Goal: Task Accomplishment & Management: Manage account settings

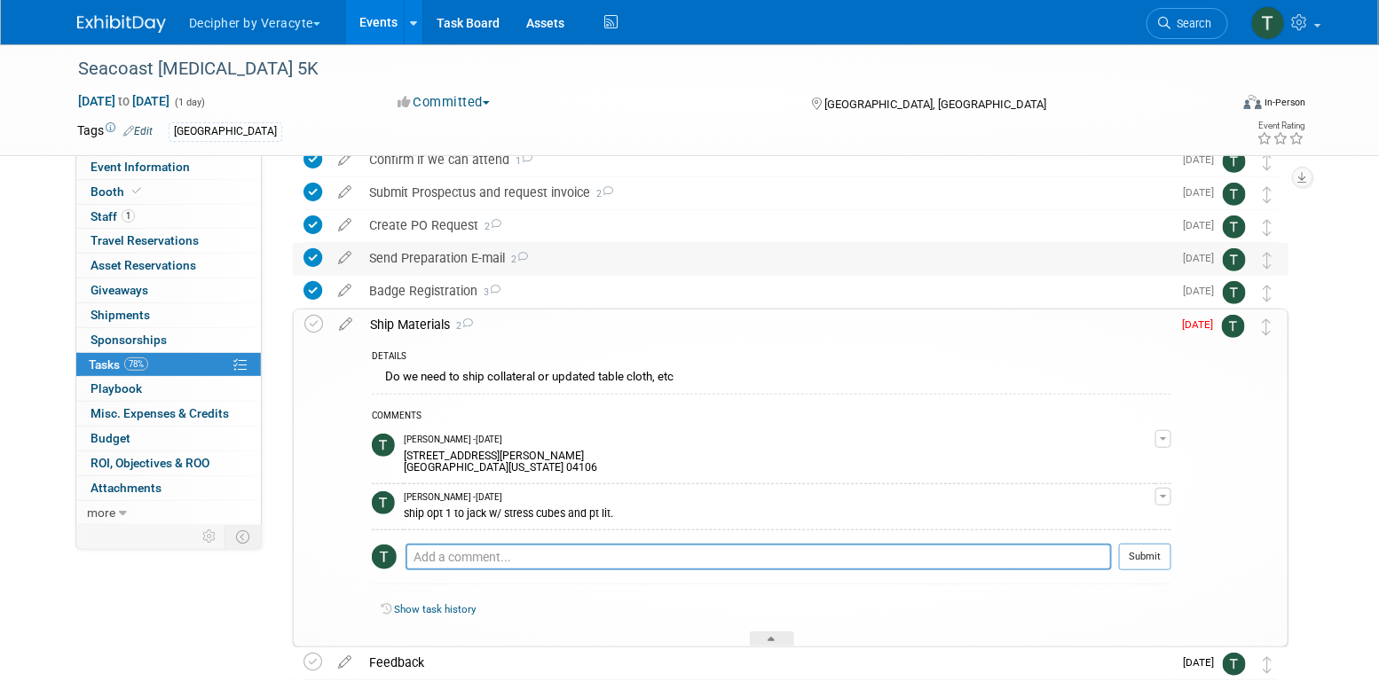
scroll to position [165, 0]
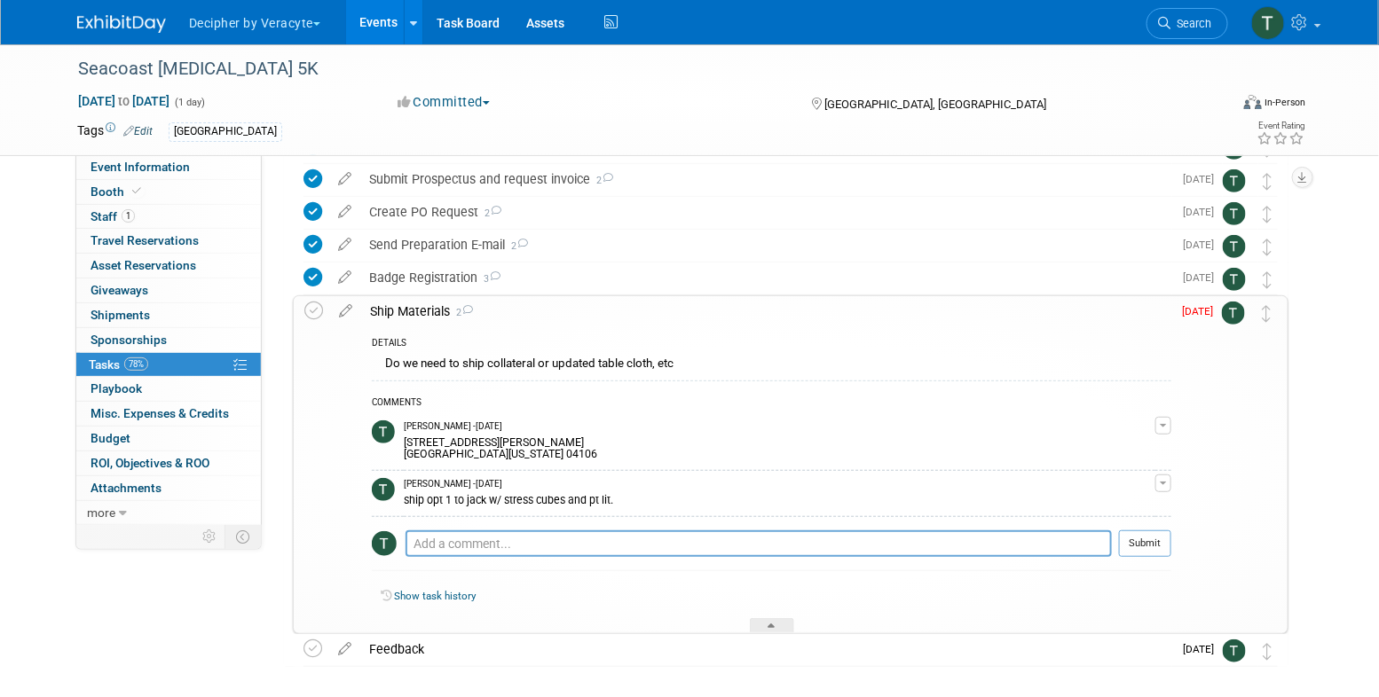
click at [346, 319] on td at bounding box center [345, 464] width 31 height 336
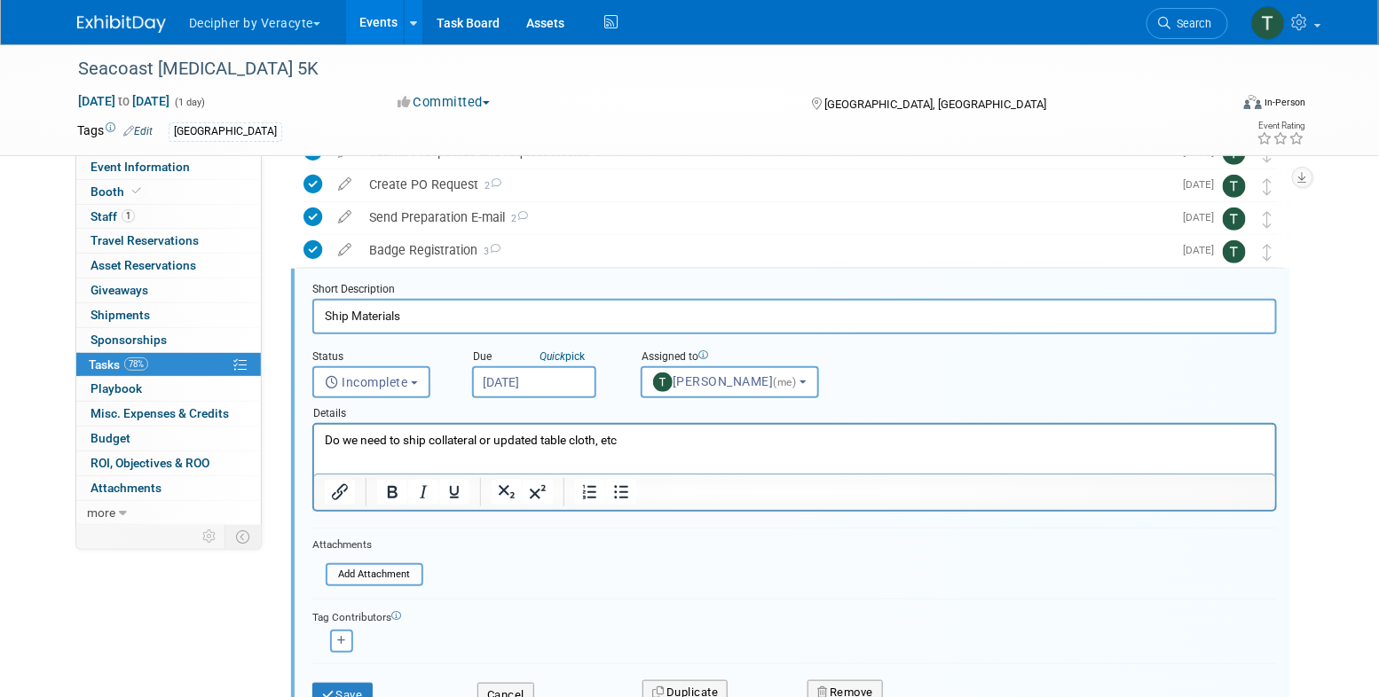
scroll to position [201, 0]
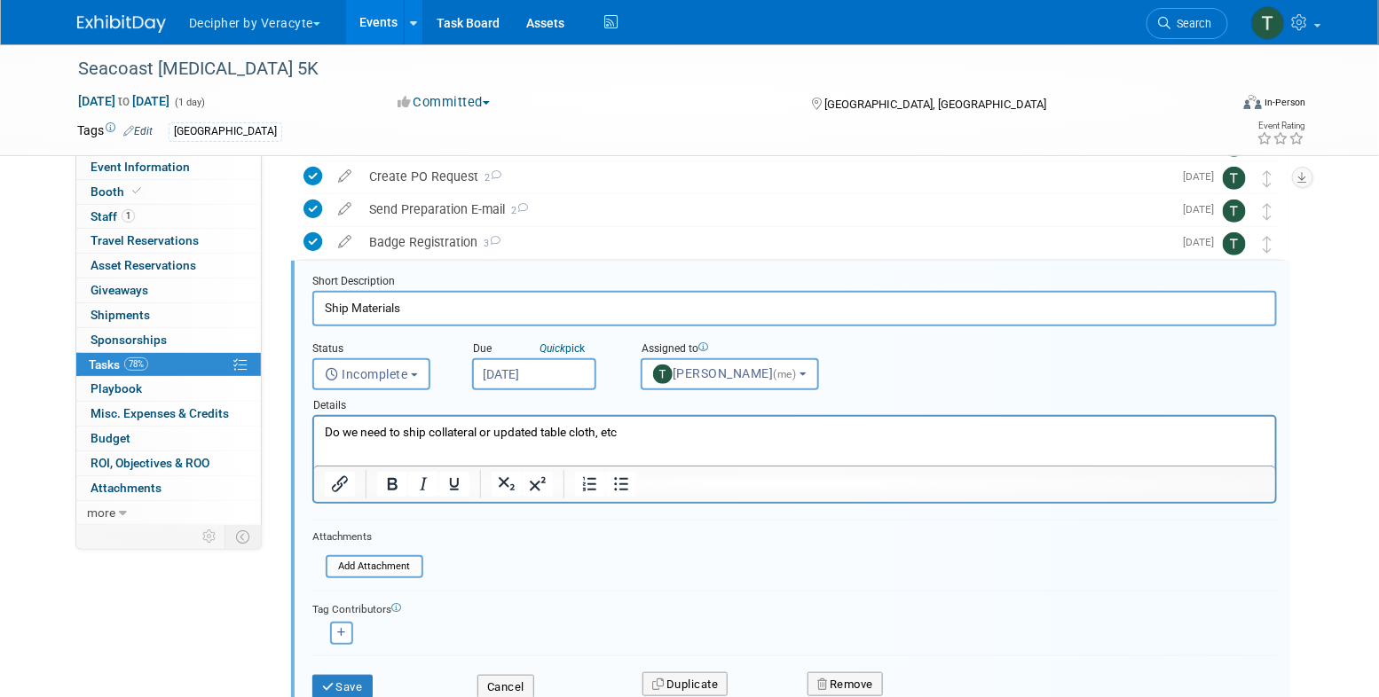
click at [560, 365] on input "Aug 29, 2025" at bounding box center [534, 374] width 124 height 32
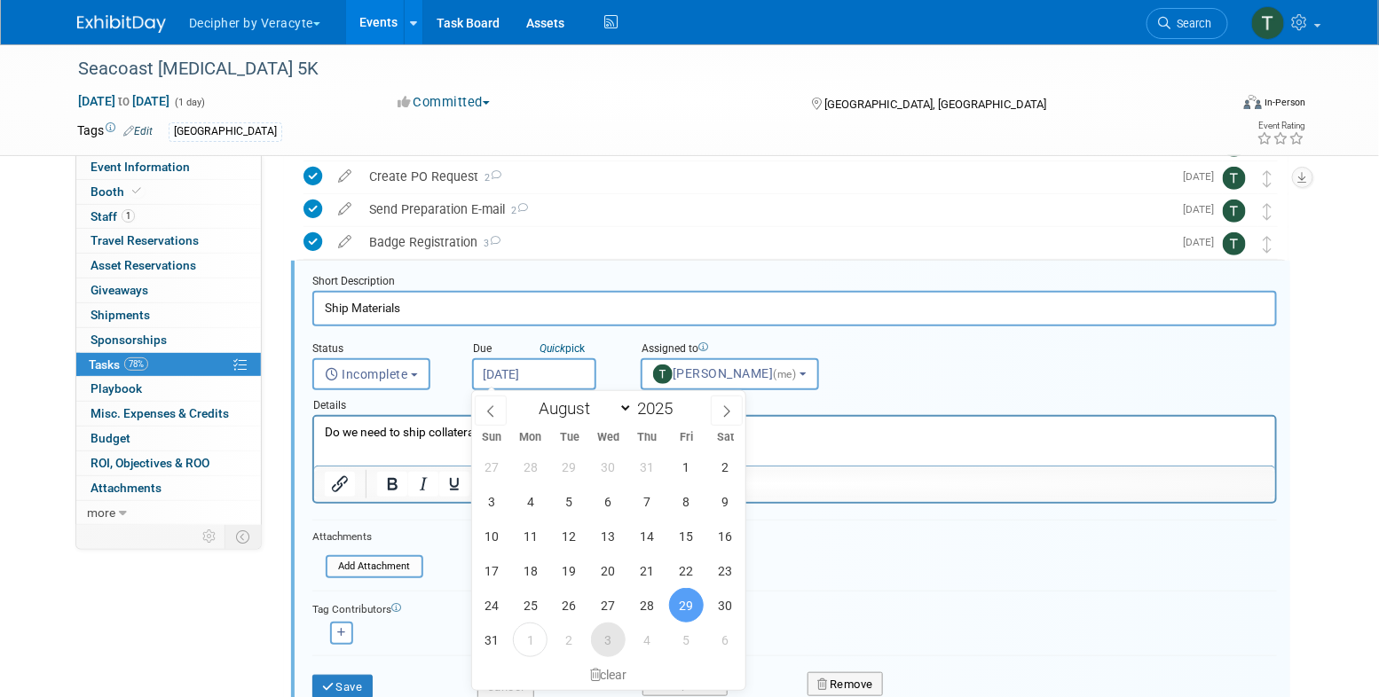
click at [618, 641] on span "3" at bounding box center [608, 640] width 35 height 35
type input "Sep 3, 2025"
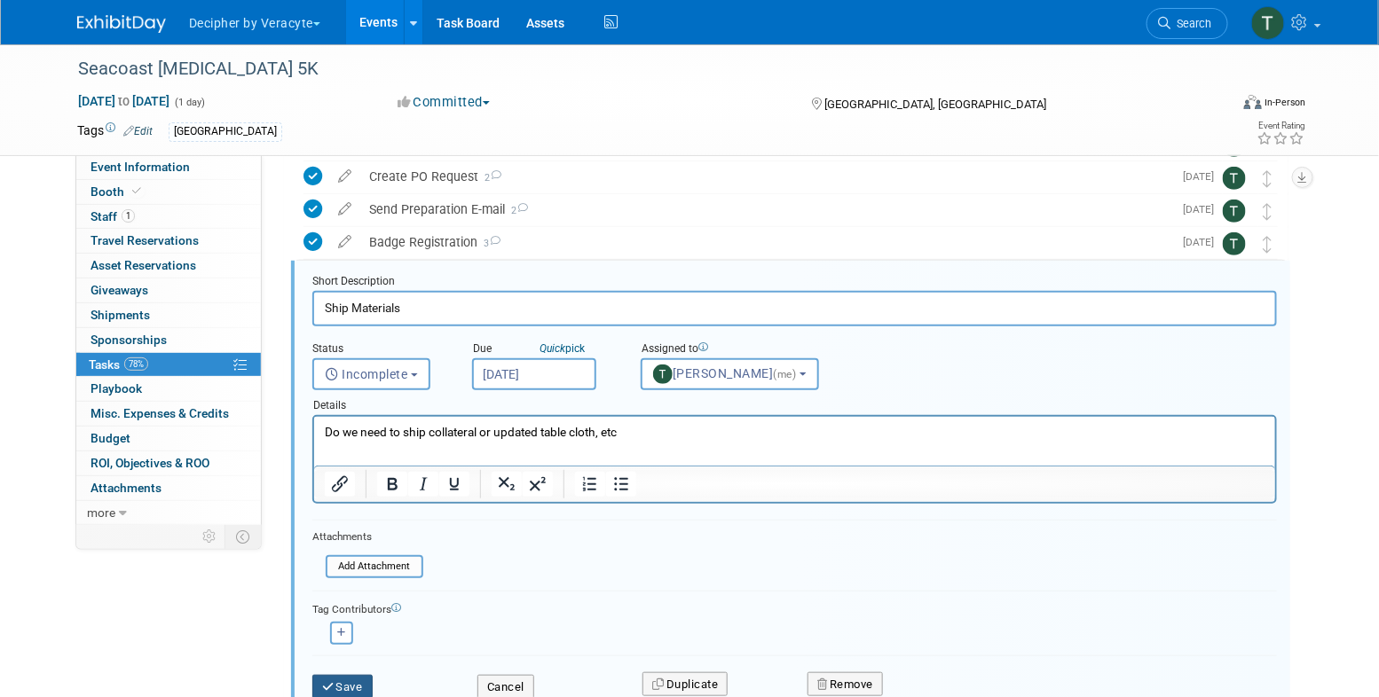
click at [364, 691] on button "Save" at bounding box center [342, 687] width 60 height 25
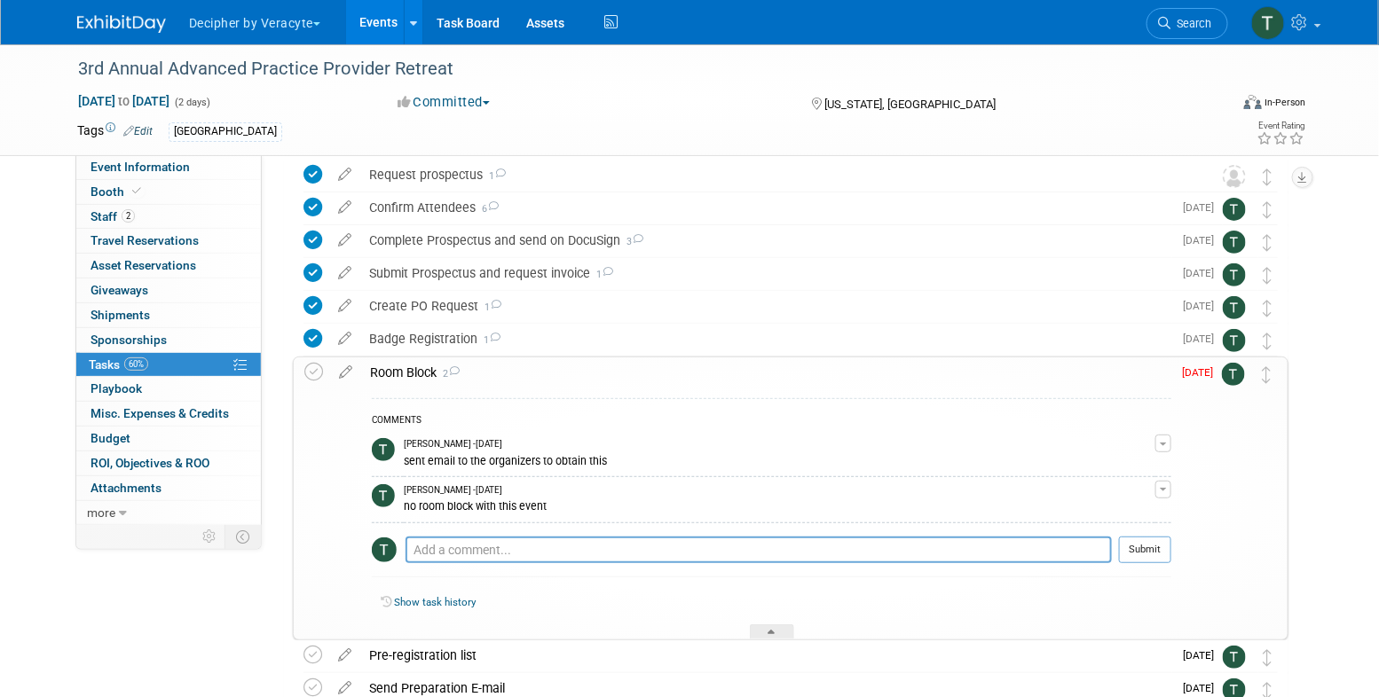
scroll to position [76, 0]
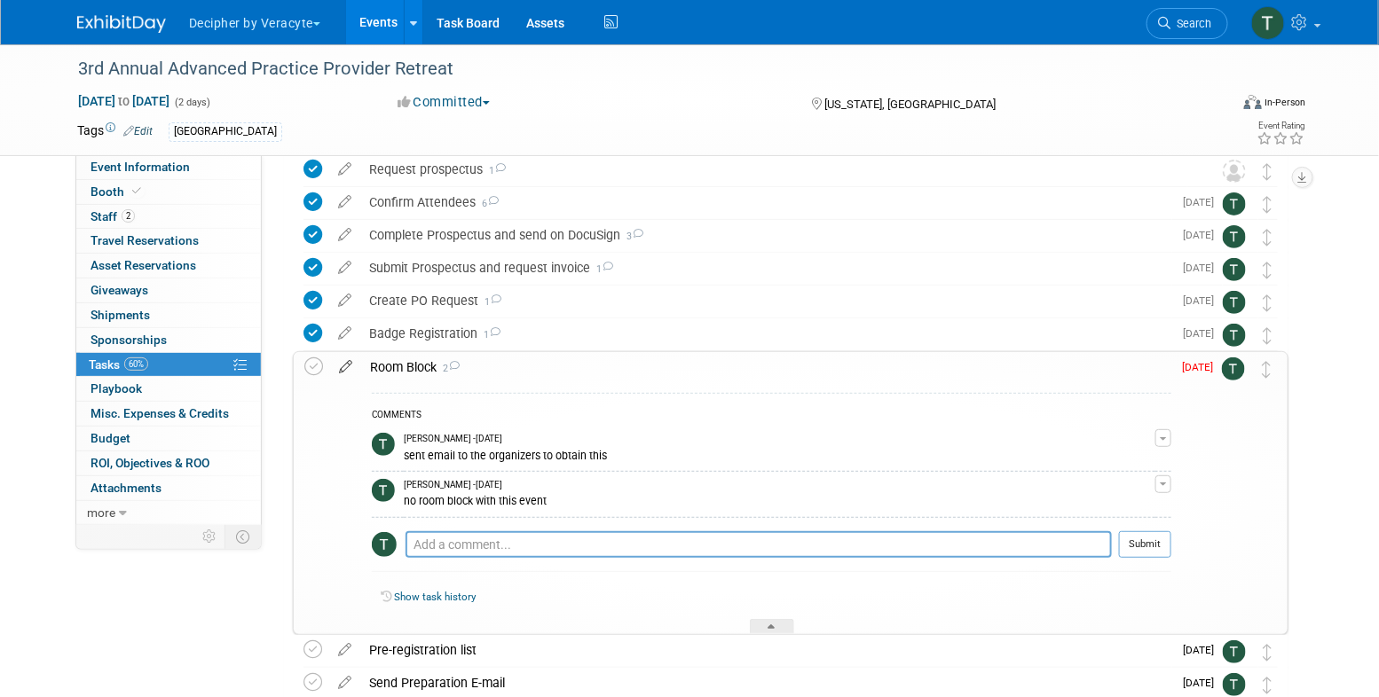
click at [349, 373] on icon at bounding box center [345, 363] width 31 height 22
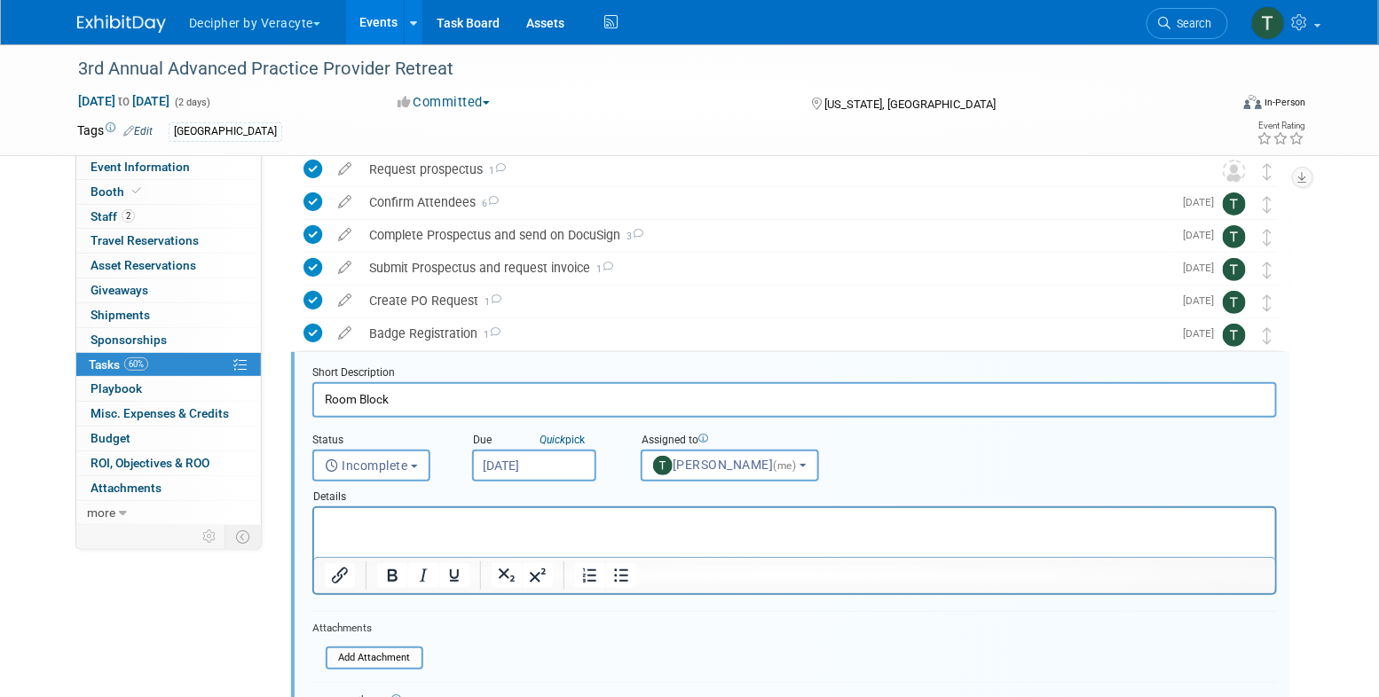
scroll to position [168, 0]
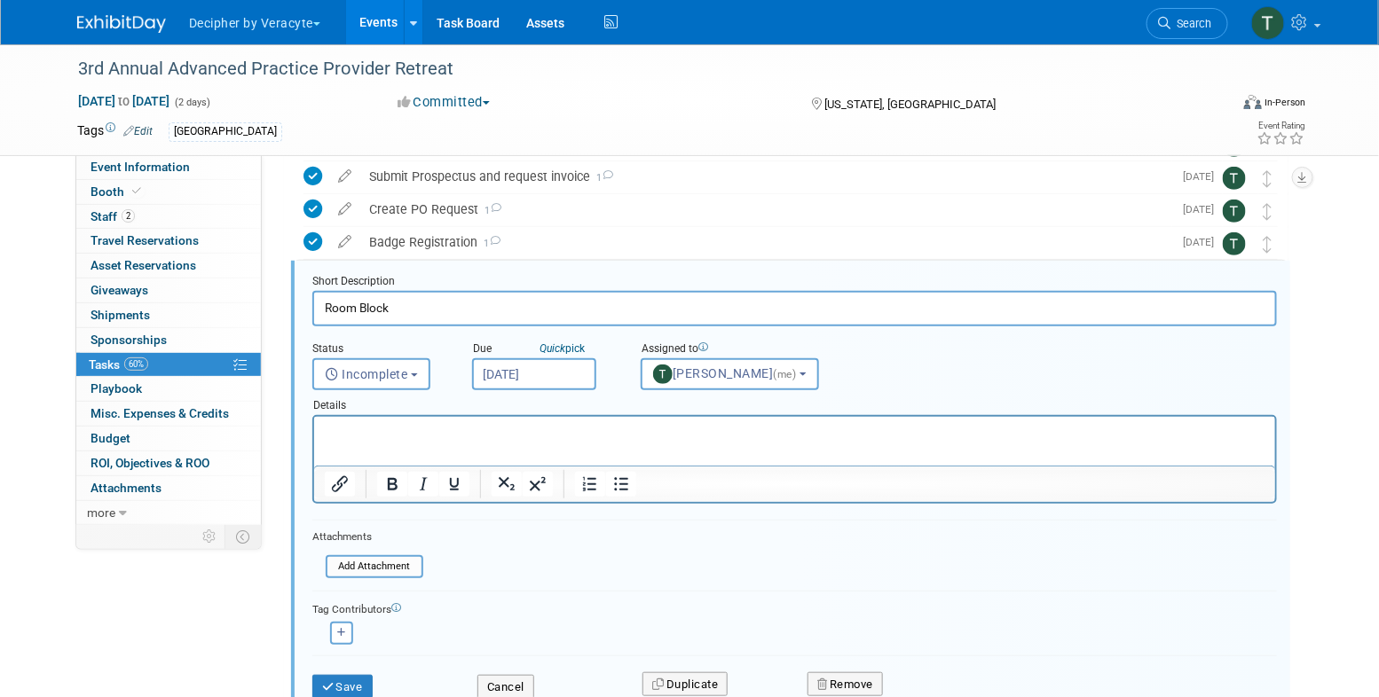
click at [590, 384] on input "[DATE]" at bounding box center [534, 374] width 124 height 32
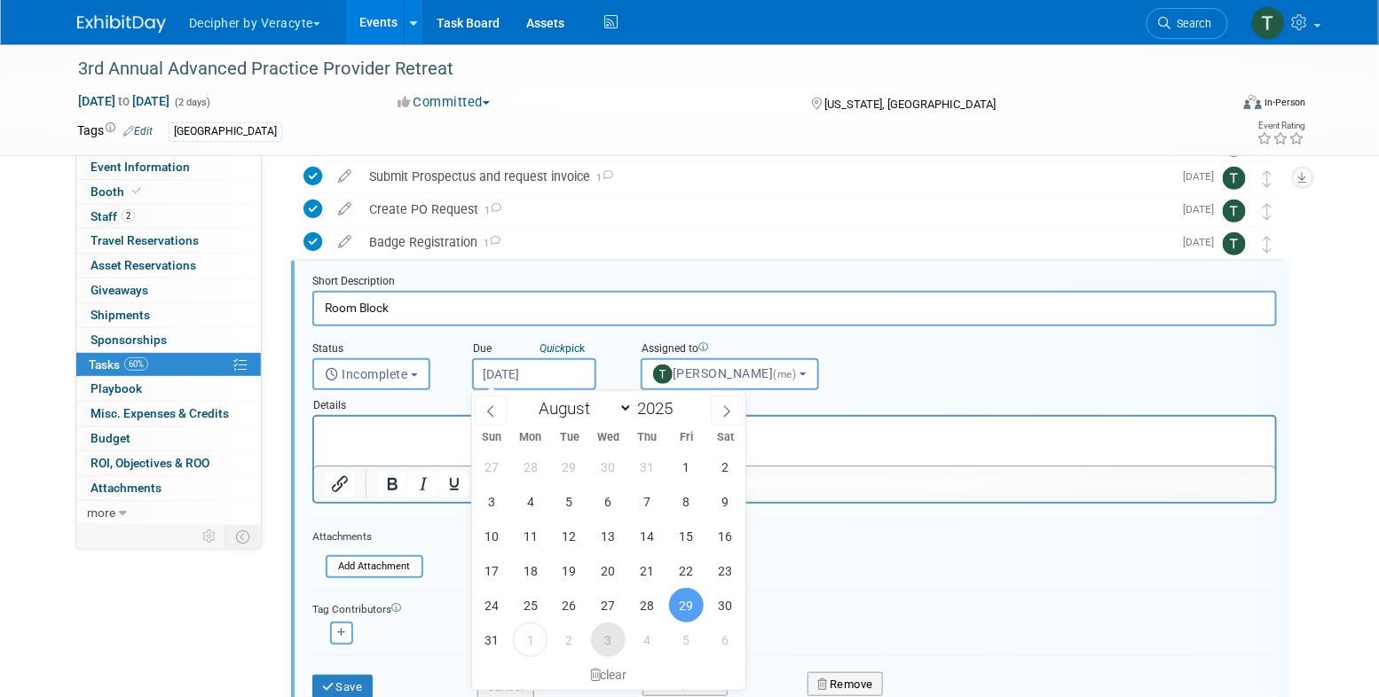
click at [619, 651] on span "3" at bounding box center [608, 640] width 35 height 35
type input "[DATE]"
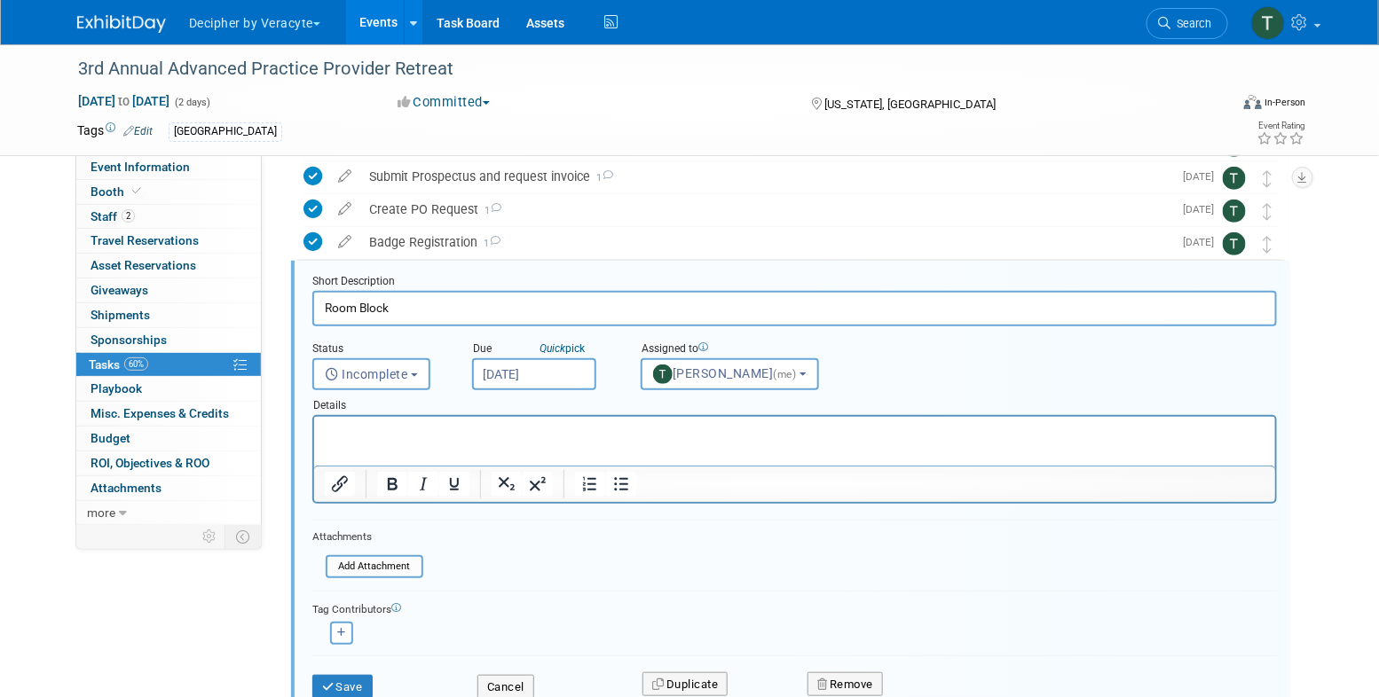
click at [377, 689] on div "Save" at bounding box center [381, 682] width 165 height 36
click at [369, 684] on button "Save" at bounding box center [342, 687] width 60 height 25
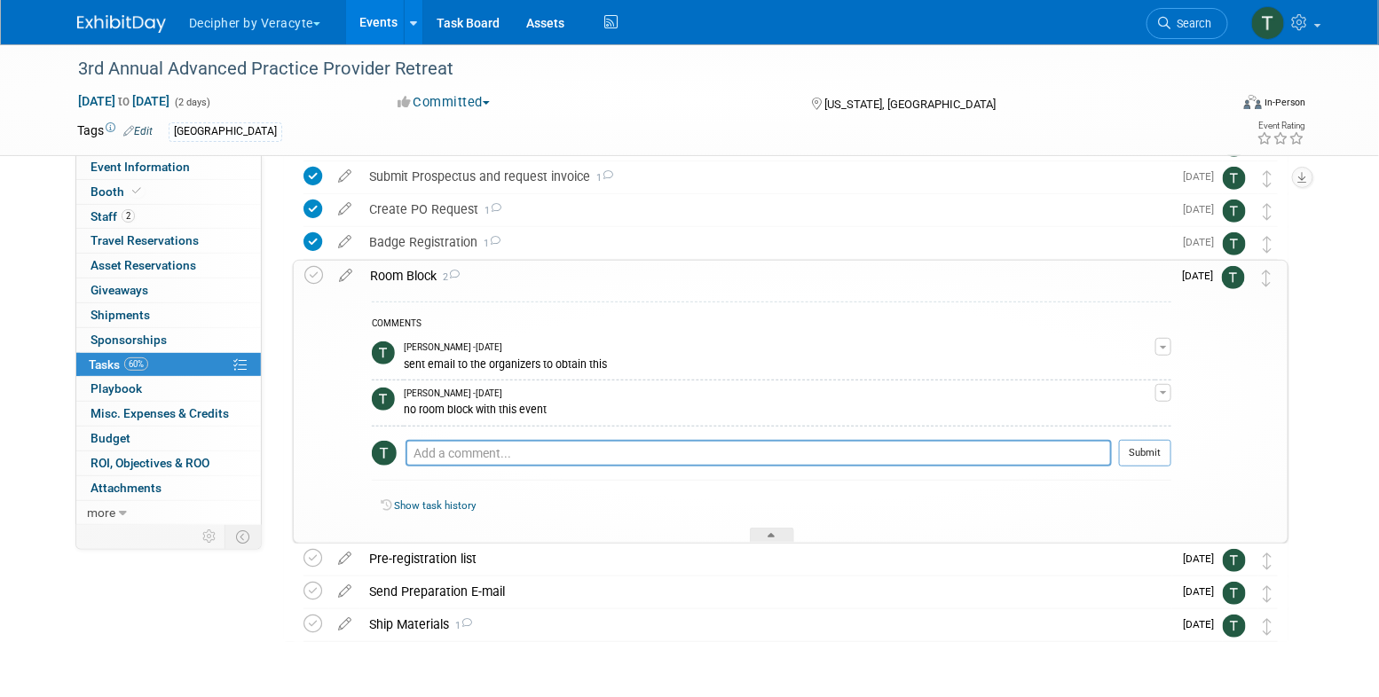
scroll to position [220, 0]
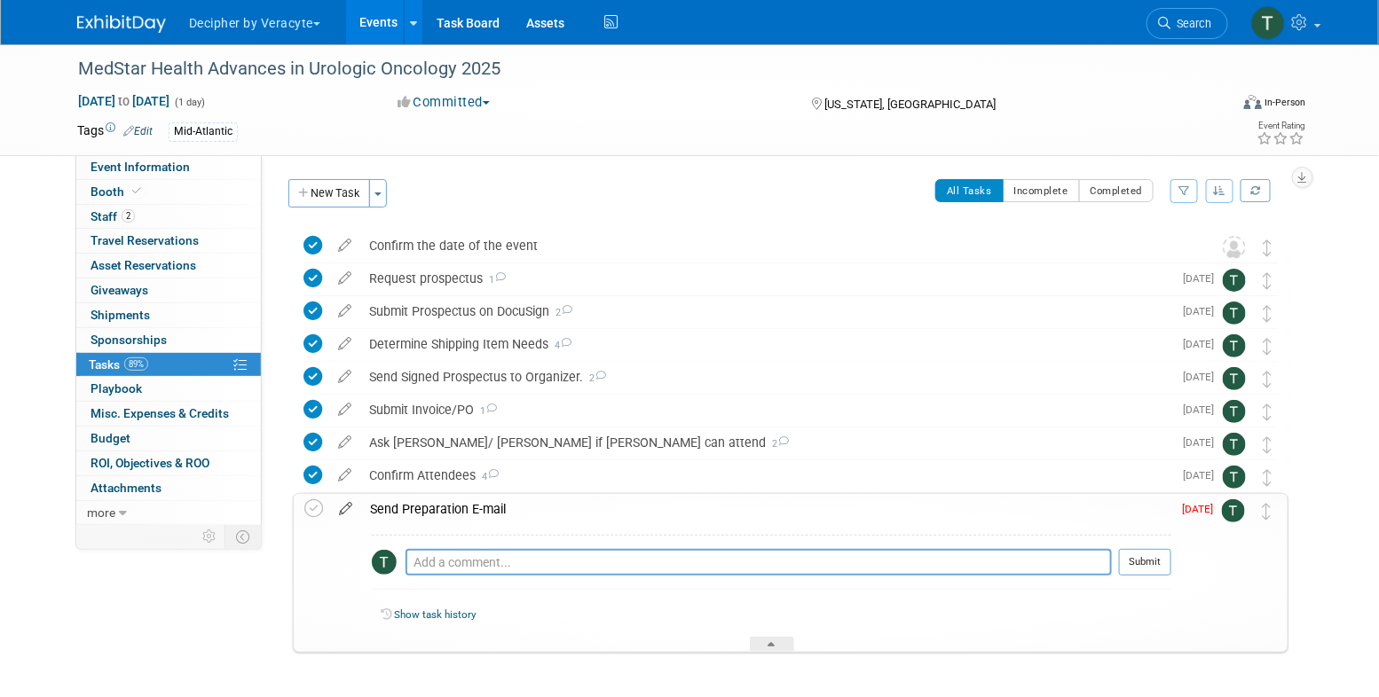
click at [342, 509] on icon at bounding box center [345, 505] width 31 height 22
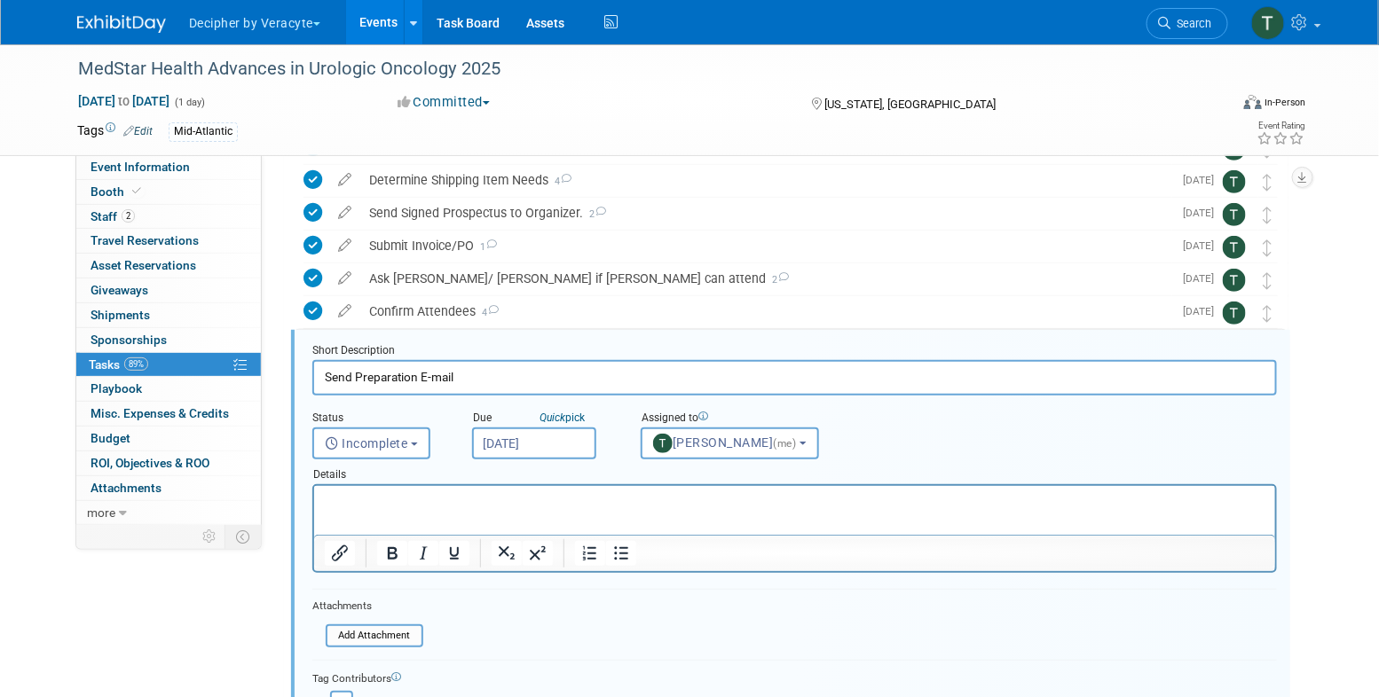
scroll to position [233, 0]
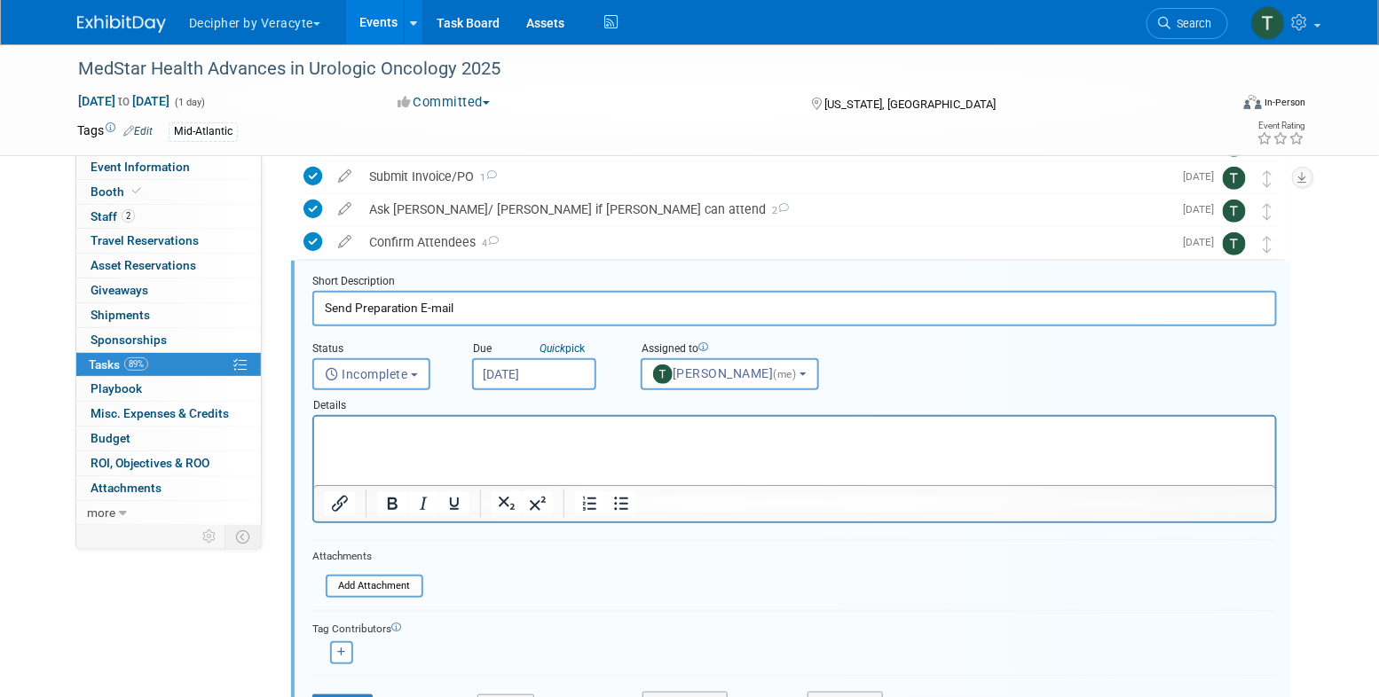
click at [558, 377] on input "[DATE]" at bounding box center [534, 374] width 124 height 32
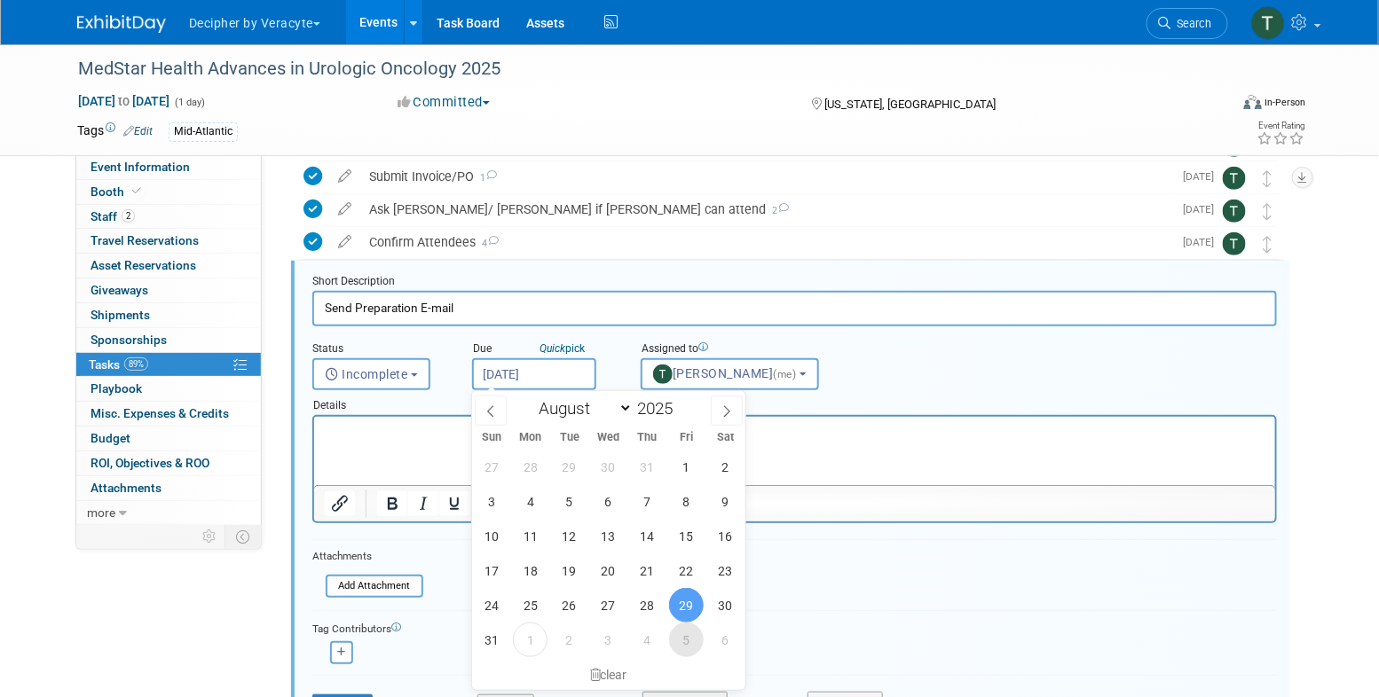
click at [686, 644] on span "5" at bounding box center [686, 640] width 35 height 35
type input "Sep 5, 2025"
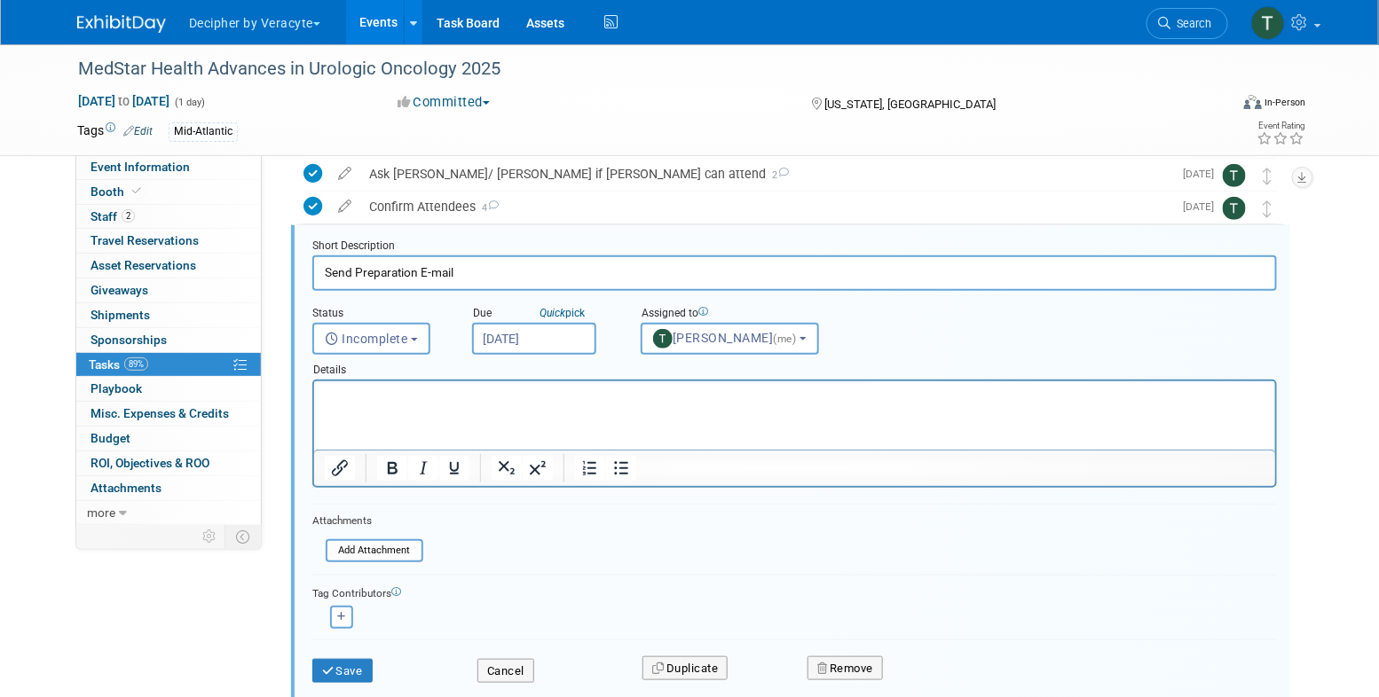
scroll to position [276, 0]
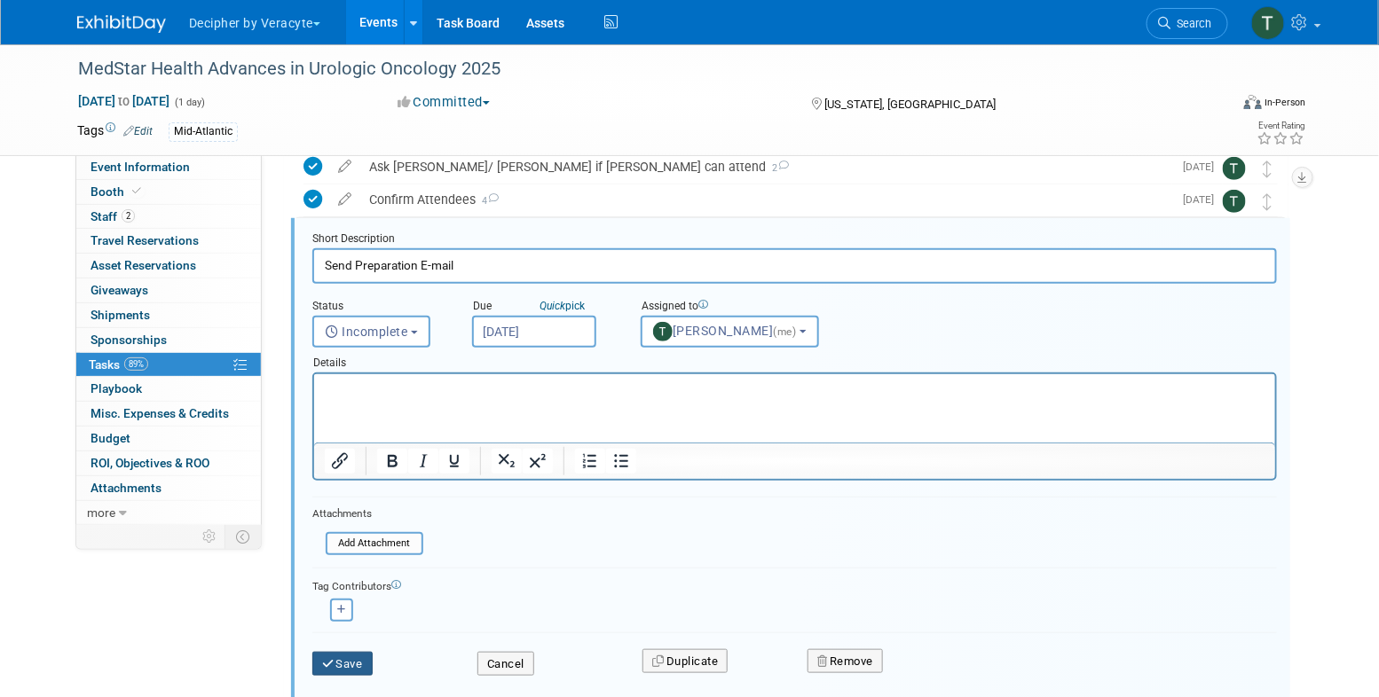
click at [353, 660] on button "Save" at bounding box center [342, 664] width 60 height 25
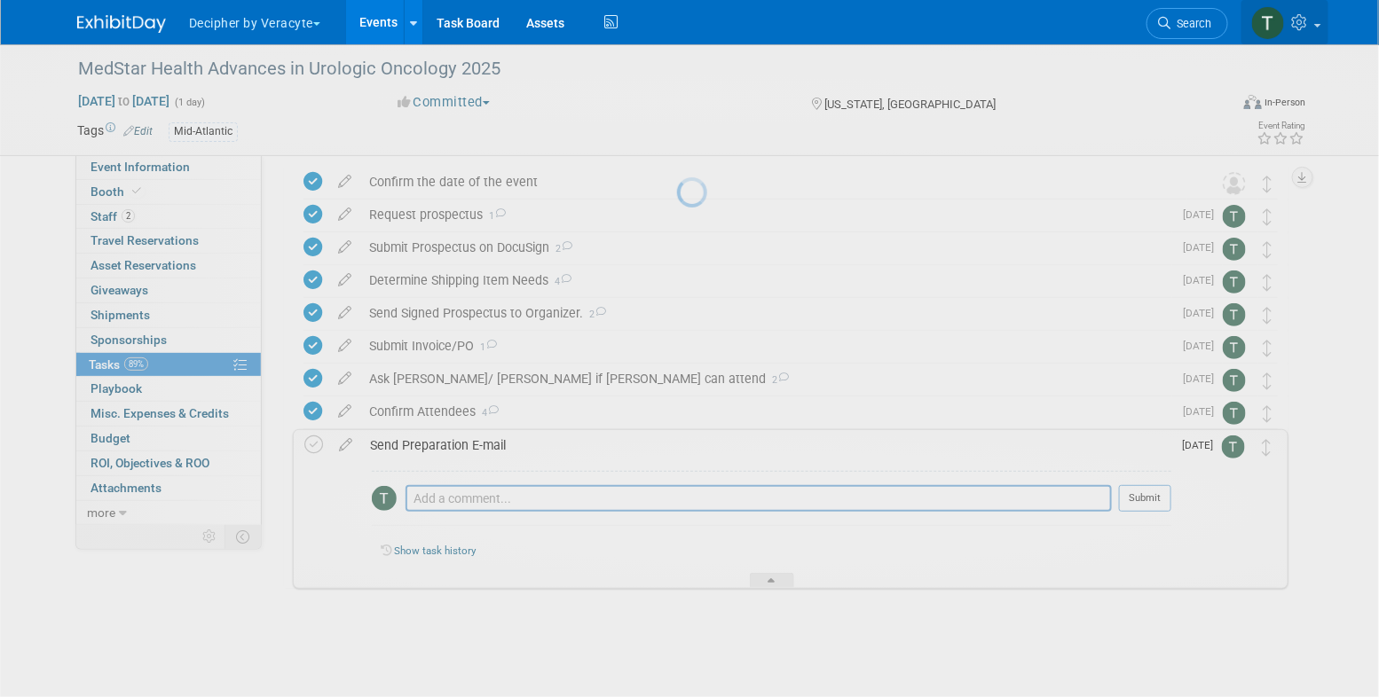
scroll to position [63, 0]
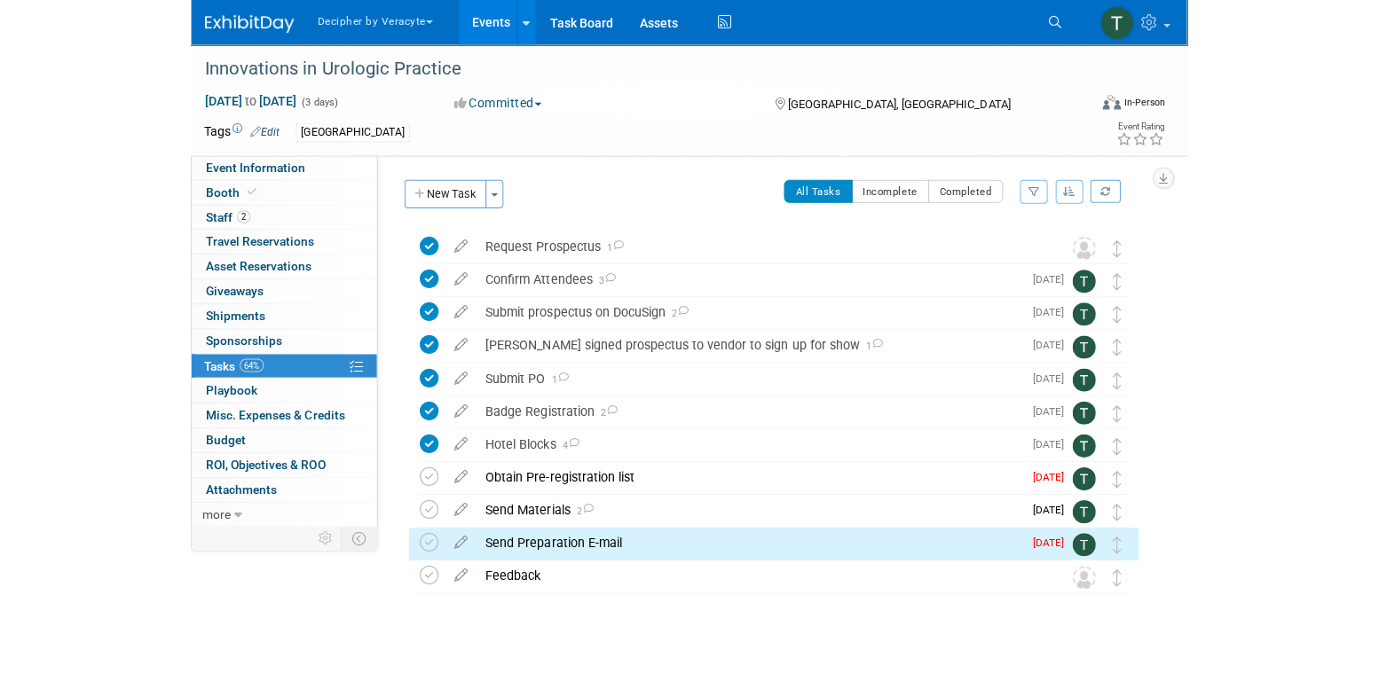
scroll to position [4, 0]
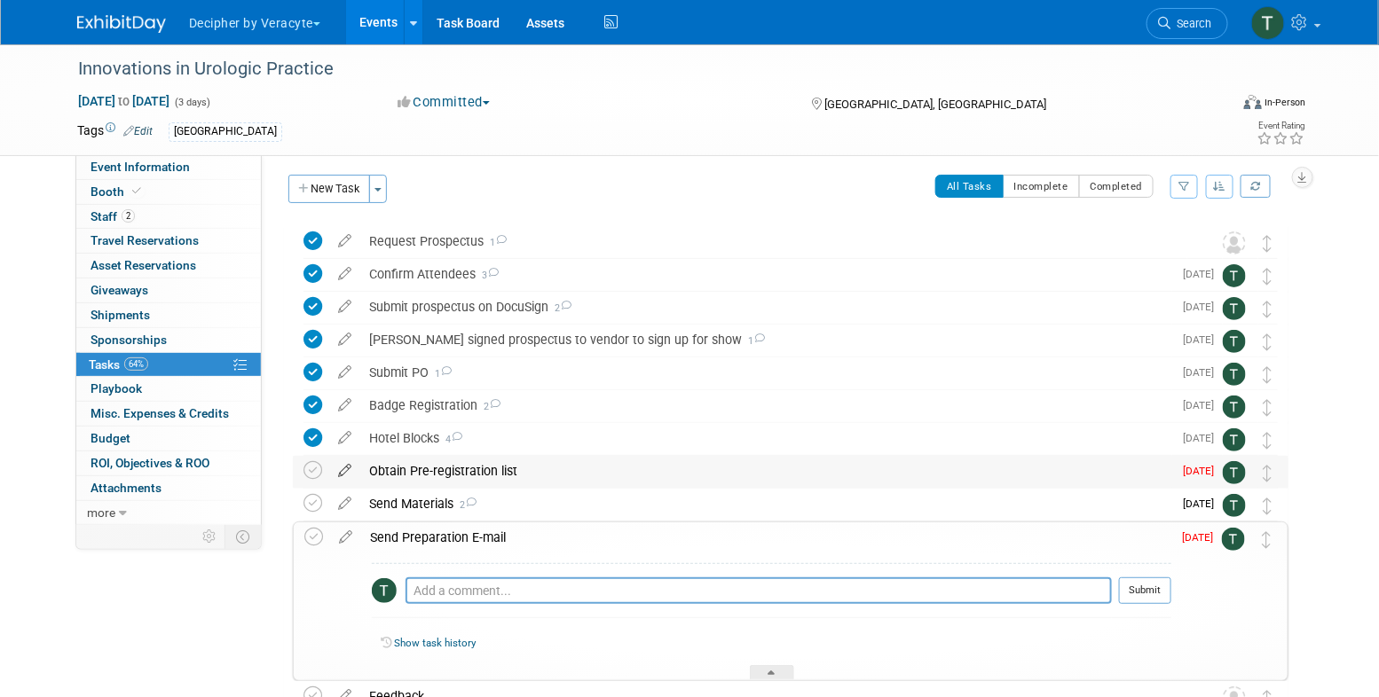
click at [348, 471] on icon at bounding box center [344, 467] width 31 height 22
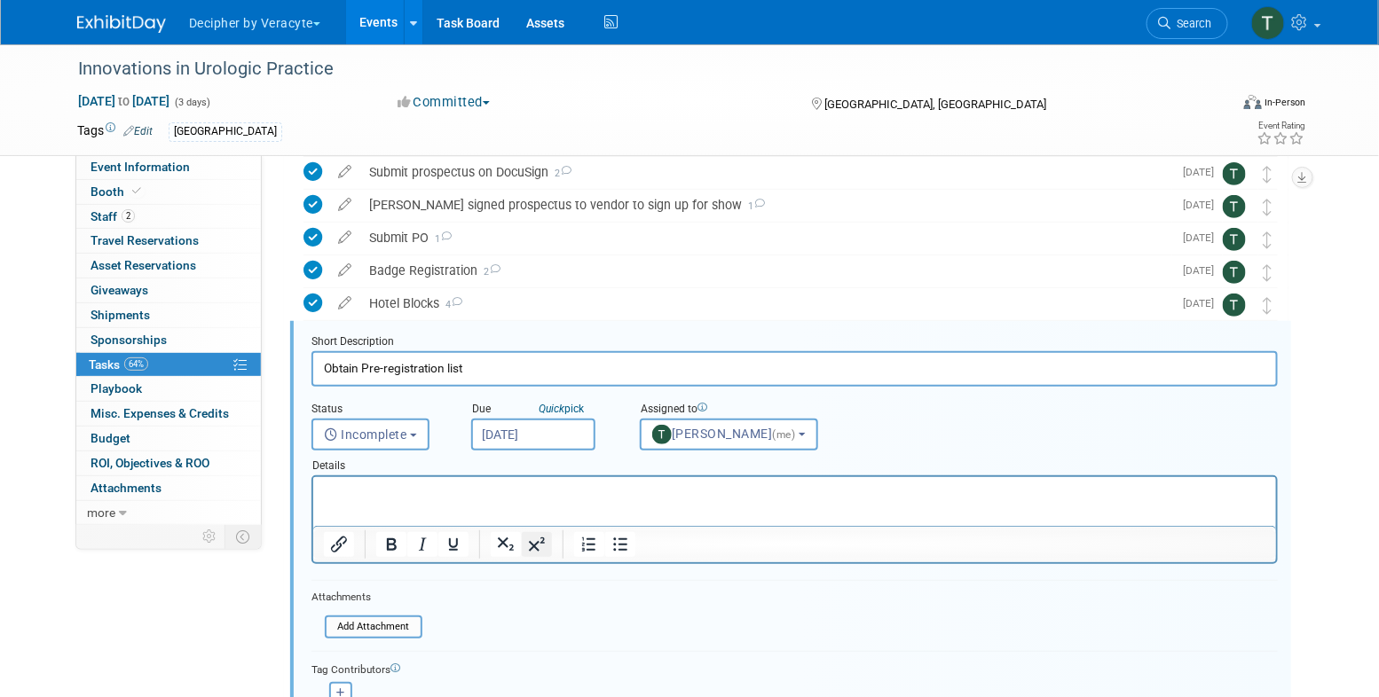
scroll to position [200, 0]
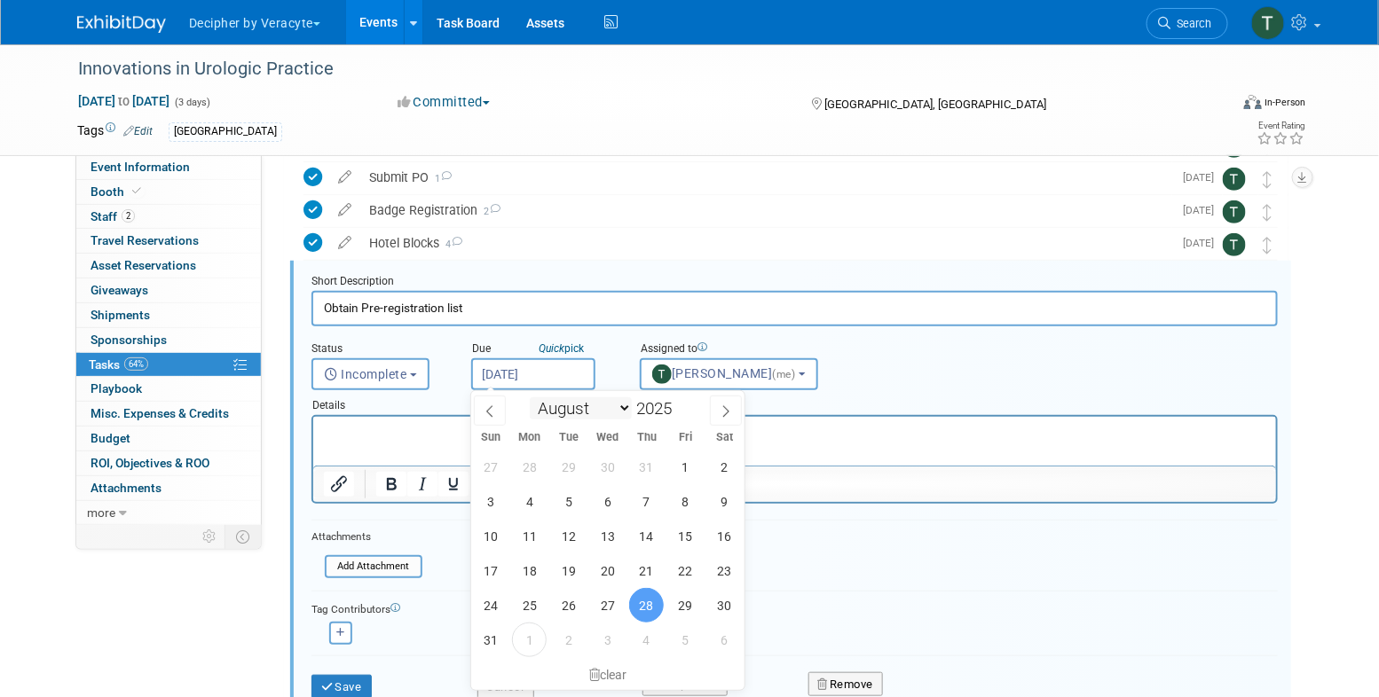
click at [554, 382] on input "Aug 28, 2025" at bounding box center [533, 374] width 124 height 32
click at [595, 645] on span "3" at bounding box center [607, 640] width 35 height 35
type input "[DATE]"
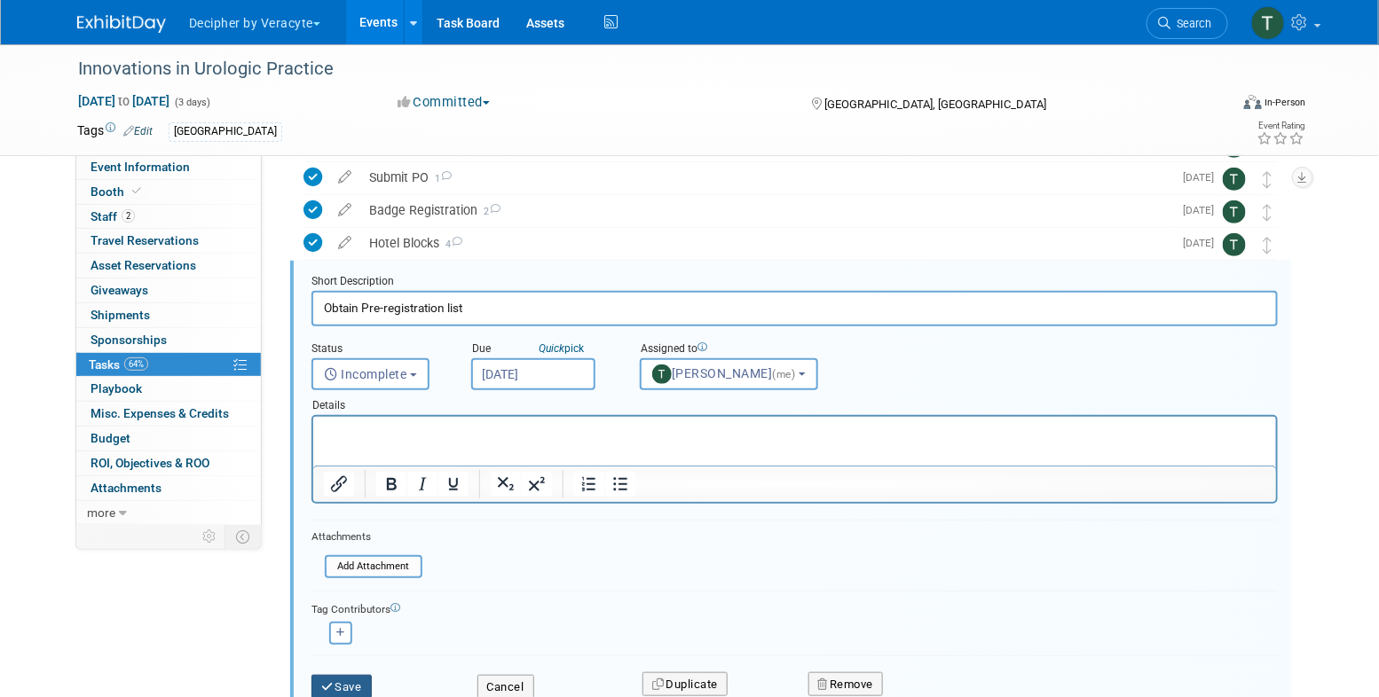
click at [337, 687] on button "Save" at bounding box center [341, 687] width 60 height 25
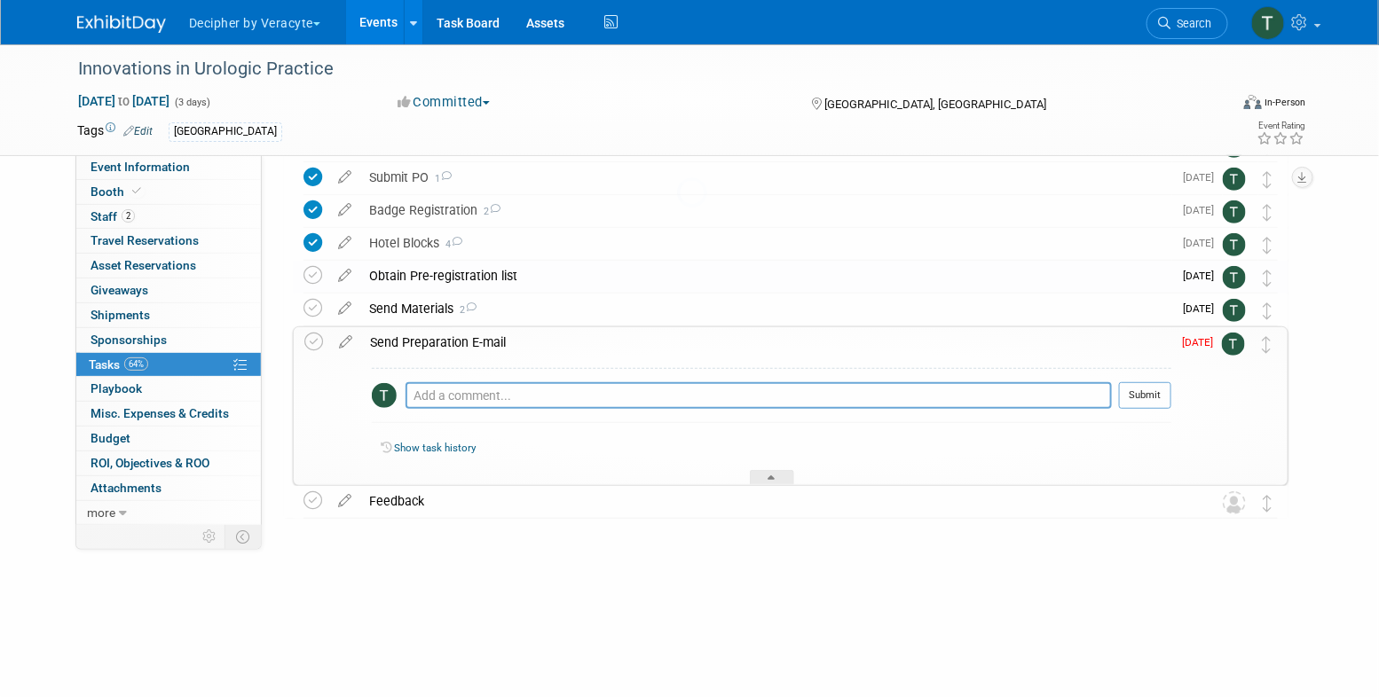
scroll to position [129, 0]
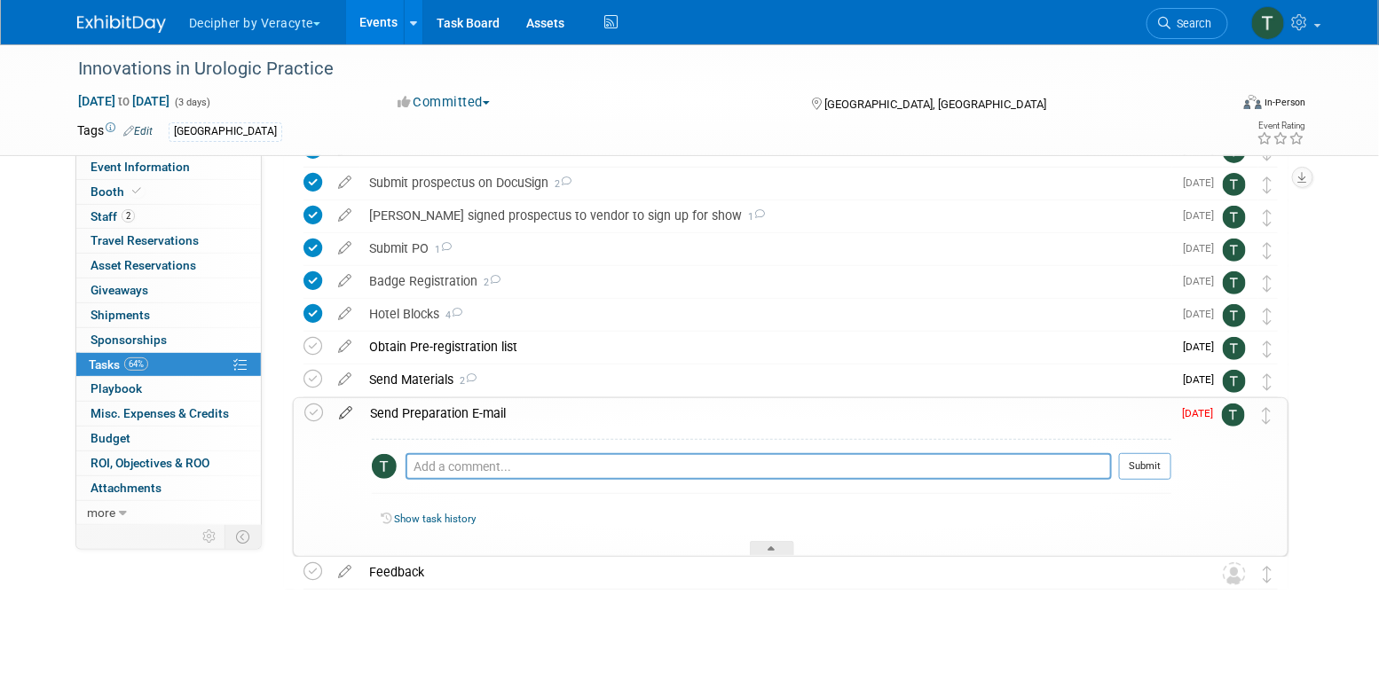
click at [356, 413] on icon at bounding box center [345, 409] width 31 height 22
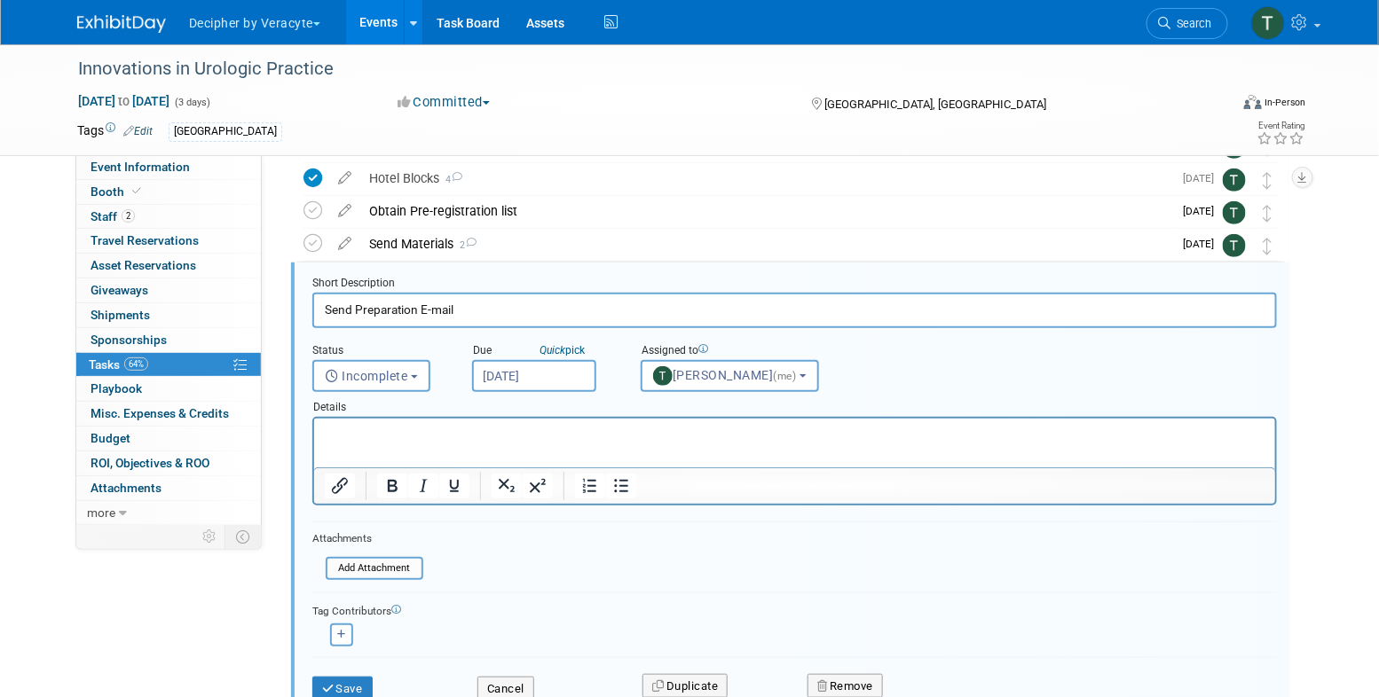
scroll to position [266, 0]
click at [546, 369] on input "Aug 29, 2025" at bounding box center [534, 374] width 124 height 32
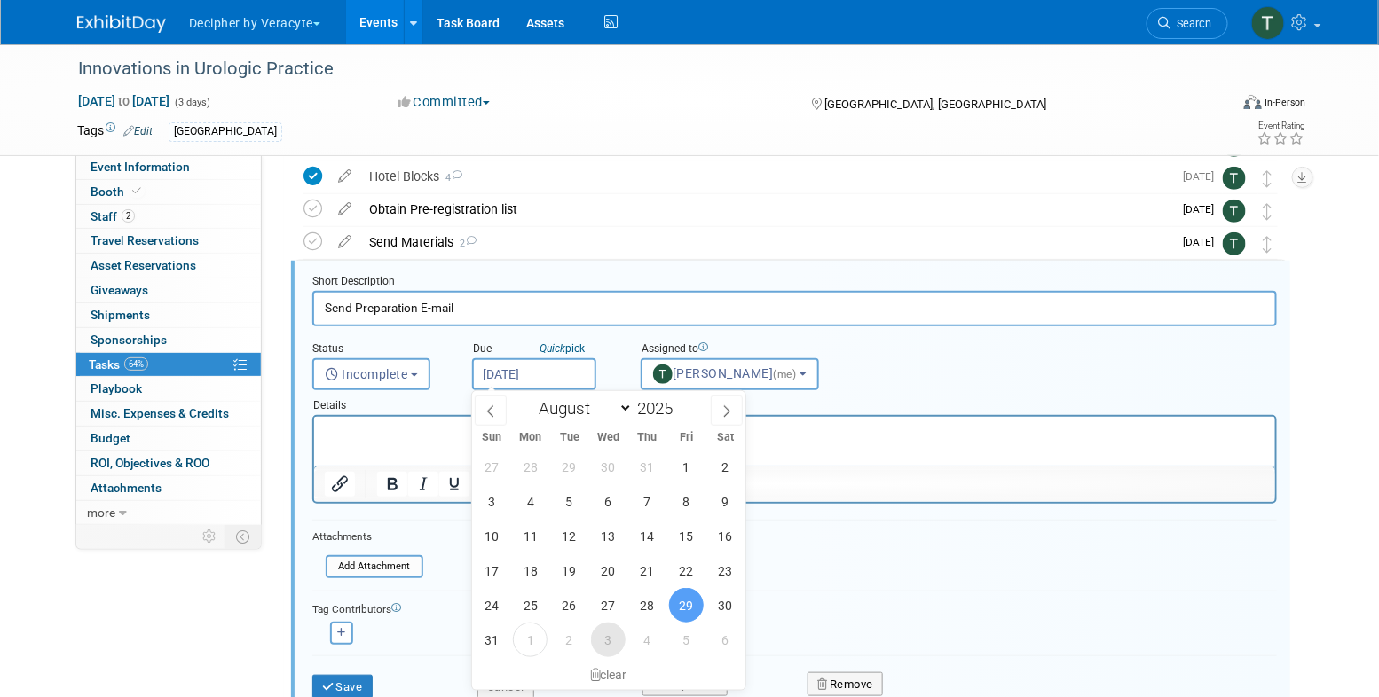
click at [605, 641] on span "3" at bounding box center [608, 640] width 35 height 35
type input "Sep 3, 2025"
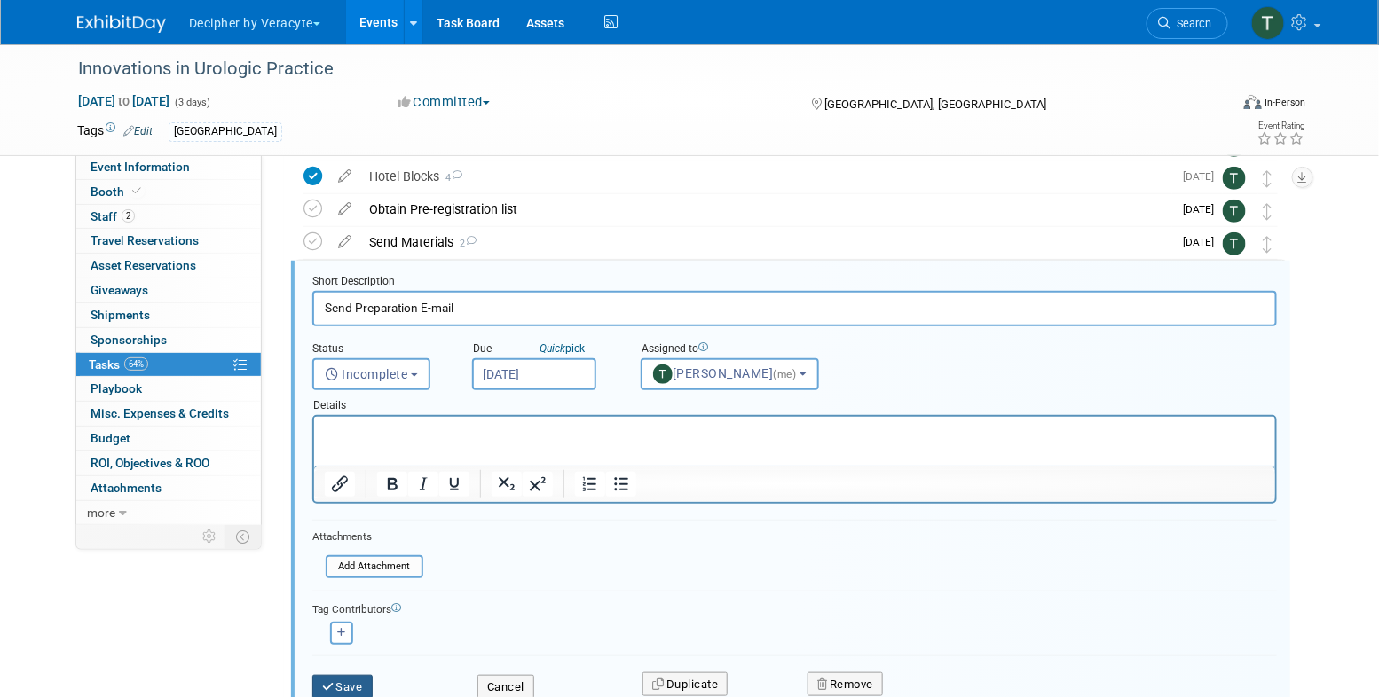
click at [356, 682] on button "Save" at bounding box center [342, 687] width 60 height 25
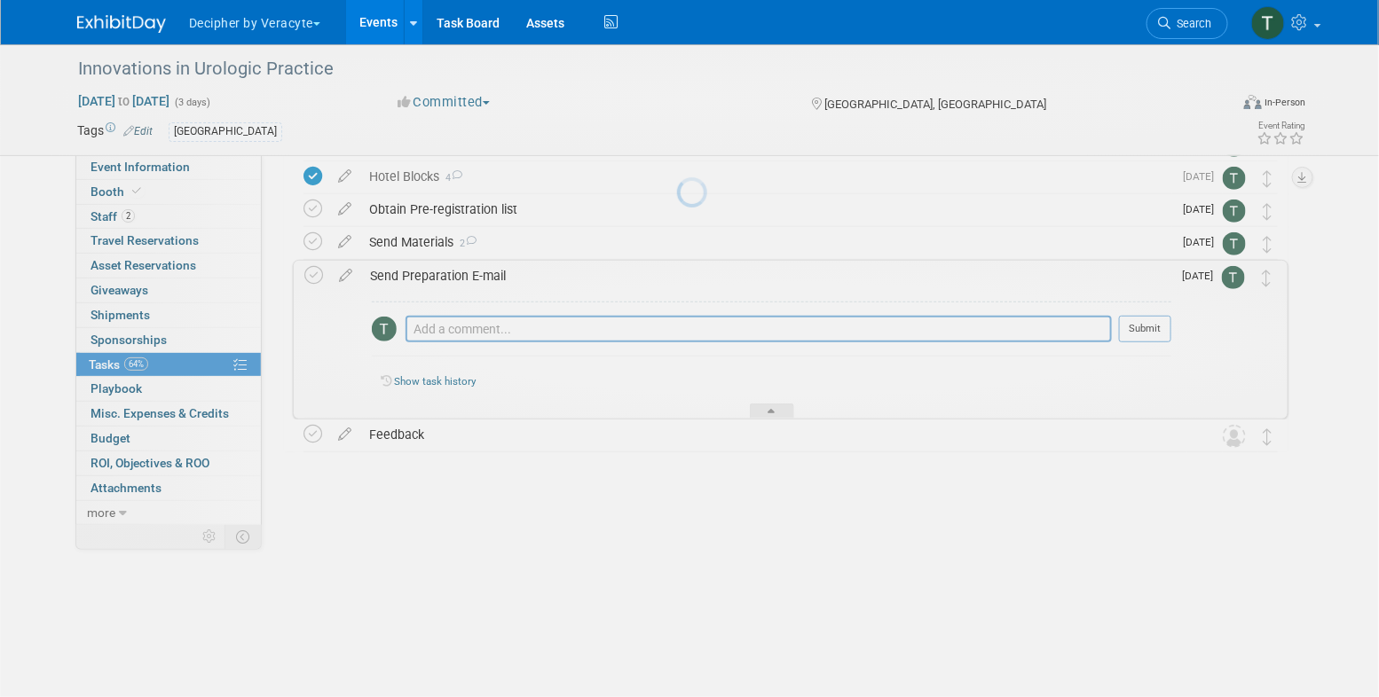
scroll to position [129, 0]
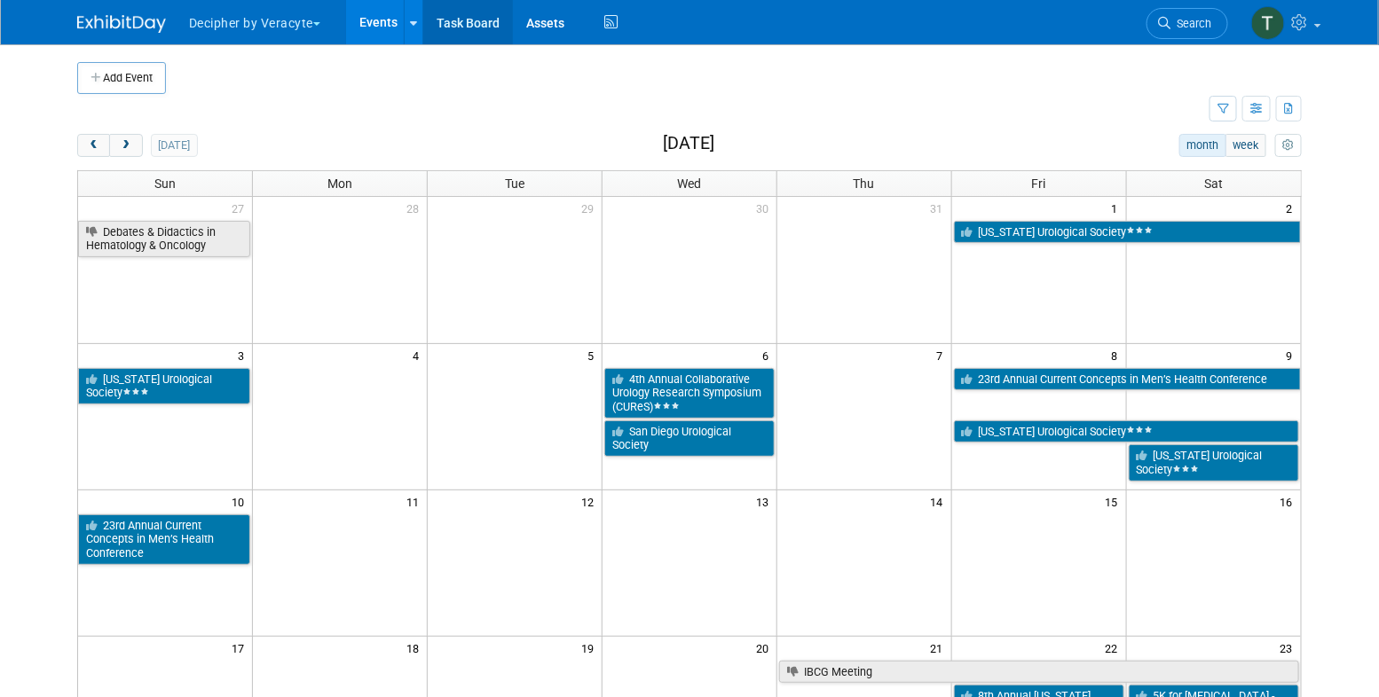
click at [469, 4] on link "Task Board" at bounding box center [468, 22] width 90 height 44
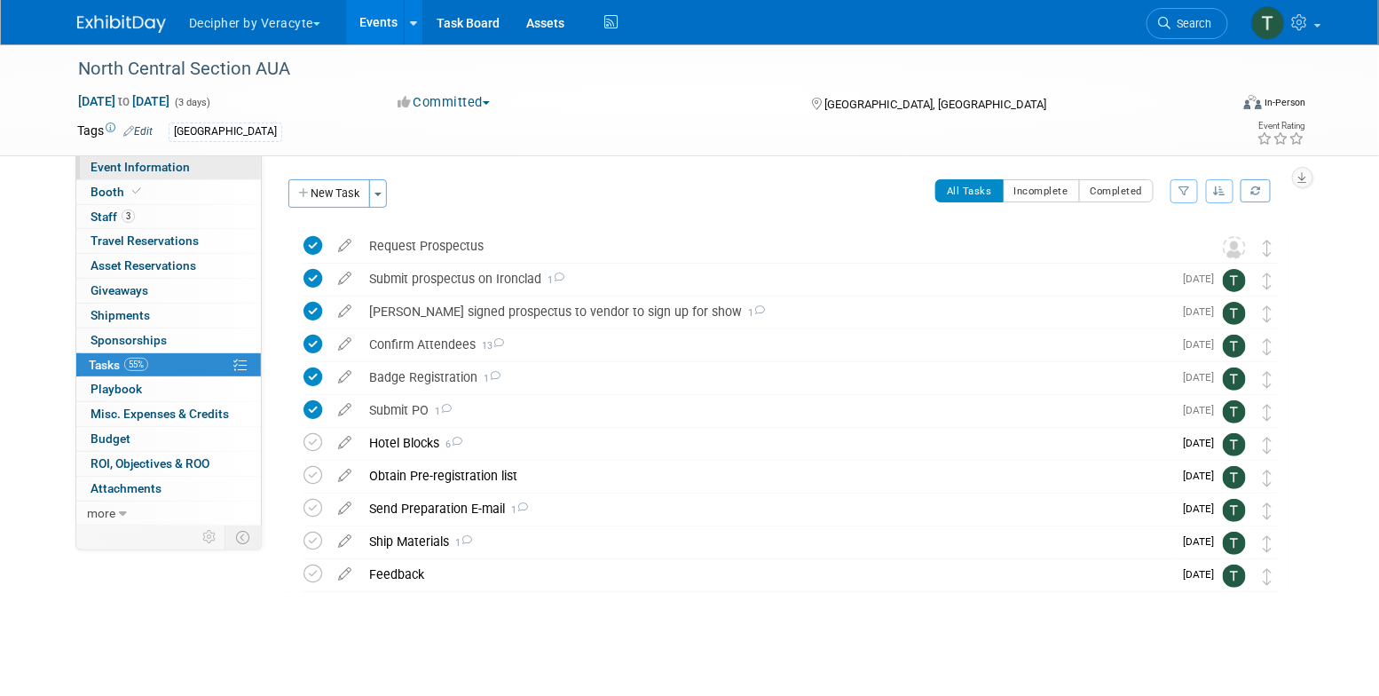
click at [227, 156] on link "Event Information" at bounding box center [168, 167] width 185 height 24
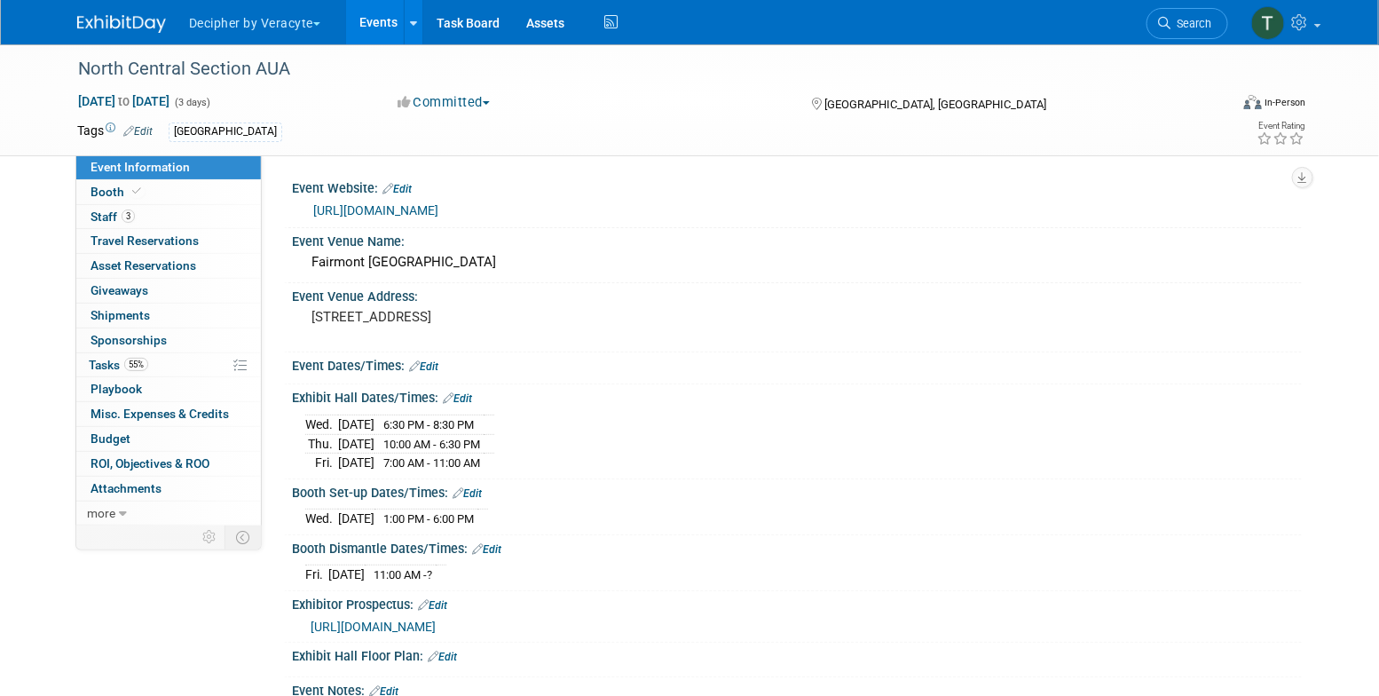
scroll to position [79, 0]
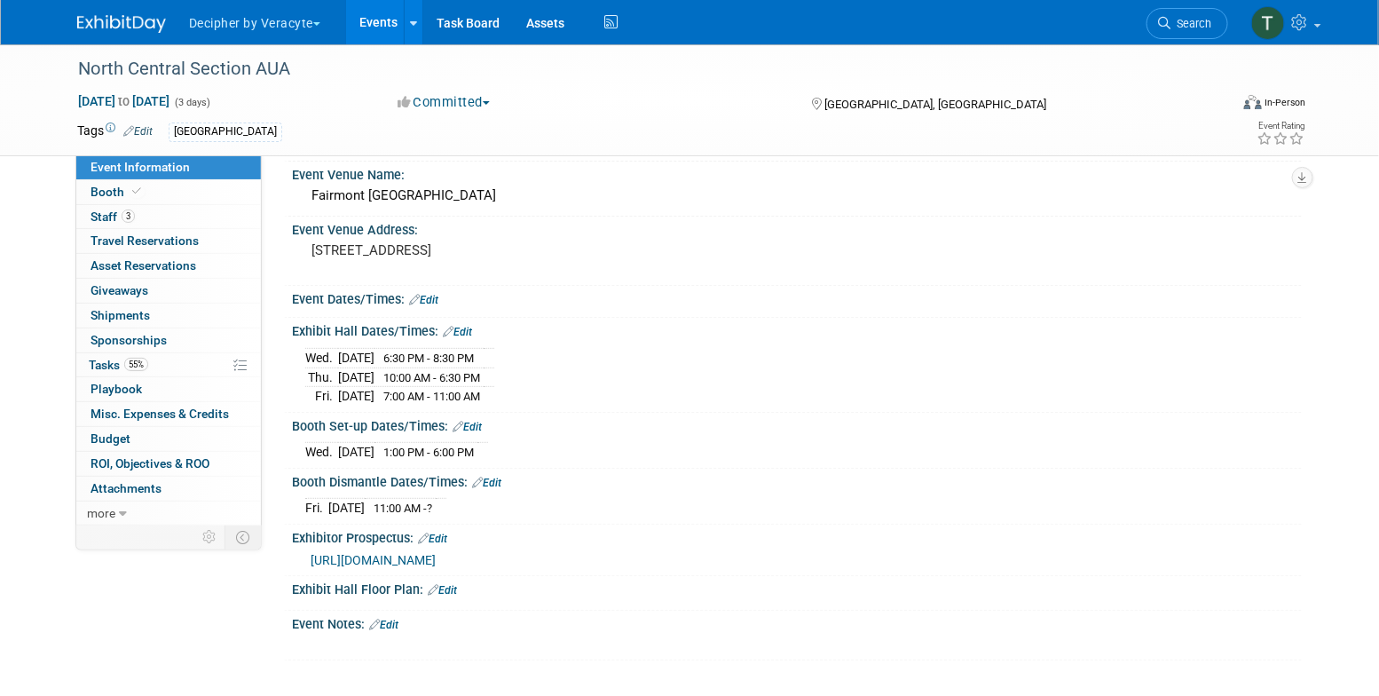
click at [396, 622] on link "Edit" at bounding box center [383, 624] width 29 height 12
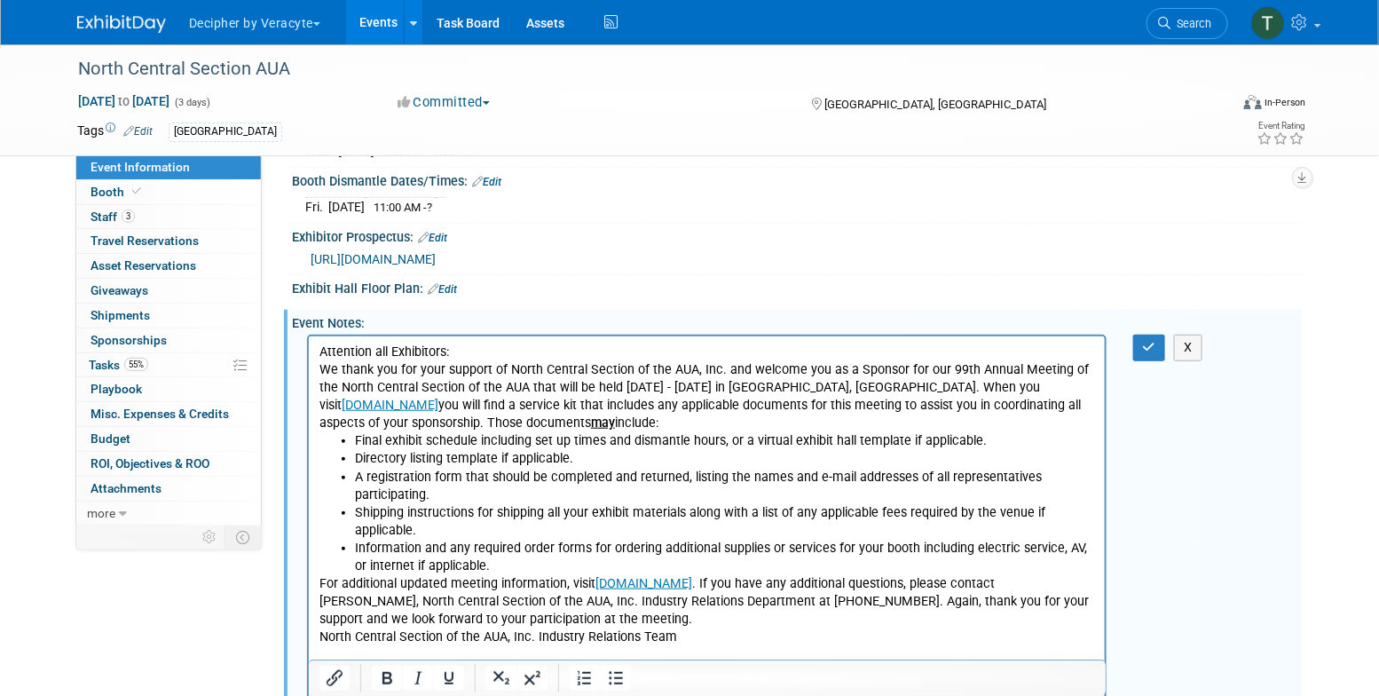
scroll to position [455, 0]
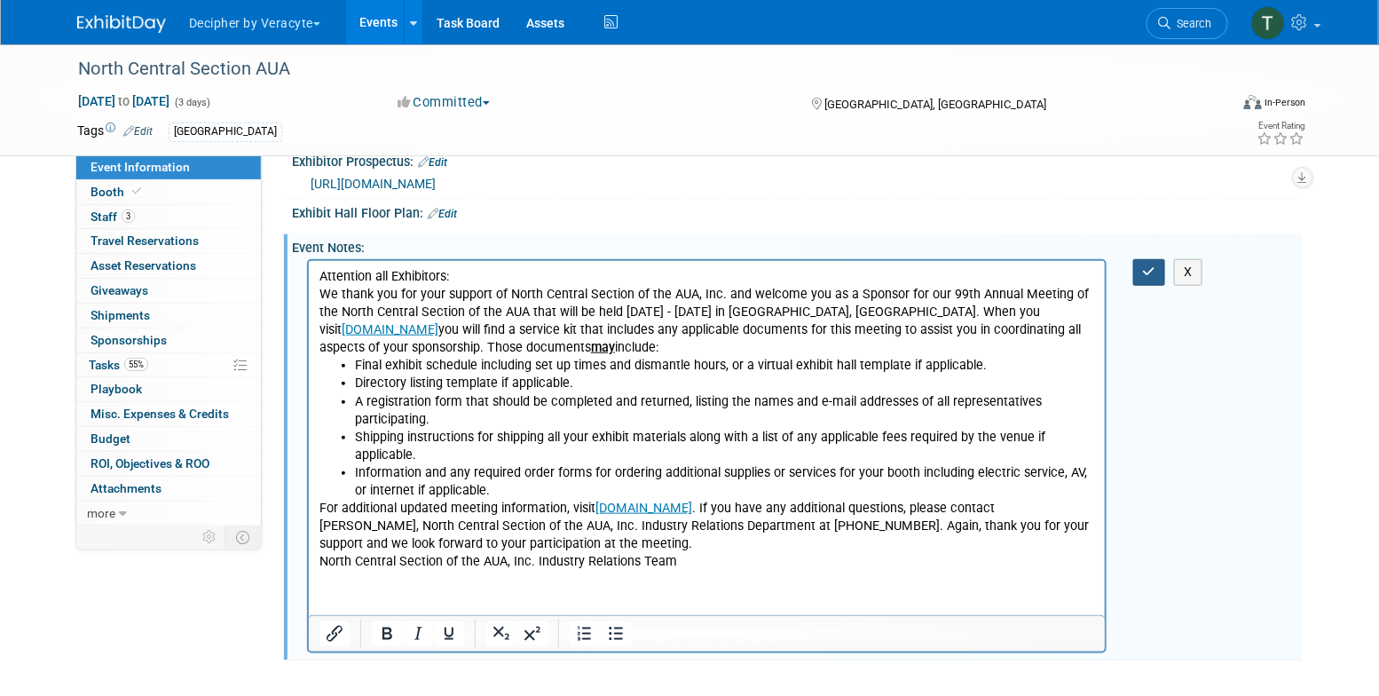
click at [1160, 271] on button "button" at bounding box center [1149, 272] width 33 height 26
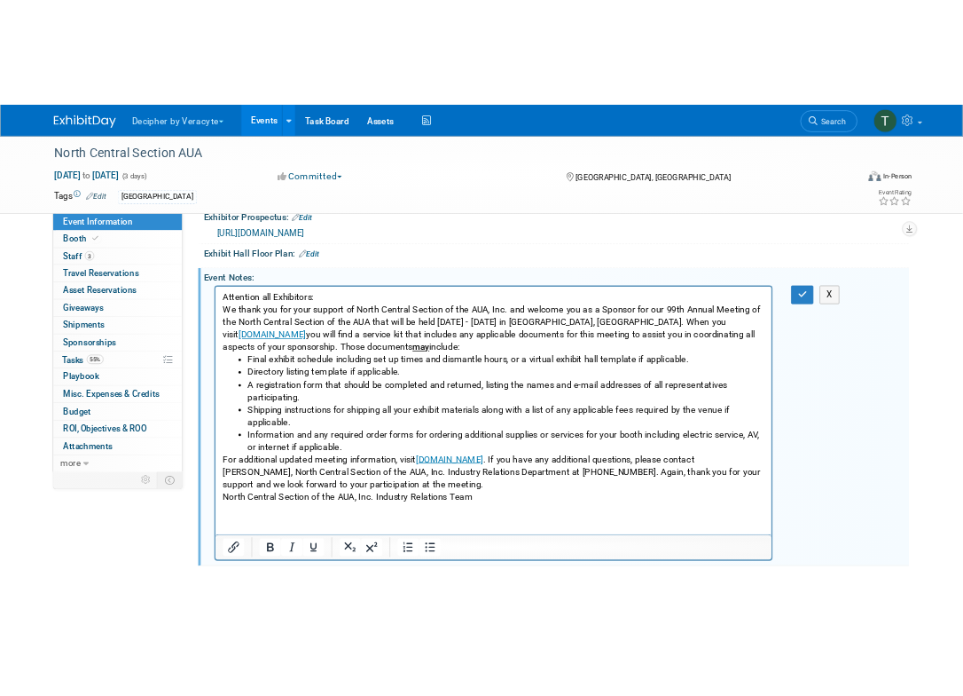
scroll to position [381, 0]
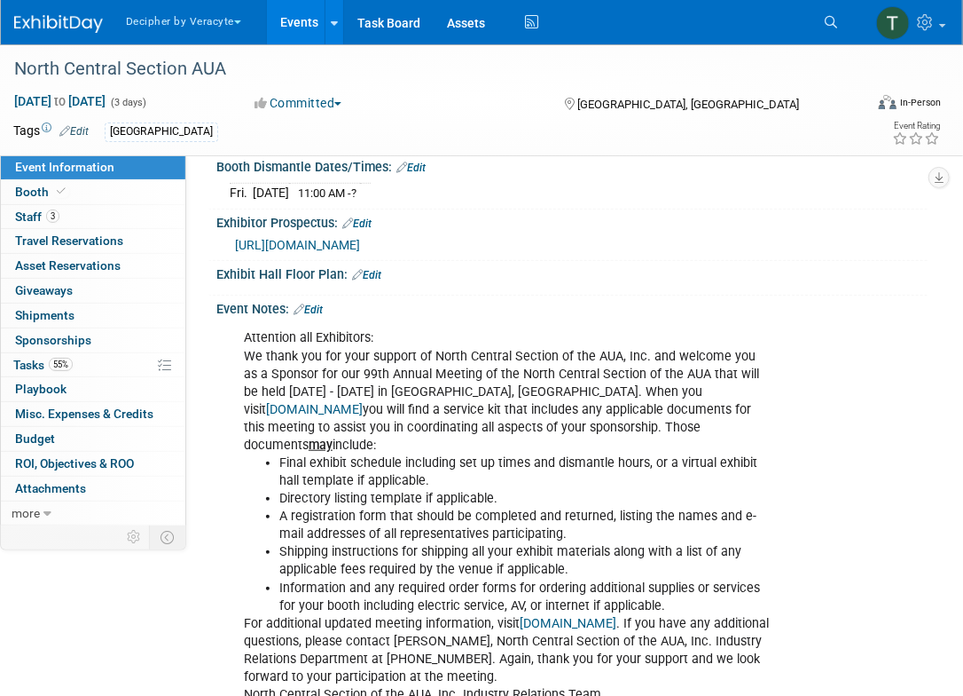
click at [274, 11] on link "Events" at bounding box center [299, 22] width 65 height 44
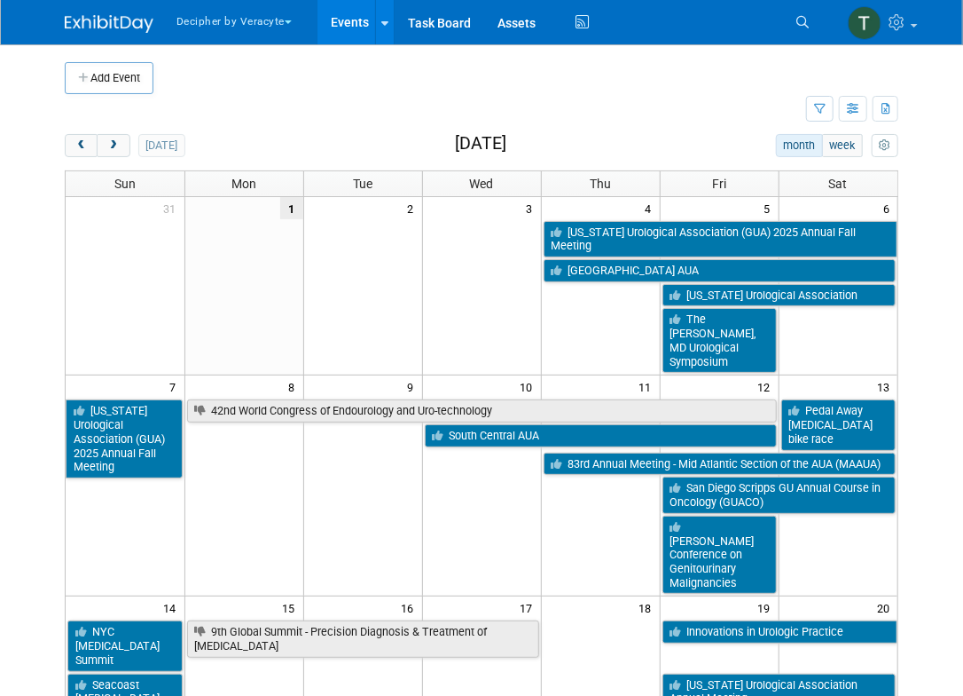
click at [803, 306] on td at bounding box center [838, 339] width 119 height 67
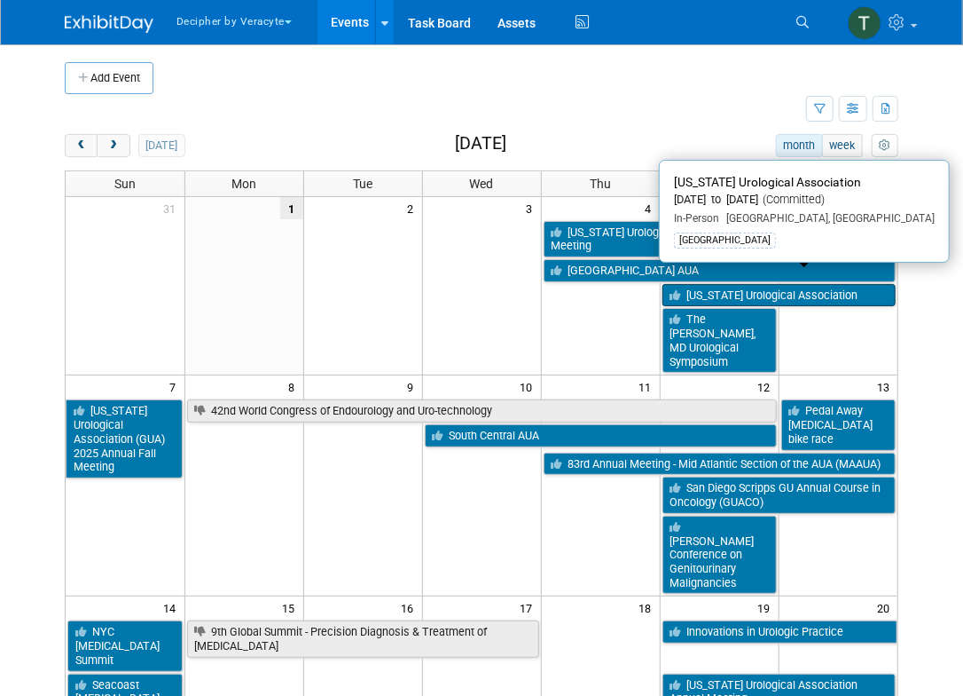
click at [803, 287] on link "[US_STATE] Urological Association" at bounding box center [780, 295] width 234 height 23
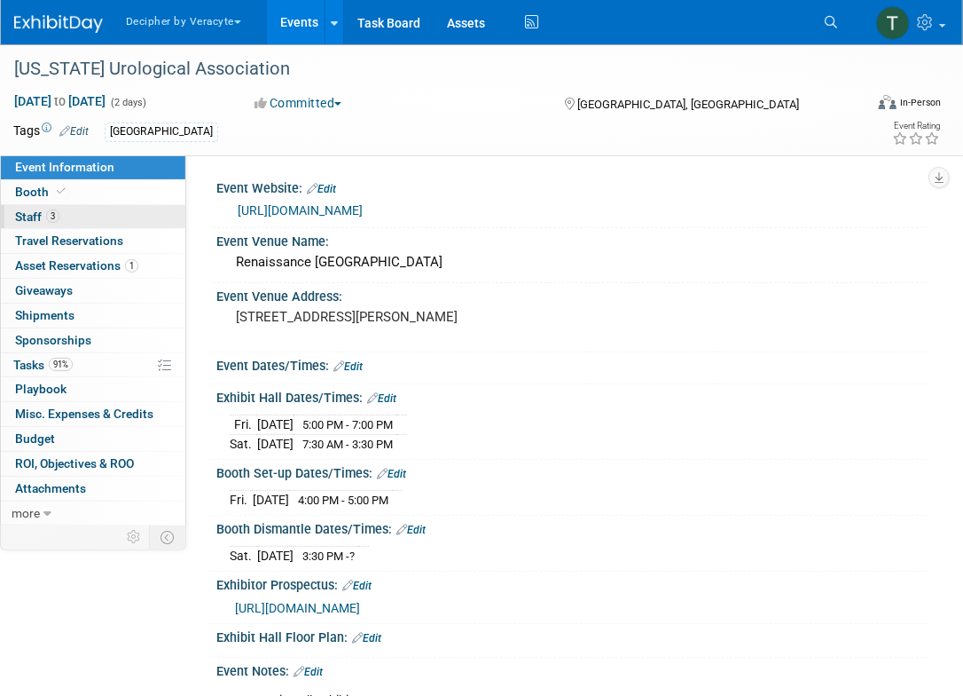
click at [179, 205] on link "3 Staff 3" at bounding box center [93, 217] width 185 height 24
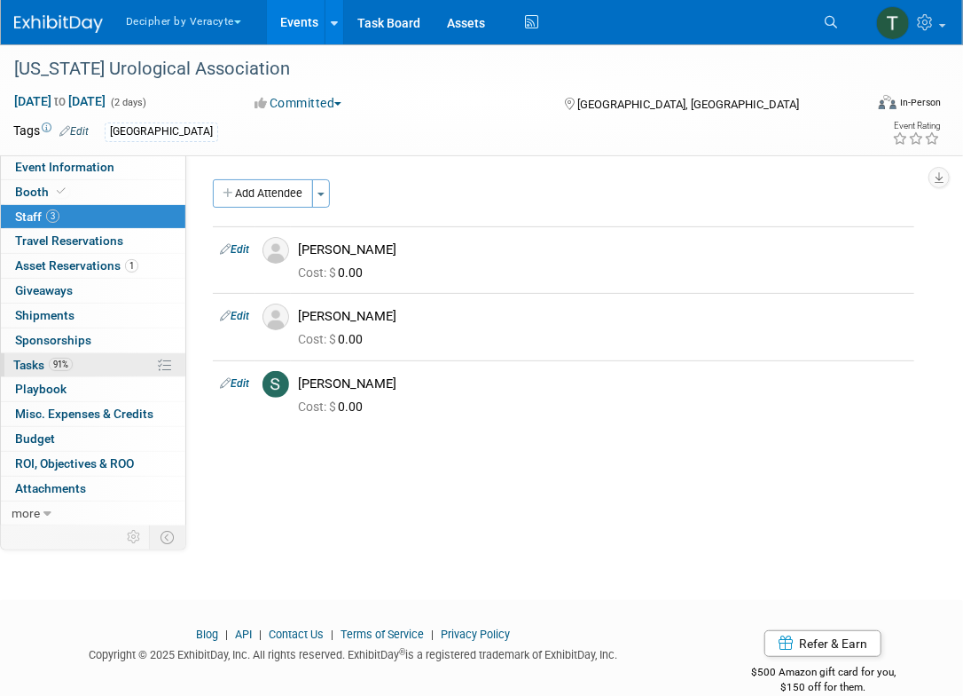
click at [96, 365] on link "91% Tasks 91%" at bounding box center [93, 365] width 185 height 24
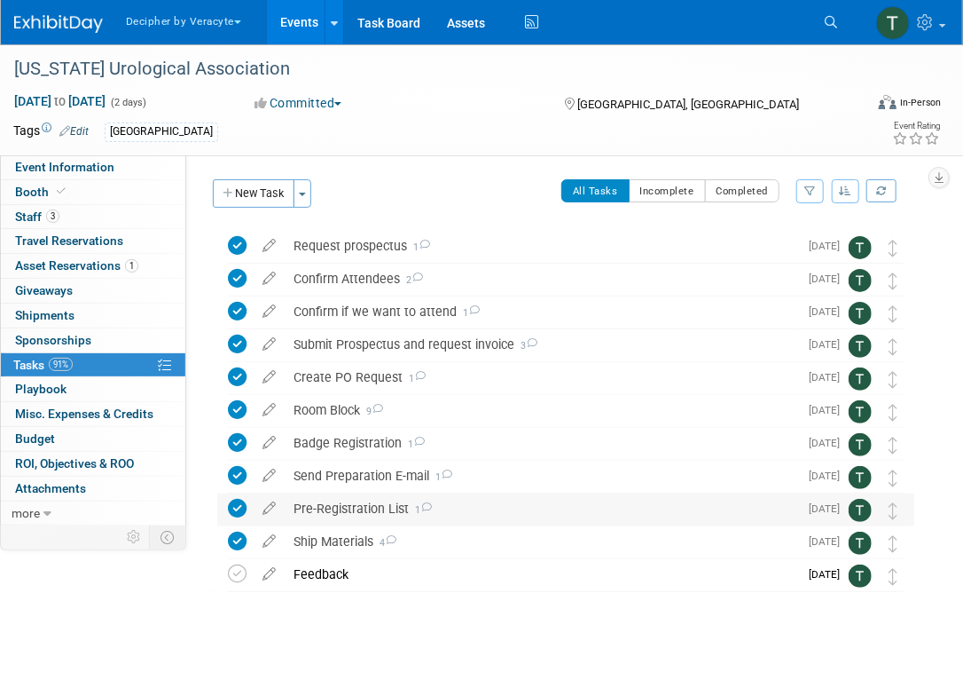
click at [366, 507] on div "Pre-Registration List 1" at bounding box center [542, 508] width 514 height 30
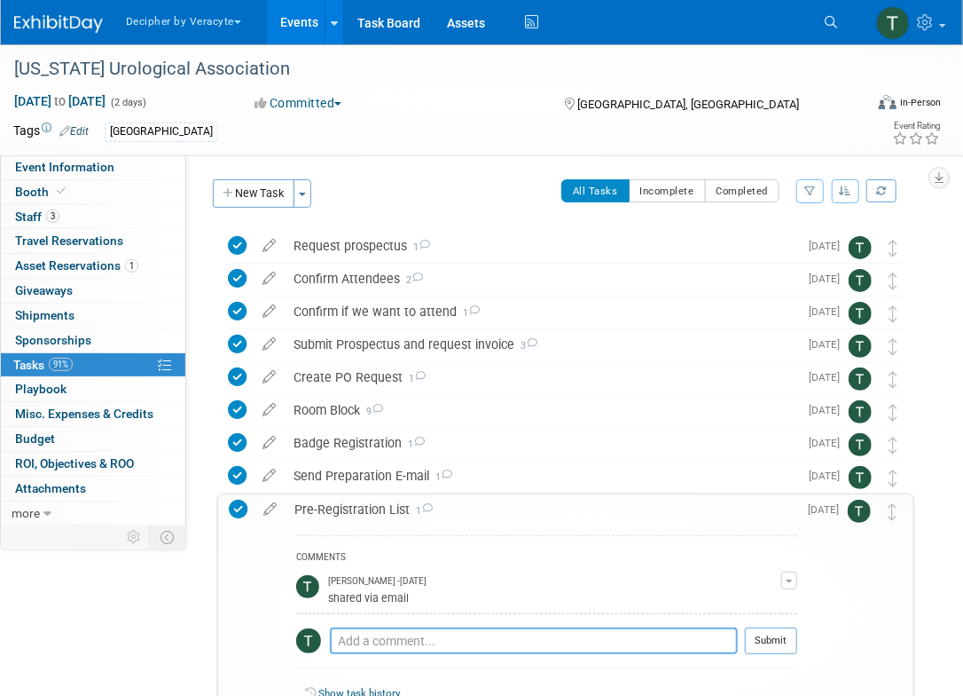
click at [398, 643] on textarea at bounding box center [534, 640] width 408 height 27
type textarea "sent via email"
click at [780, 629] on button "Submit" at bounding box center [771, 640] width 52 height 27
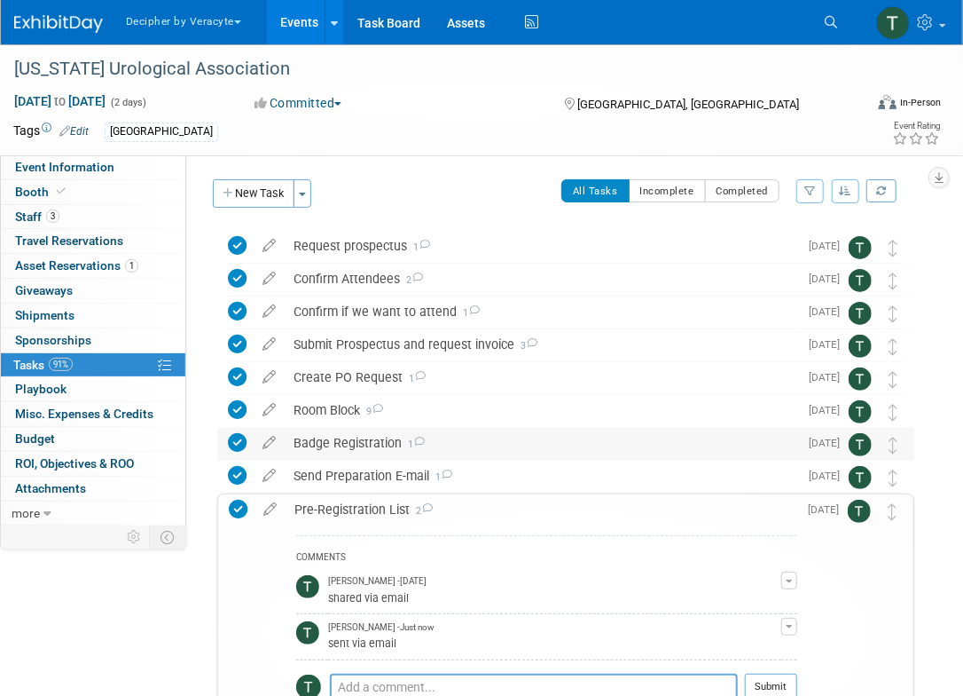
click at [381, 444] on div "Badge Registration 1" at bounding box center [542, 443] width 514 height 30
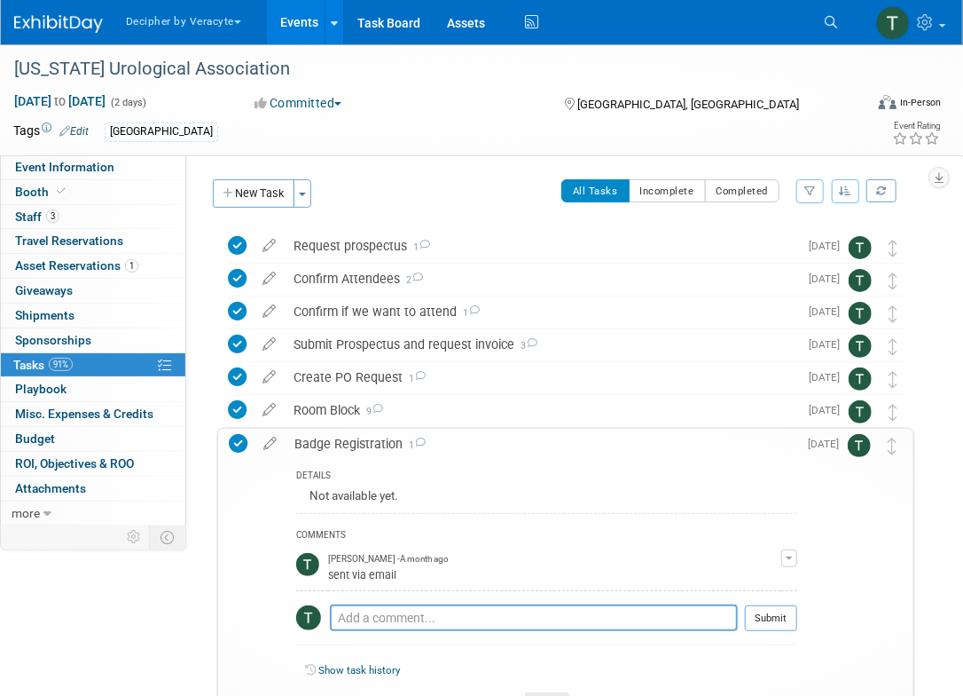
click at [381, 444] on div "Badge Registration 1" at bounding box center [542, 444] width 512 height 30
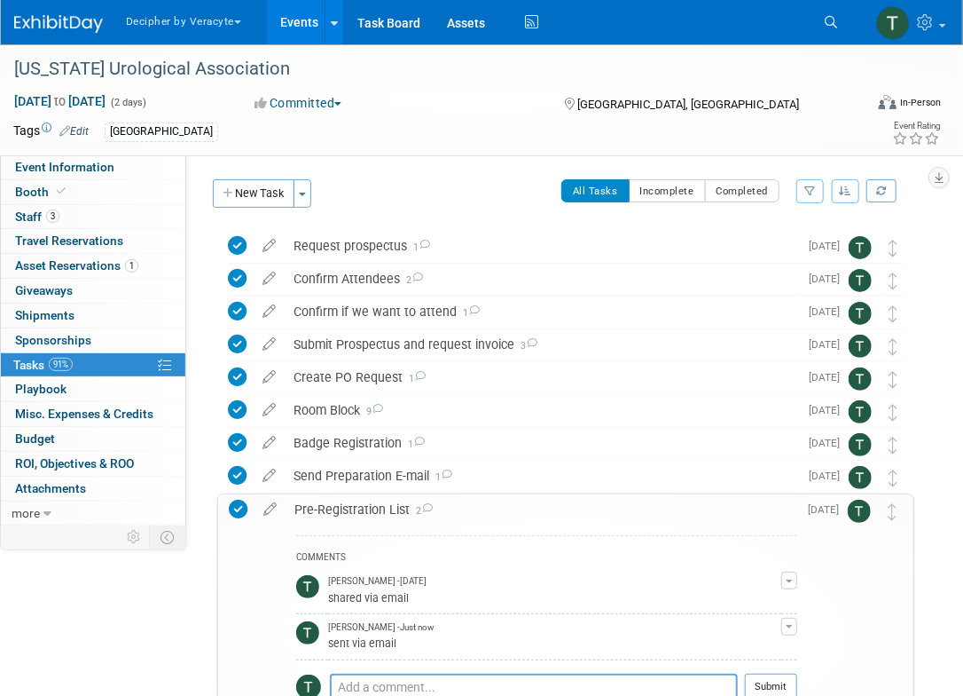
click at [275, 18] on link "Events" at bounding box center [299, 22] width 65 height 44
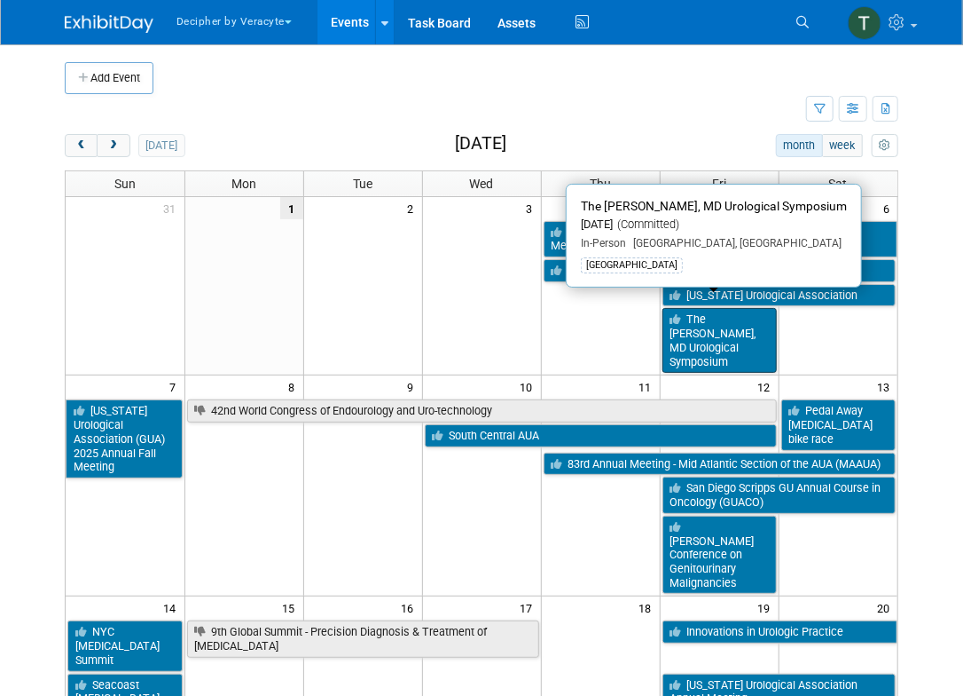
click at [683, 320] on link "The [PERSON_NAME], MD Urological Symposium" at bounding box center [720, 340] width 114 height 65
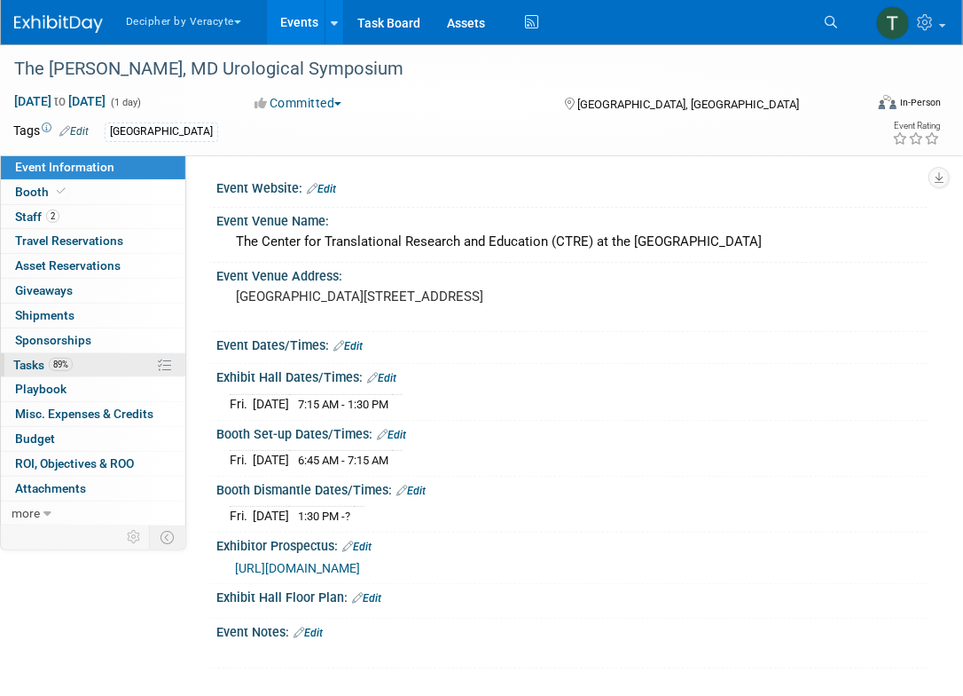
click at [101, 375] on link "89% Tasks 89%" at bounding box center [93, 365] width 185 height 24
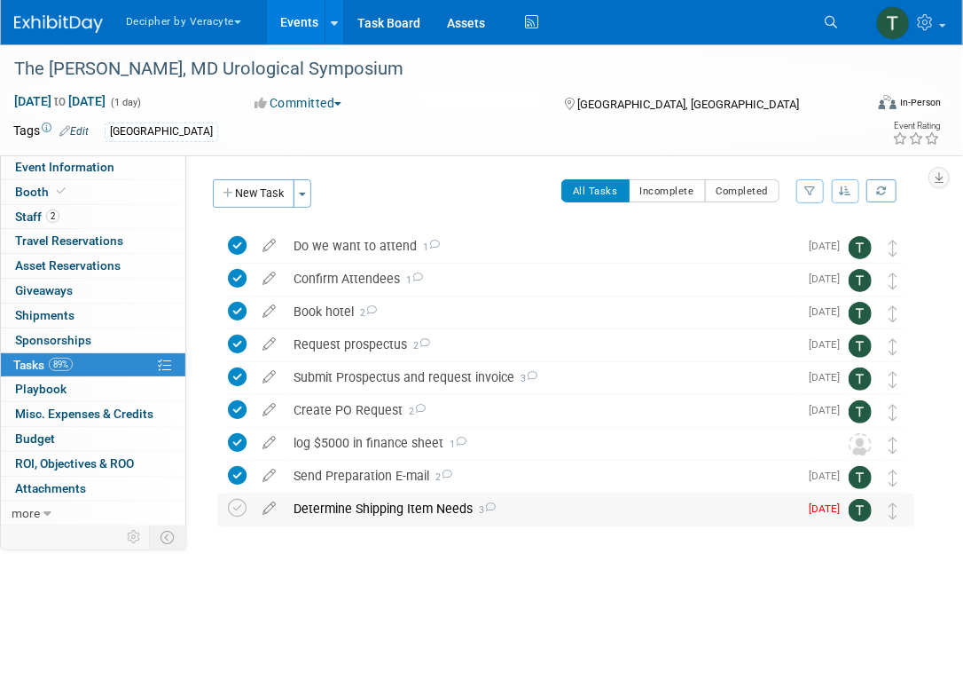
click at [356, 503] on div "Determine Shipping Item Needs 3" at bounding box center [542, 508] width 514 height 30
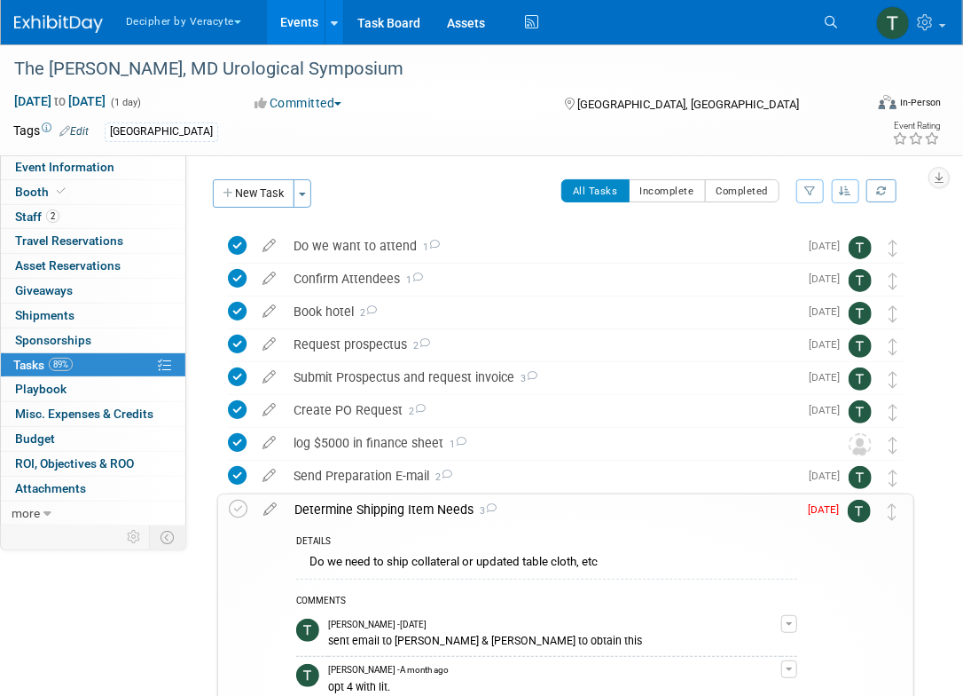
scroll to position [278, 0]
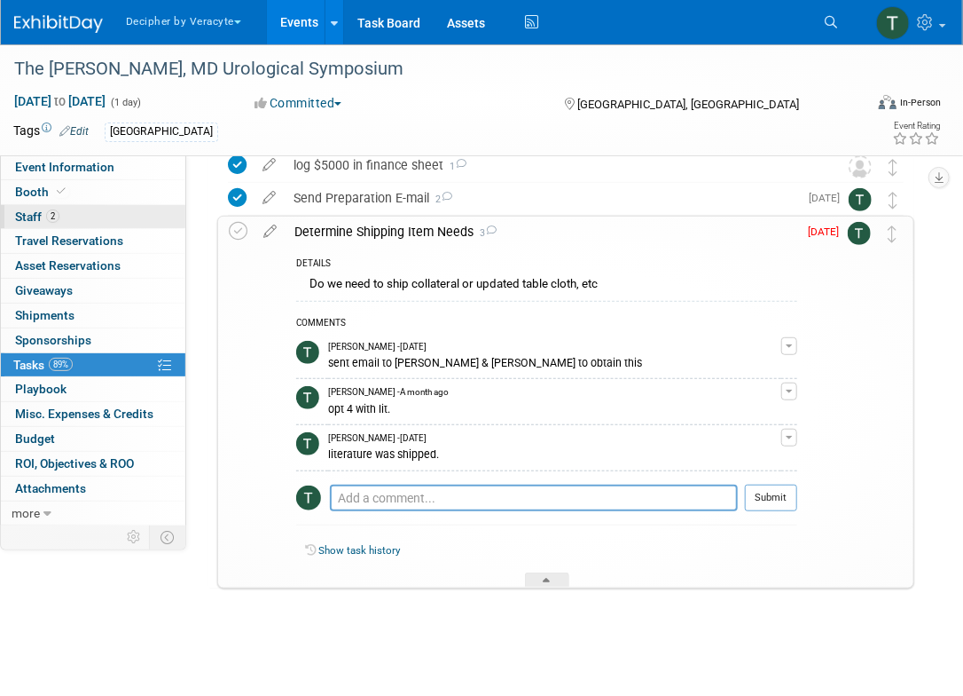
click at [69, 216] on link "2 Staff 2" at bounding box center [93, 217] width 185 height 24
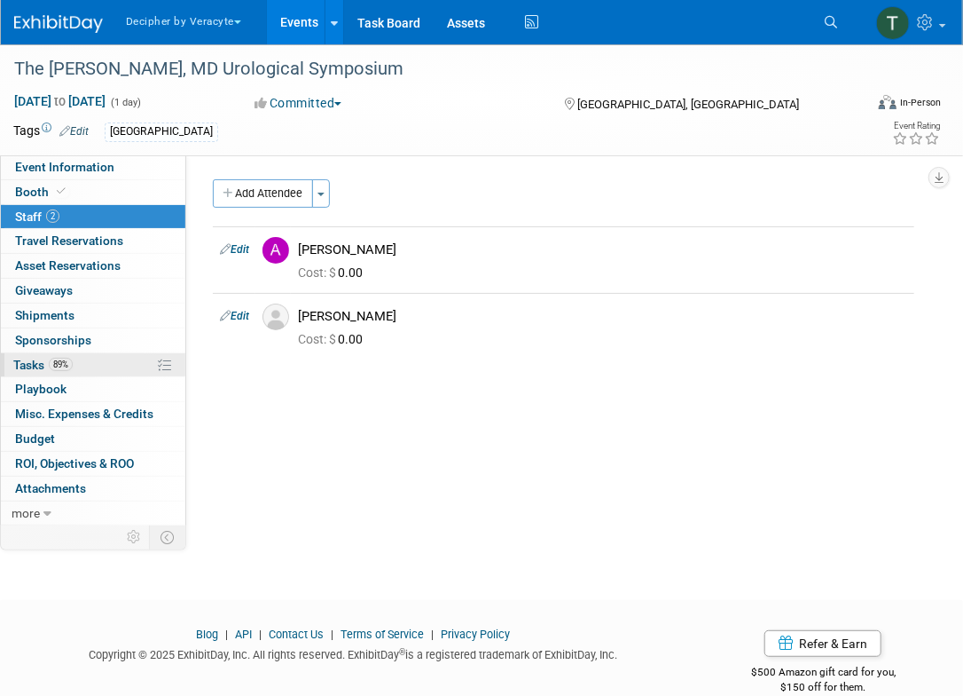
click at [103, 366] on link "89% Tasks 89%" at bounding box center [93, 365] width 185 height 24
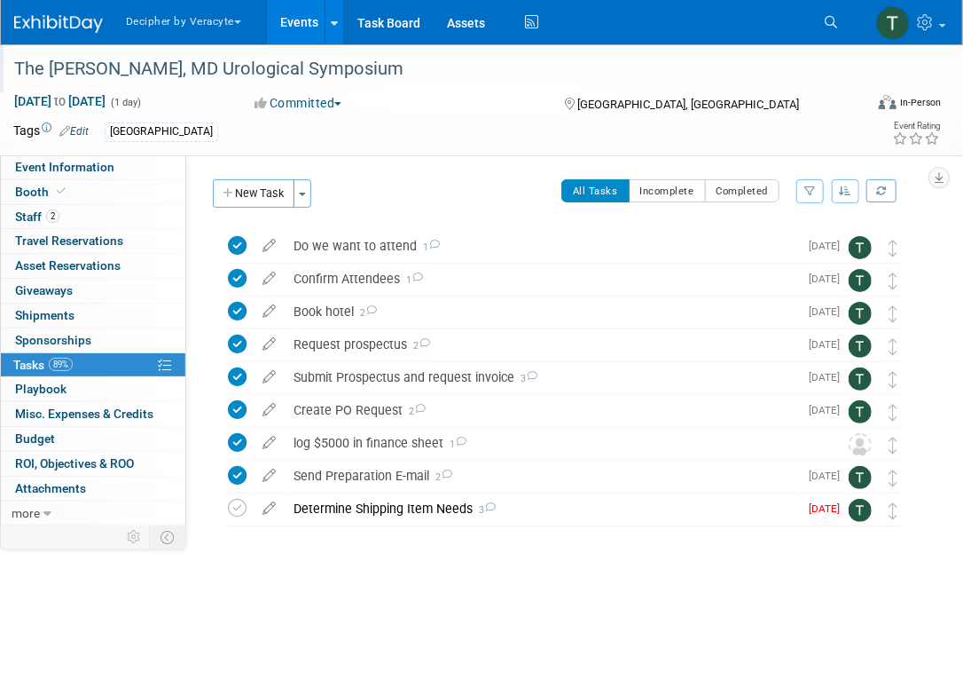
click at [277, 48] on div at bounding box center [435, 51] width 855 height 15
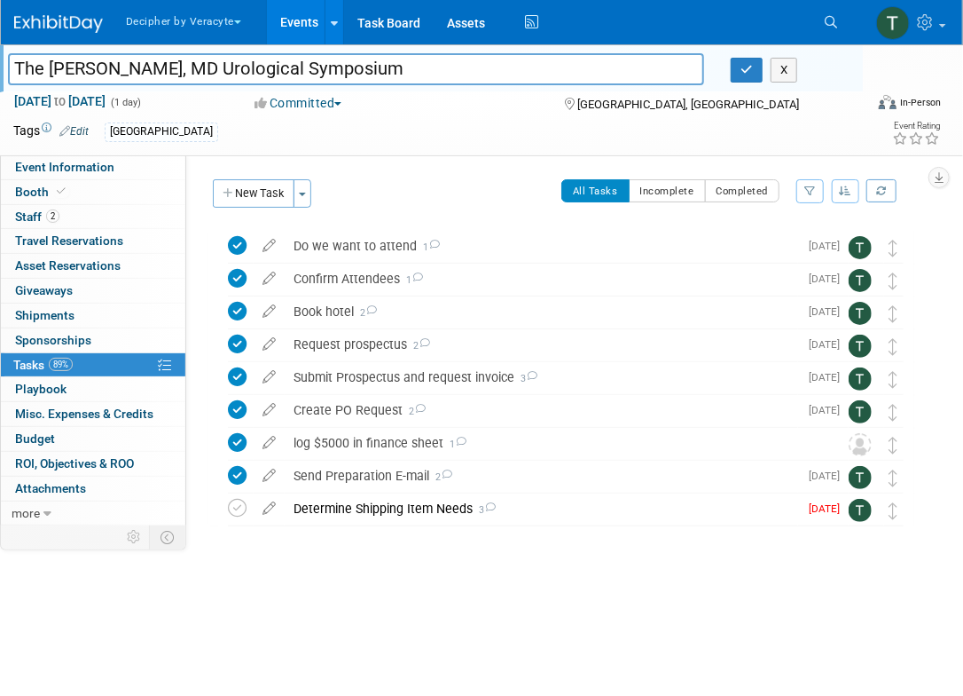
click at [297, 27] on link "Events" at bounding box center [299, 22] width 65 height 44
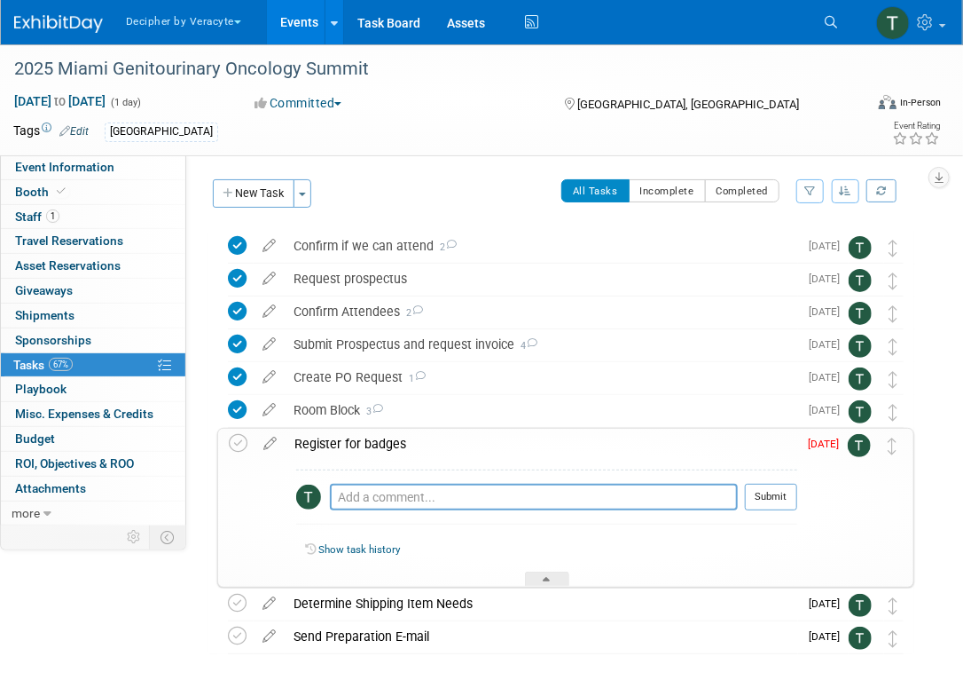
scroll to position [66, 0]
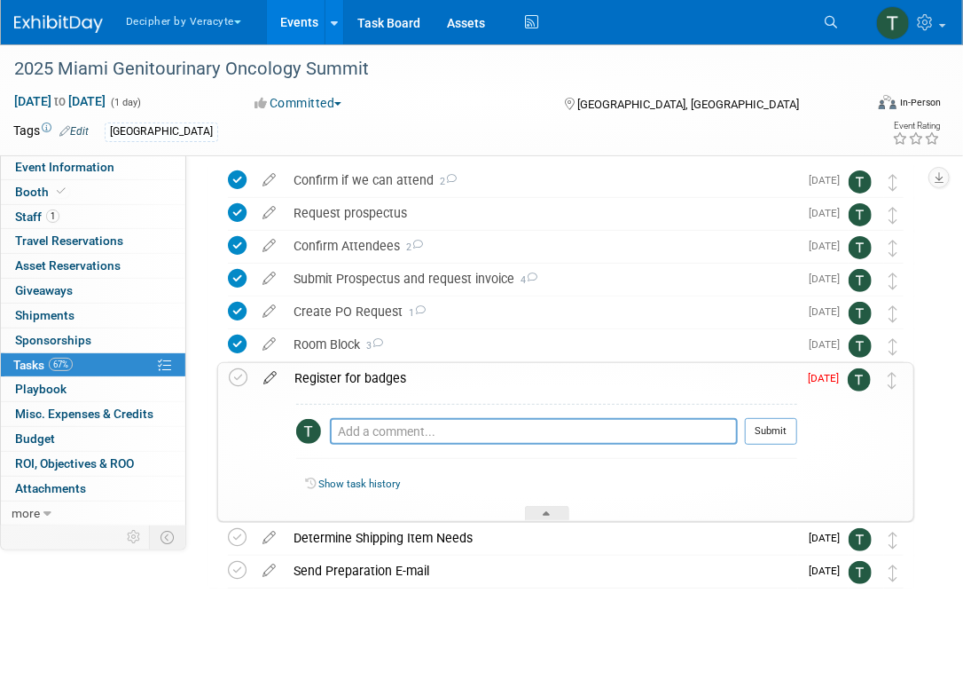
click at [275, 374] on icon at bounding box center [270, 374] width 31 height 22
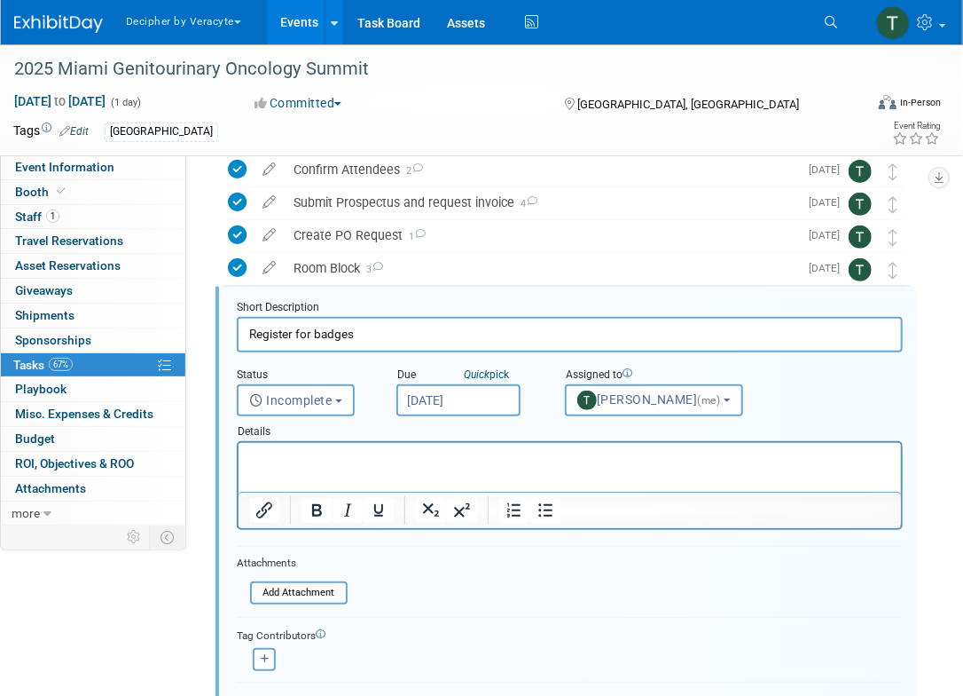
scroll to position [168, 0]
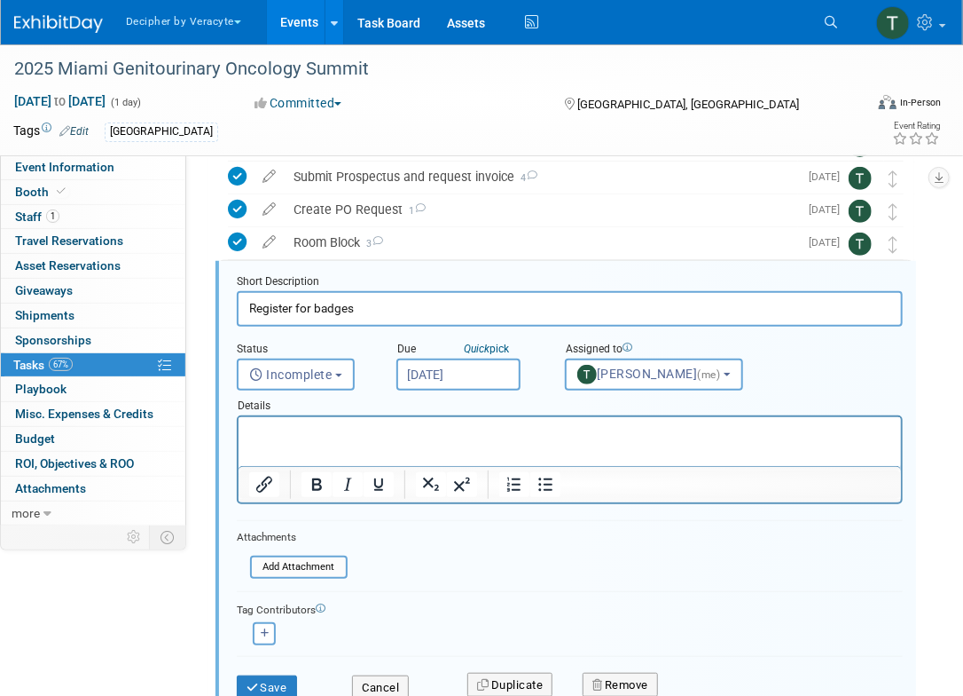
click at [473, 377] on input "[DATE]" at bounding box center [459, 374] width 124 height 32
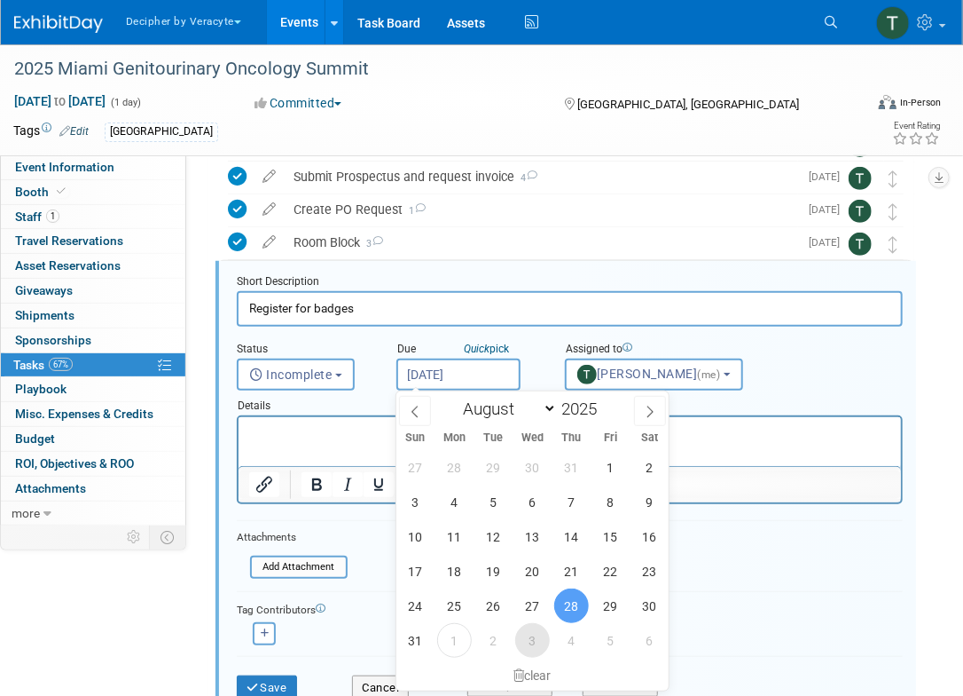
click at [523, 638] on span "3" at bounding box center [532, 640] width 35 height 35
type input "[DATE]"
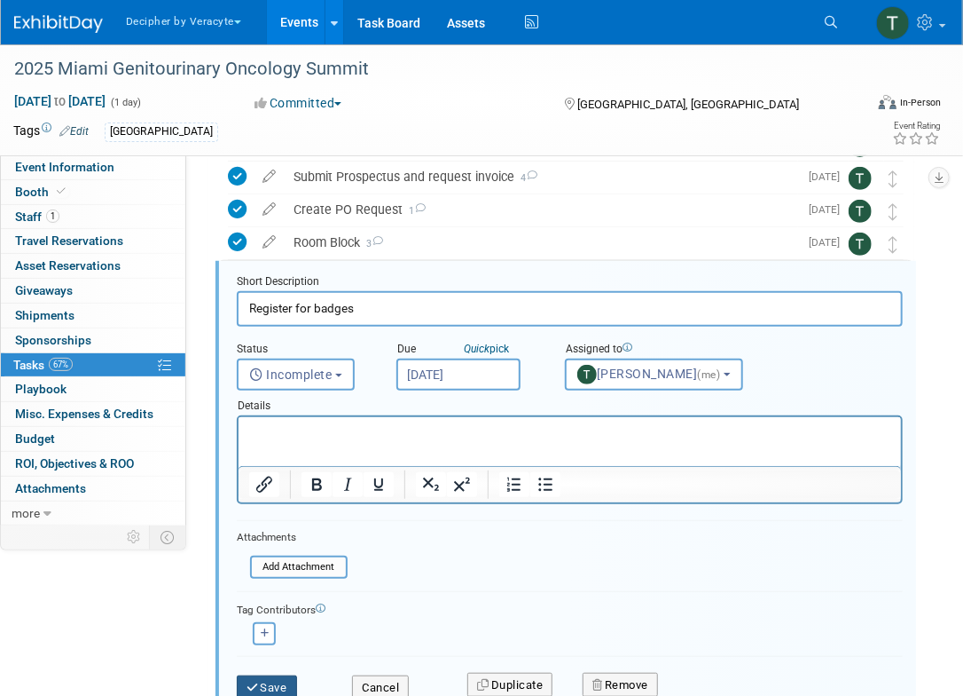
click at [285, 681] on button "Save" at bounding box center [267, 687] width 60 height 25
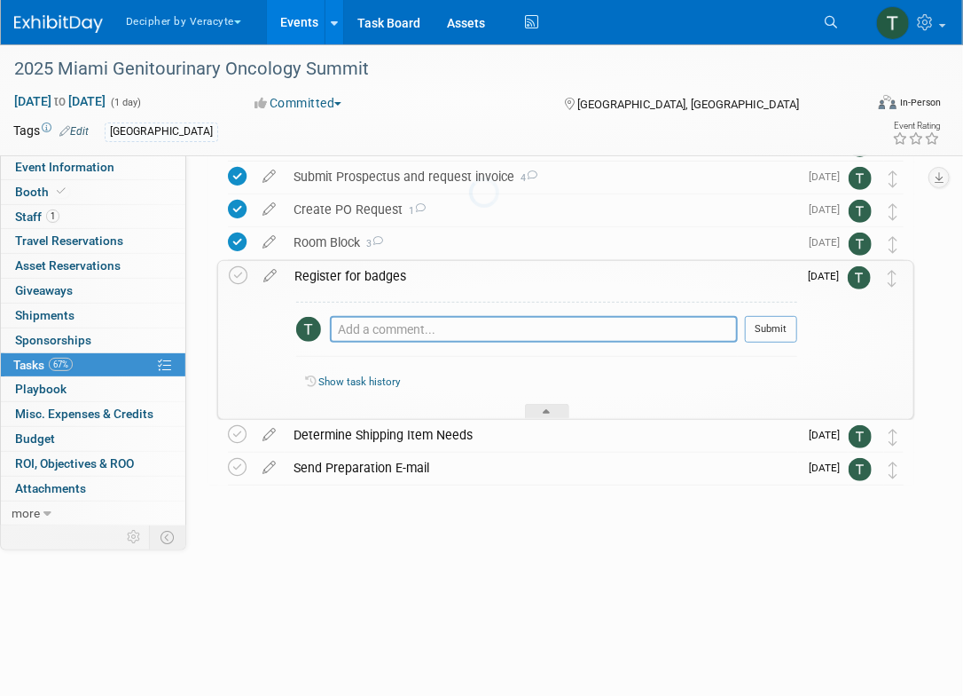
scroll to position [65, 0]
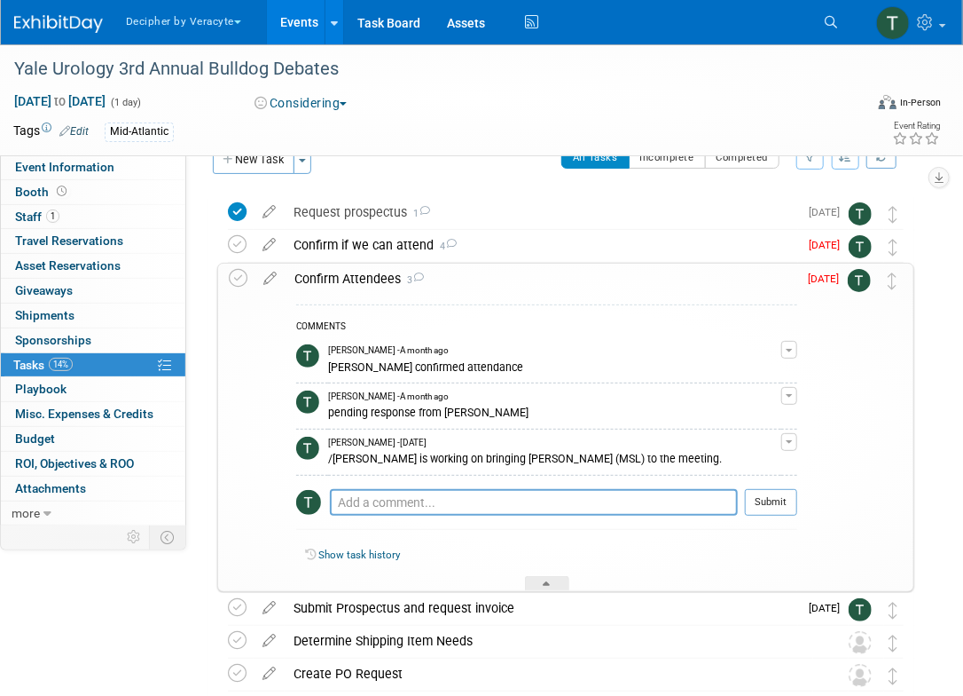
scroll to position [40, 0]
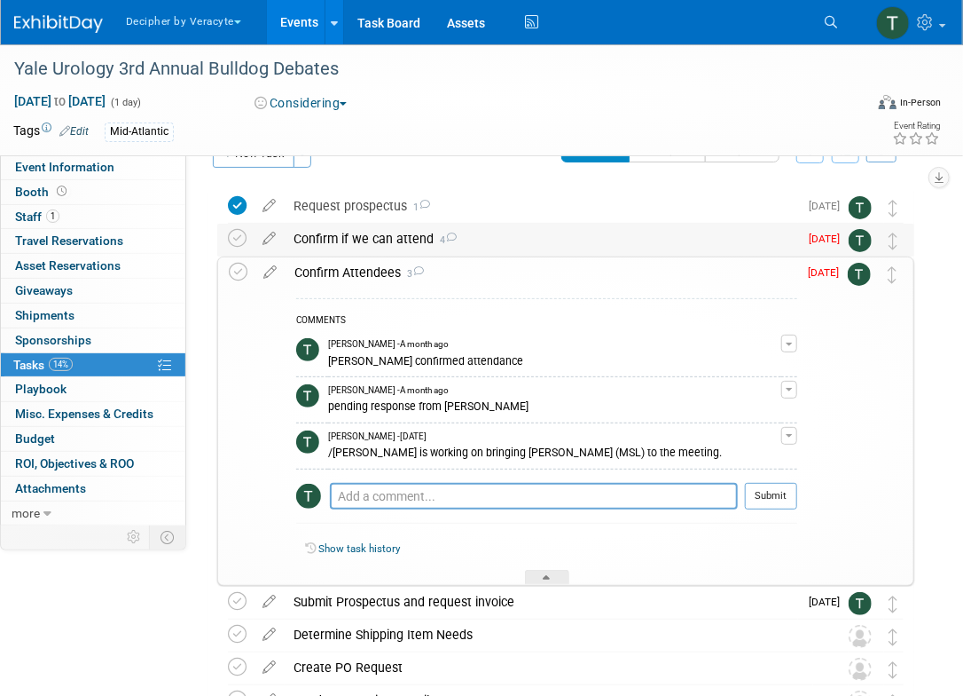
click at [348, 240] on div "Confirm if we can attend 4" at bounding box center [542, 239] width 514 height 30
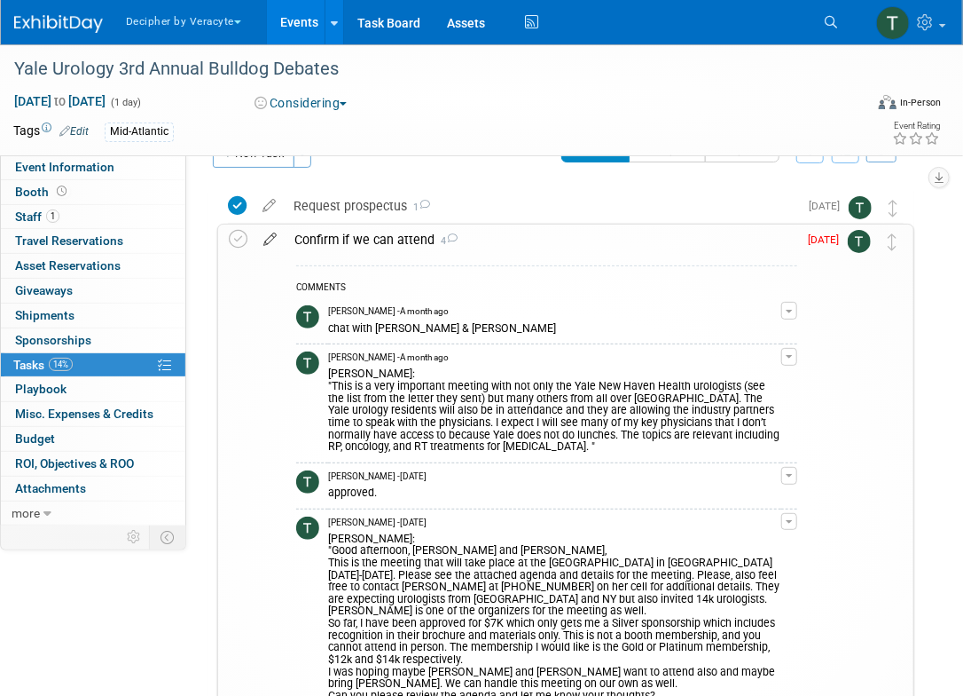
click at [274, 237] on icon at bounding box center [270, 235] width 31 height 22
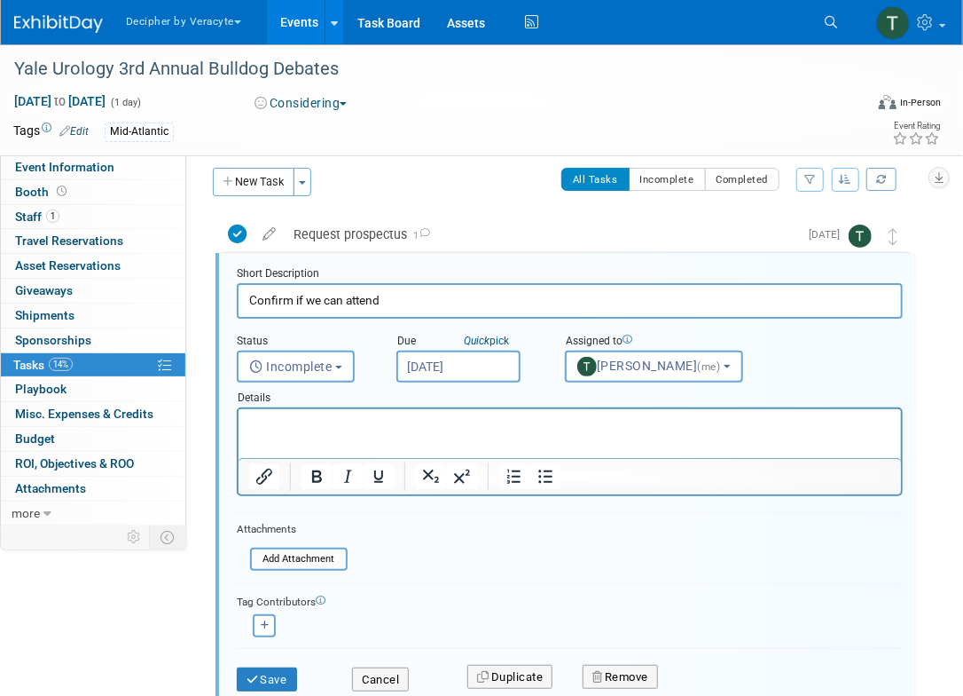
scroll to position [4, 0]
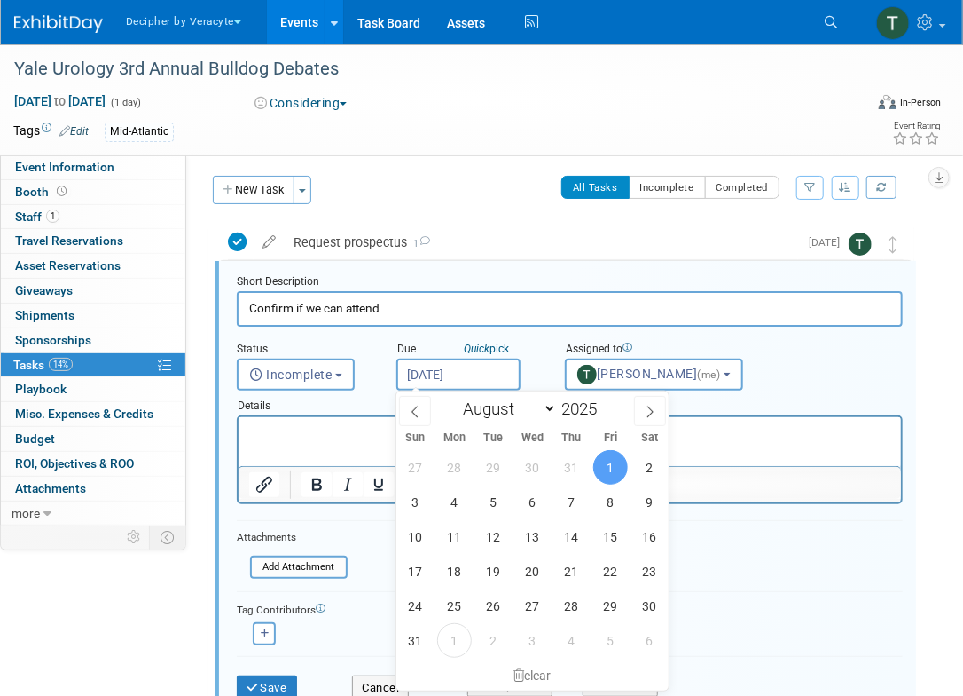
click at [455, 371] on input "Aug 1, 2025" at bounding box center [459, 374] width 124 height 32
click at [501, 640] on span "2" at bounding box center [493, 640] width 35 height 35
type input "[DATE]"
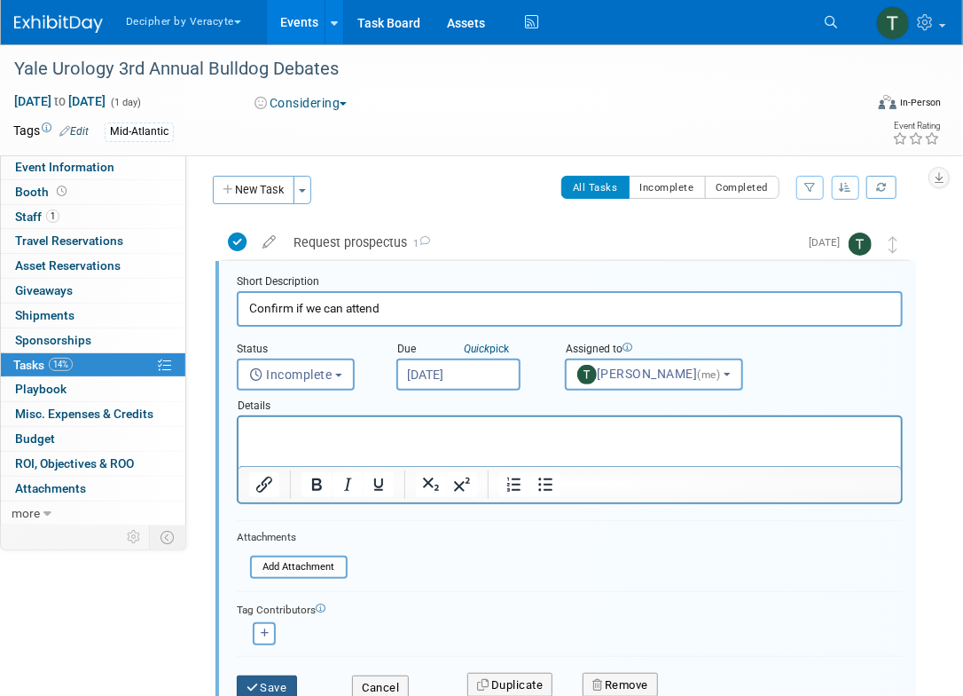
click at [295, 683] on button "Save" at bounding box center [267, 687] width 60 height 25
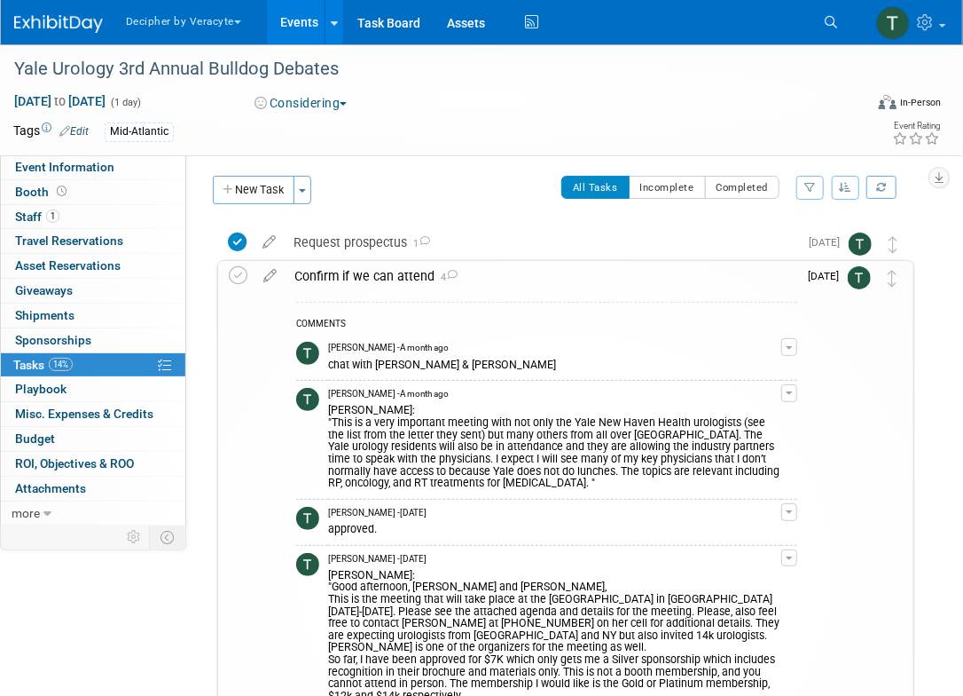
click at [378, 273] on div "Confirm if we can attend 4" at bounding box center [542, 276] width 512 height 30
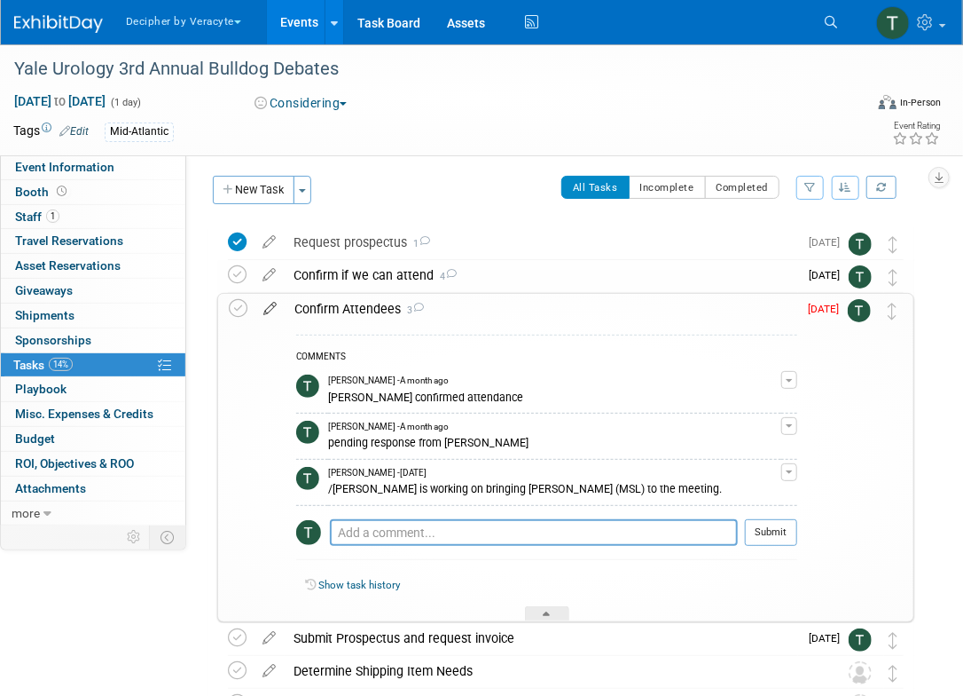
click at [271, 306] on icon at bounding box center [270, 305] width 31 height 22
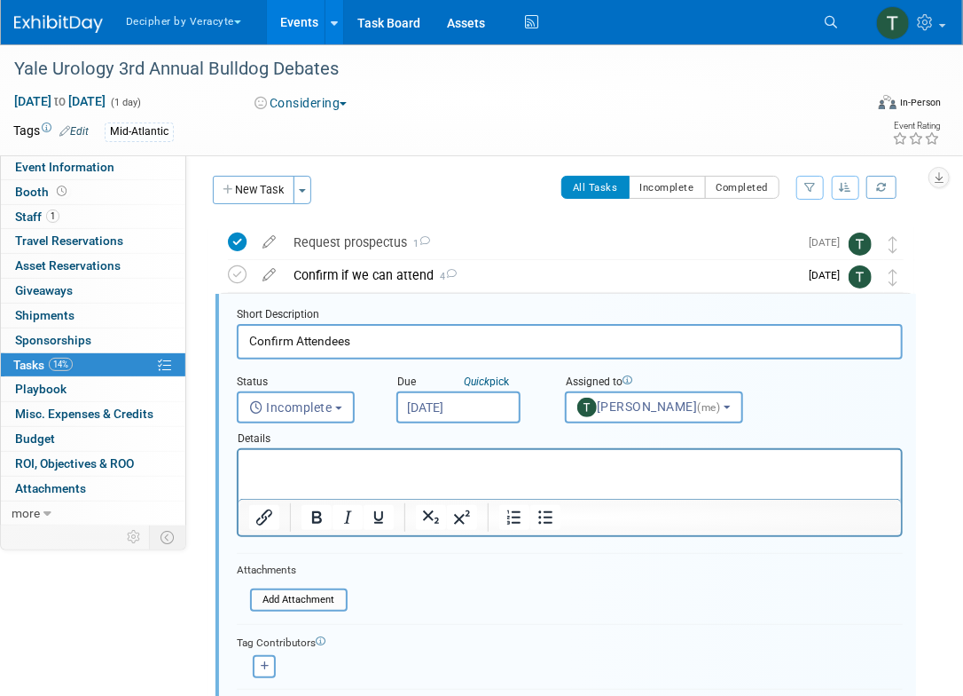
scroll to position [36, 0]
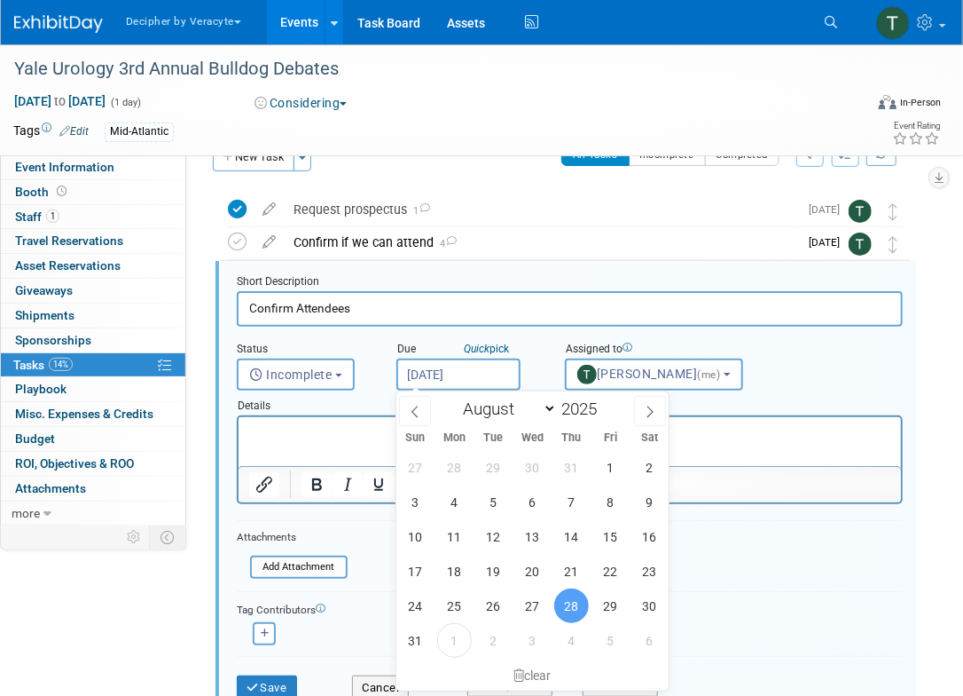
click at [421, 370] on input "Aug 28, 2025" at bounding box center [459, 374] width 124 height 32
click at [531, 638] on span "3" at bounding box center [532, 640] width 35 height 35
type input "Sep 3, 2025"
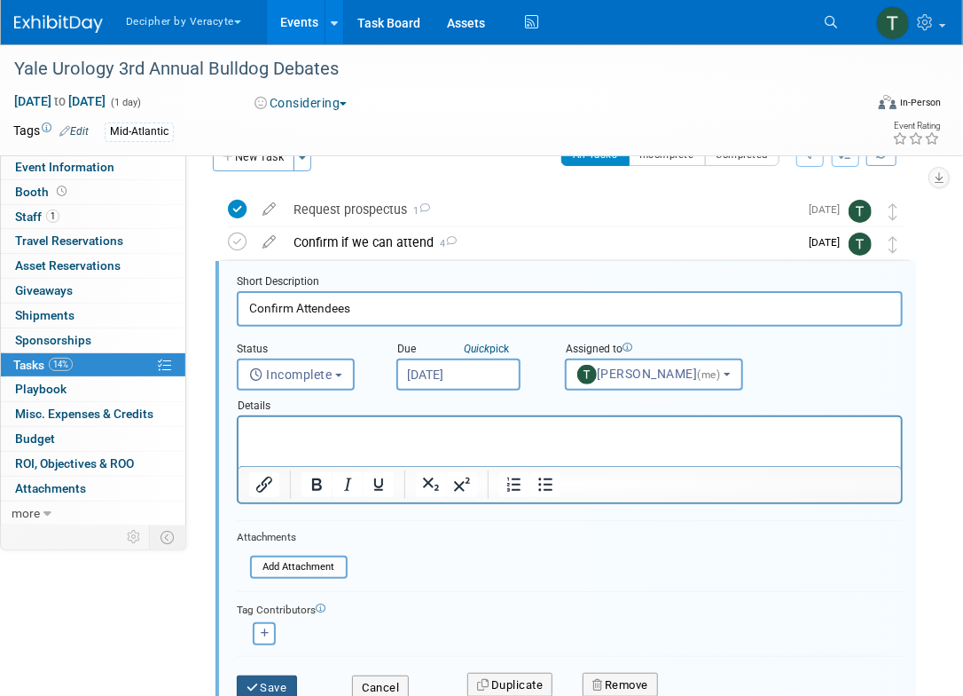
click at [263, 691] on button "Save" at bounding box center [267, 687] width 60 height 25
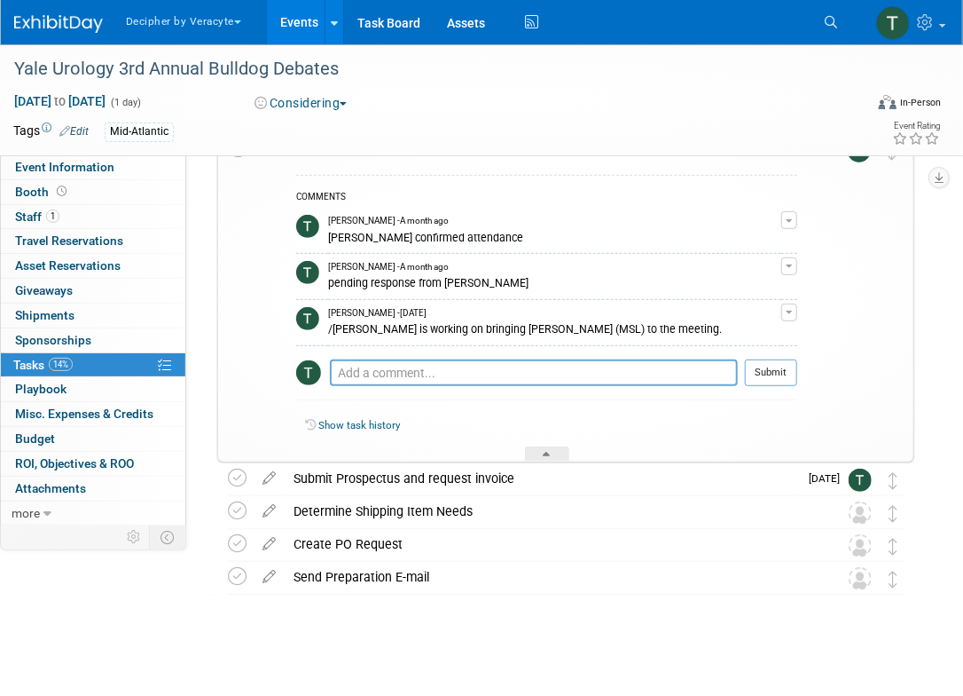
scroll to position [165, 0]
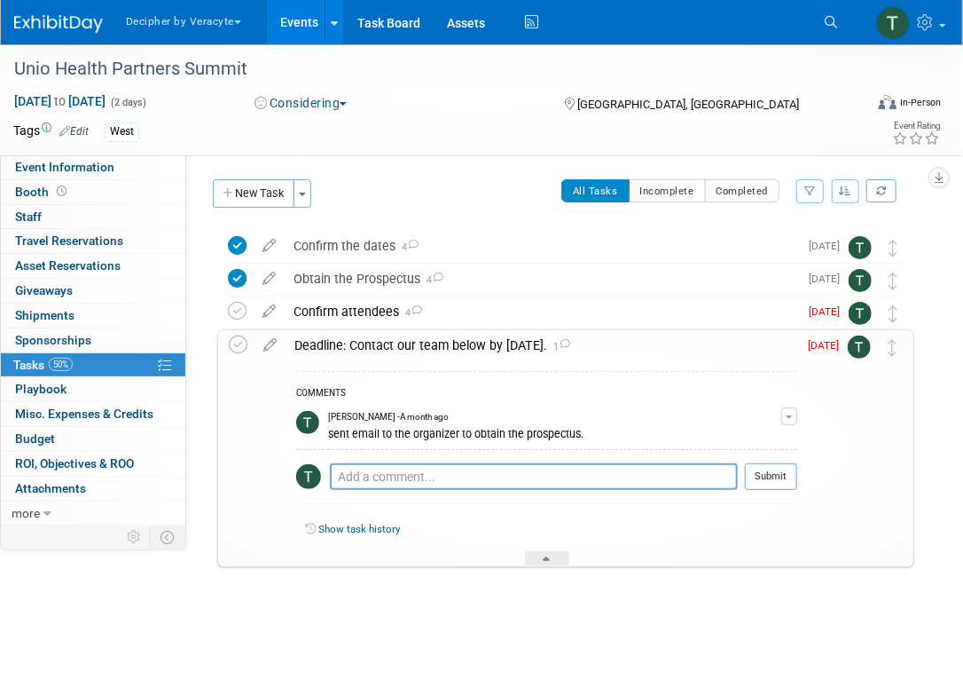
click at [318, 112] on div "Sep 26, 2025 to Sep 27, 2025 (2 days) Sep 26, 2025 to Sep 27, 2025 Considering …" at bounding box center [470, 105] width 941 height 27
click at [318, 109] on button "Considering" at bounding box center [301, 103] width 106 height 18
click at [312, 175] on link "Not Going" at bounding box center [319, 181] width 140 height 25
click at [409, 487] on textarea at bounding box center [534, 476] width 408 height 27
type textarea "missed registration deadline"
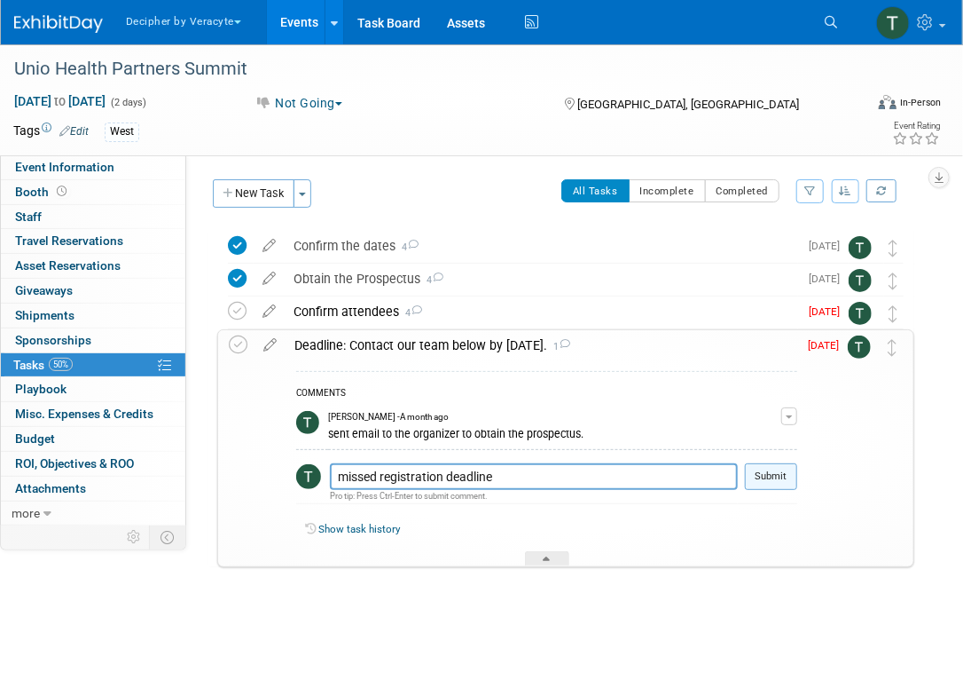
click at [776, 475] on button "Submit" at bounding box center [771, 476] width 52 height 27
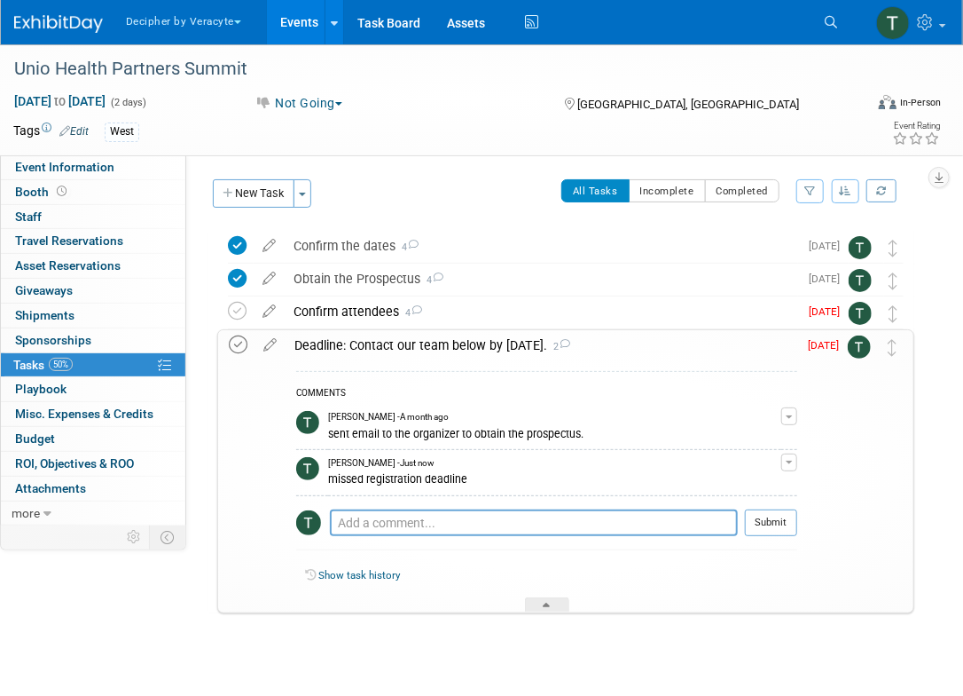
click at [247, 343] on icon at bounding box center [238, 344] width 19 height 19
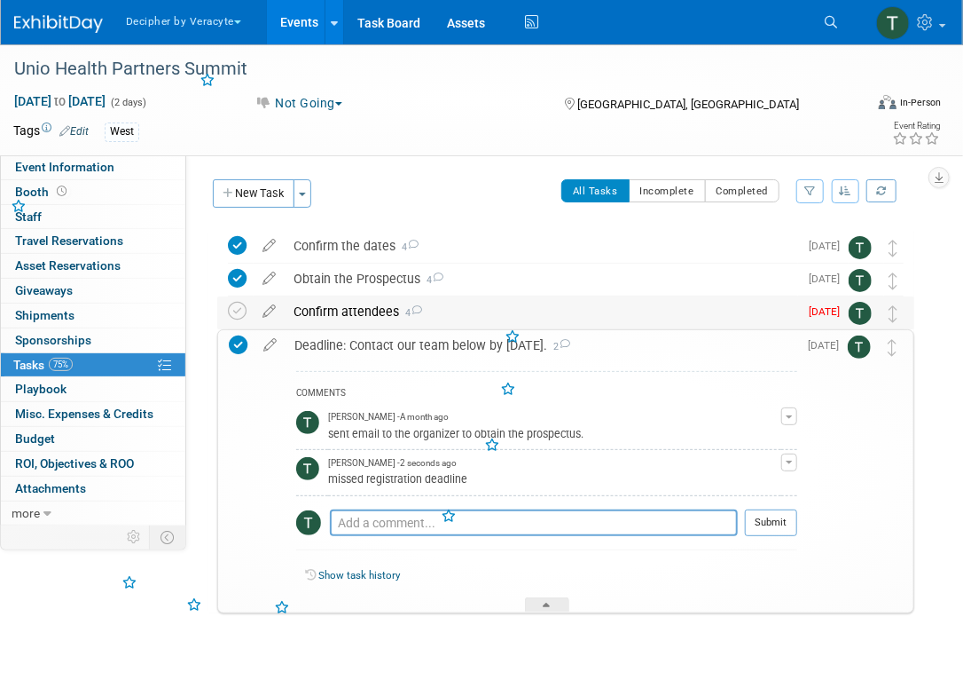
click at [334, 312] on div "Confirm attendees 4" at bounding box center [542, 311] width 514 height 30
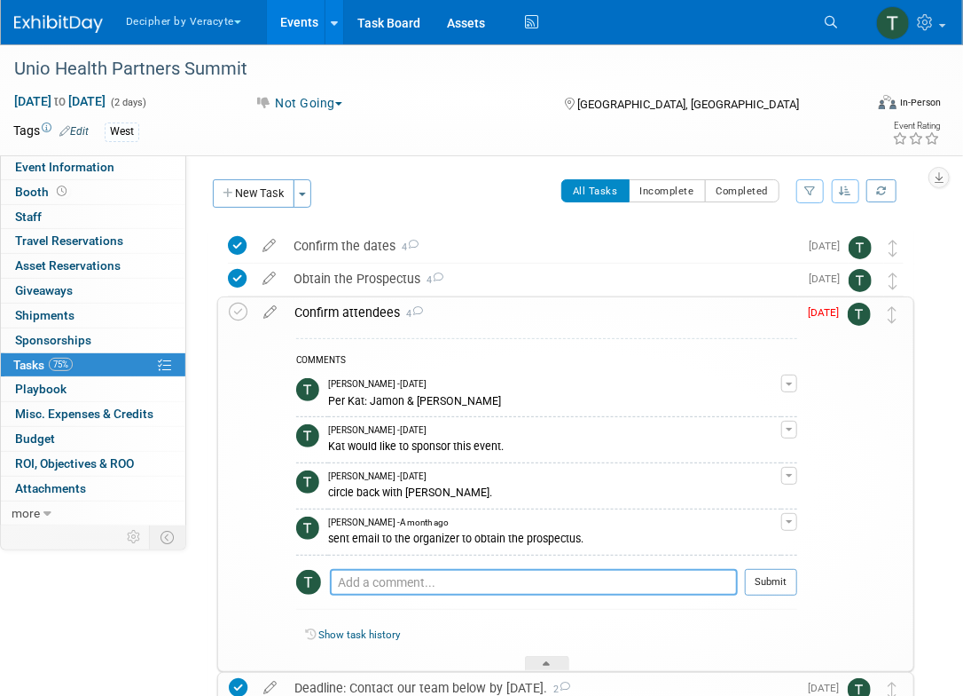
click at [389, 570] on textarea at bounding box center [534, 582] width 408 height 27
type textarea "missed registration deadline"
click at [759, 587] on button "Submit" at bounding box center [771, 582] width 52 height 27
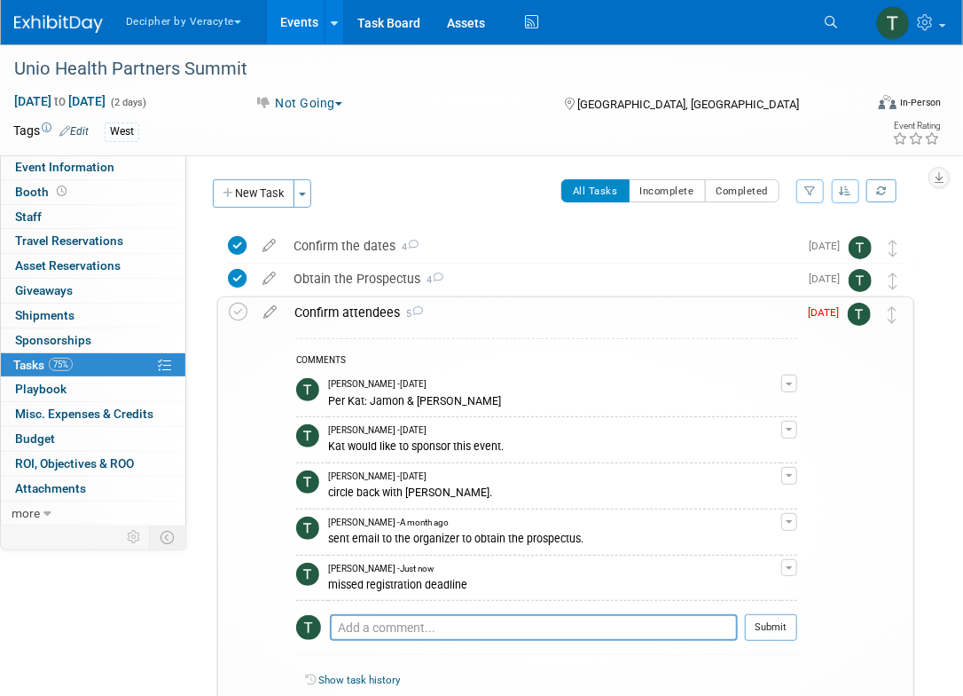
click at [499, 325] on div "Confirm attendees 5" at bounding box center [542, 312] width 512 height 30
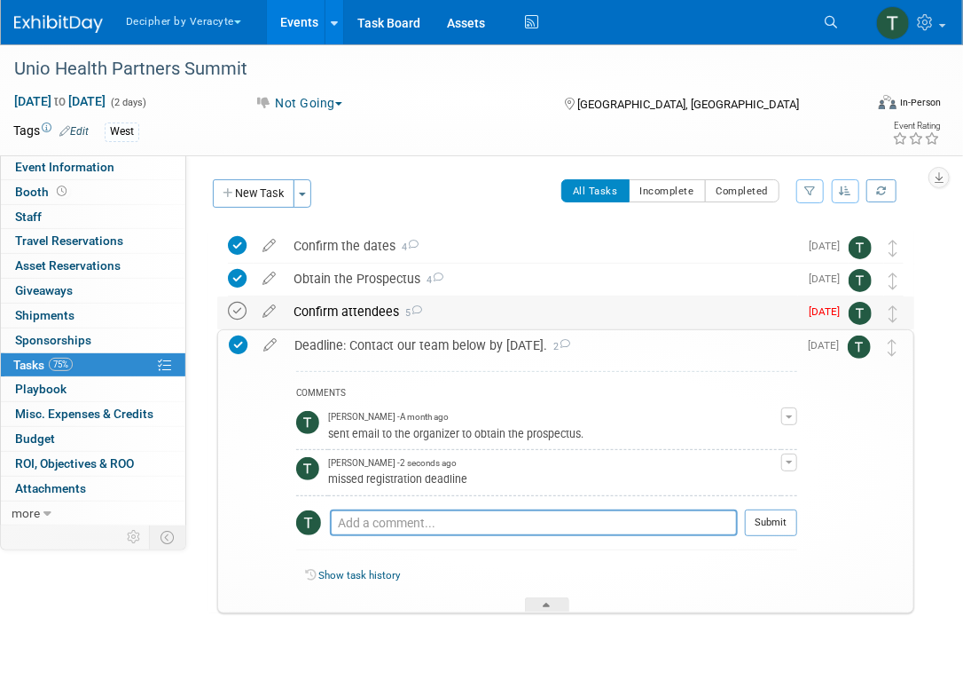
click at [240, 316] on icon at bounding box center [237, 311] width 19 height 19
click at [318, 48] on div at bounding box center [435, 51] width 855 height 15
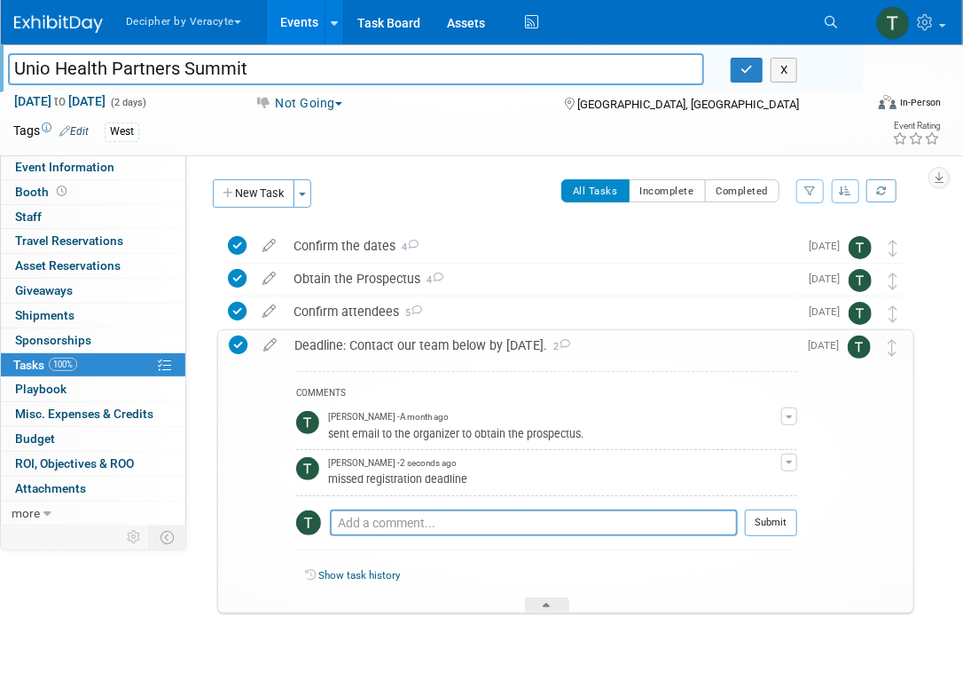
click at [311, 36] on link "Events" at bounding box center [299, 22] width 65 height 44
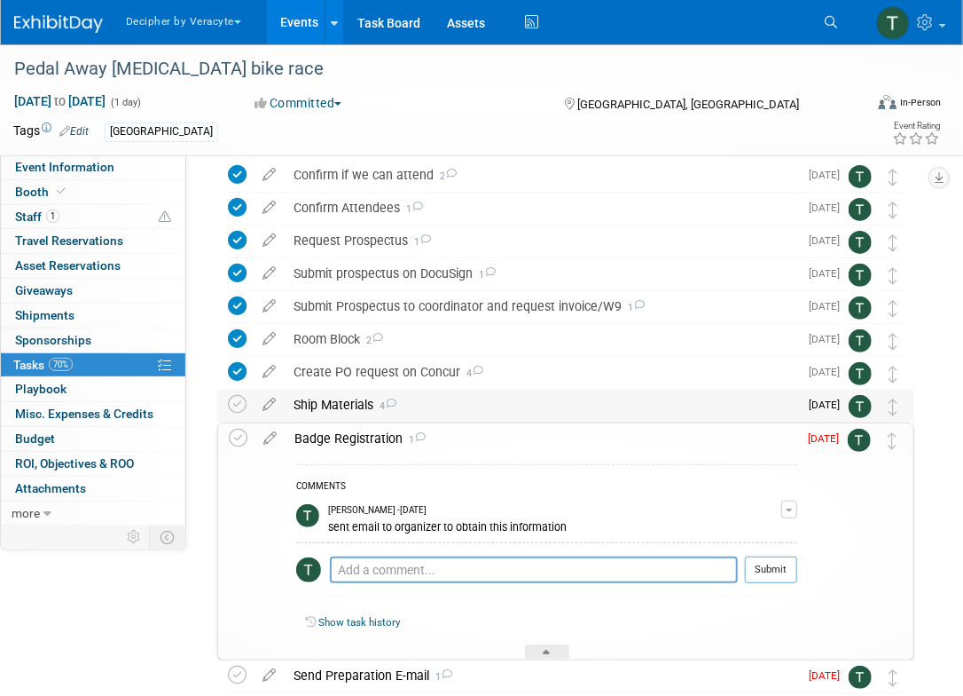
scroll to position [91, 0]
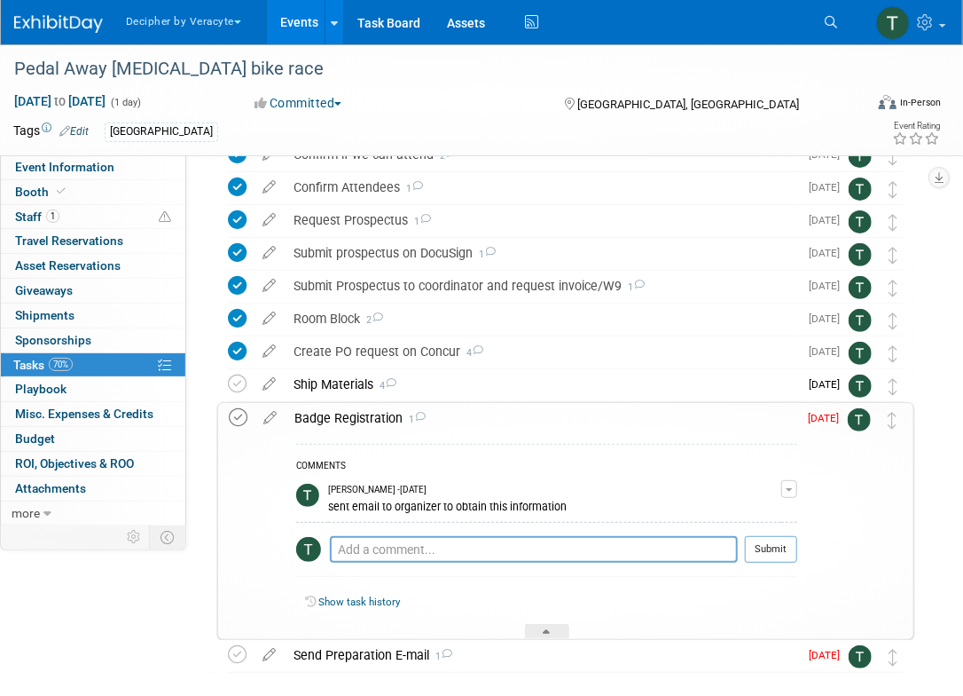
click at [229, 414] on icon at bounding box center [238, 417] width 19 height 19
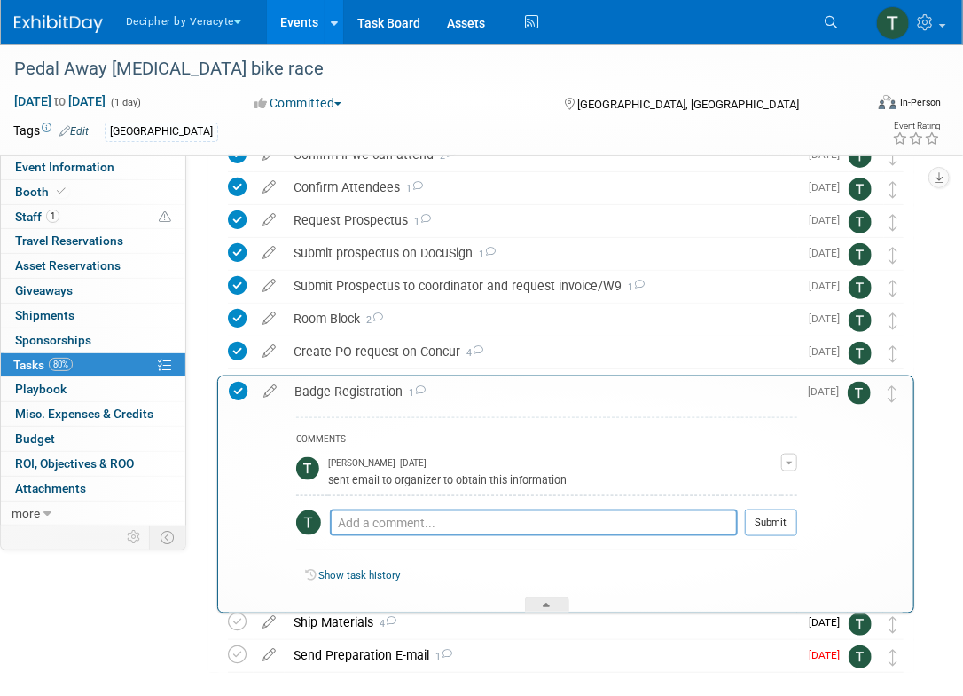
drag, startPoint x: 885, startPoint y: 420, endPoint x: 885, endPoint y: 393, distance: 26.6
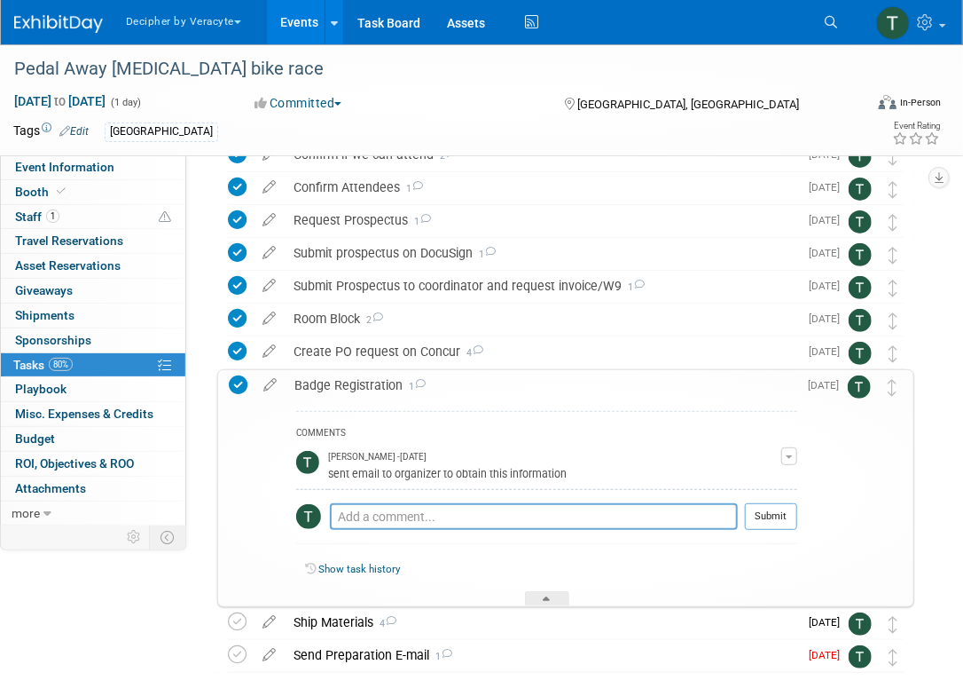
click at [752, 371] on div "Badge Registration 1" at bounding box center [542, 385] width 512 height 30
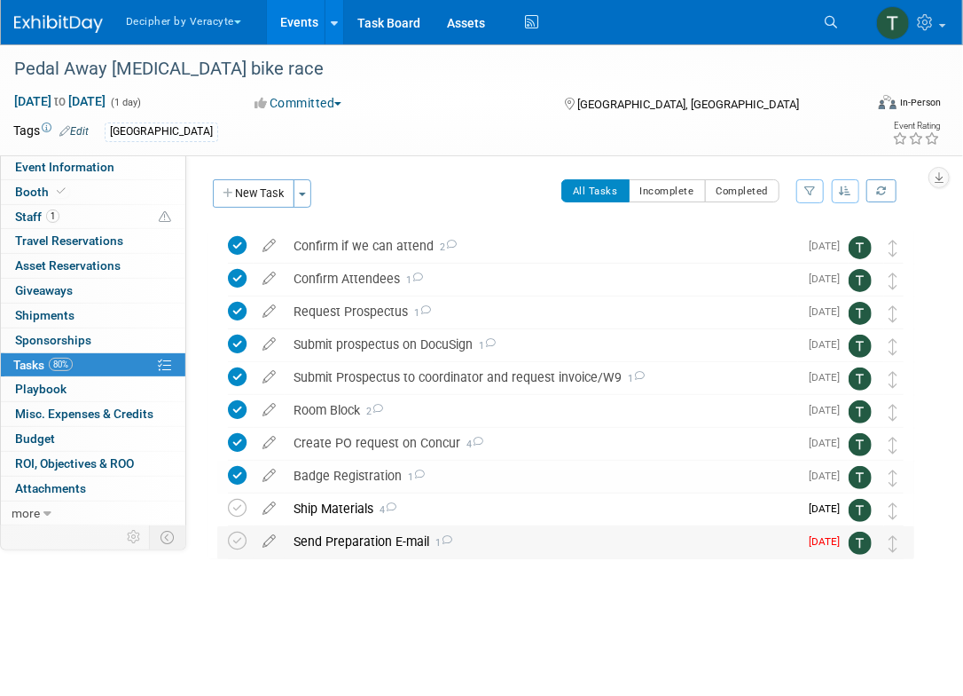
click at [611, 536] on div "Send Preparation E-mail 1" at bounding box center [542, 541] width 514 height 30
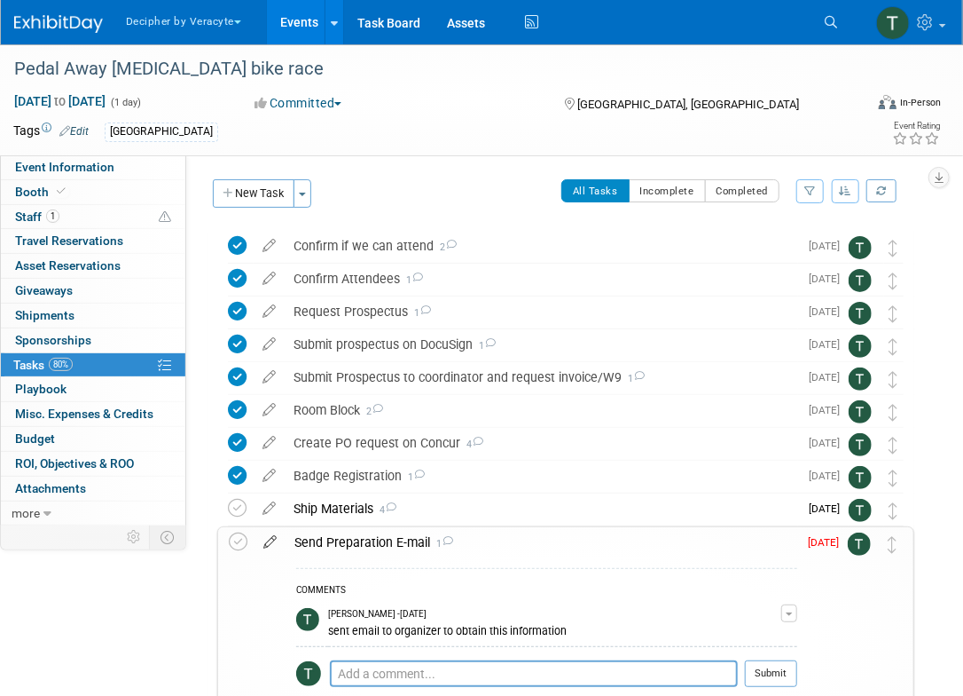
click at [280, 545] on icon at bounding box center [270, 538] width 31 height 22
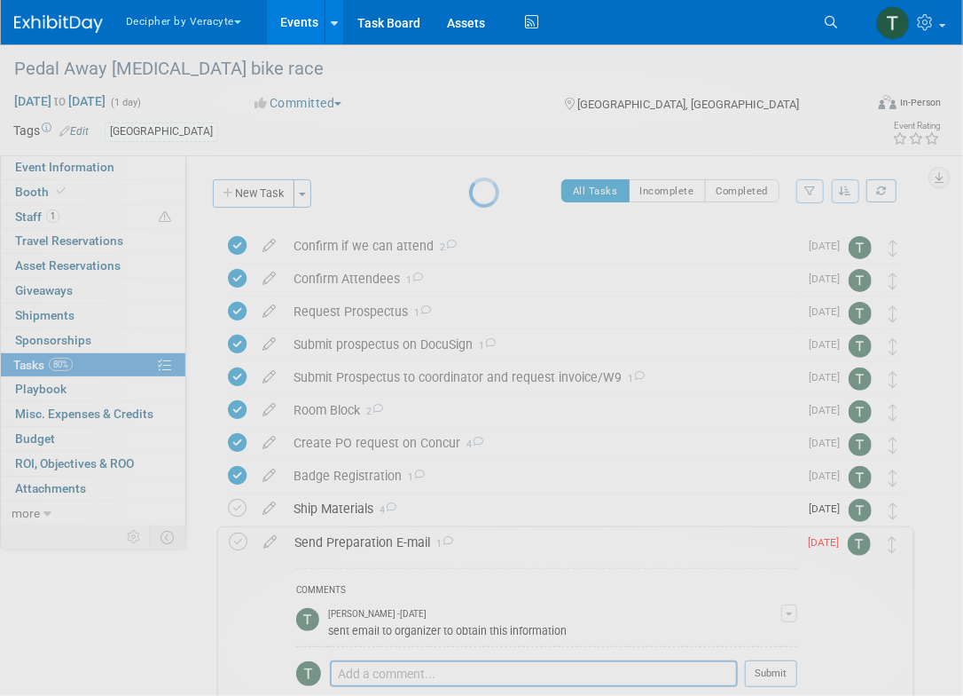
select select "8"
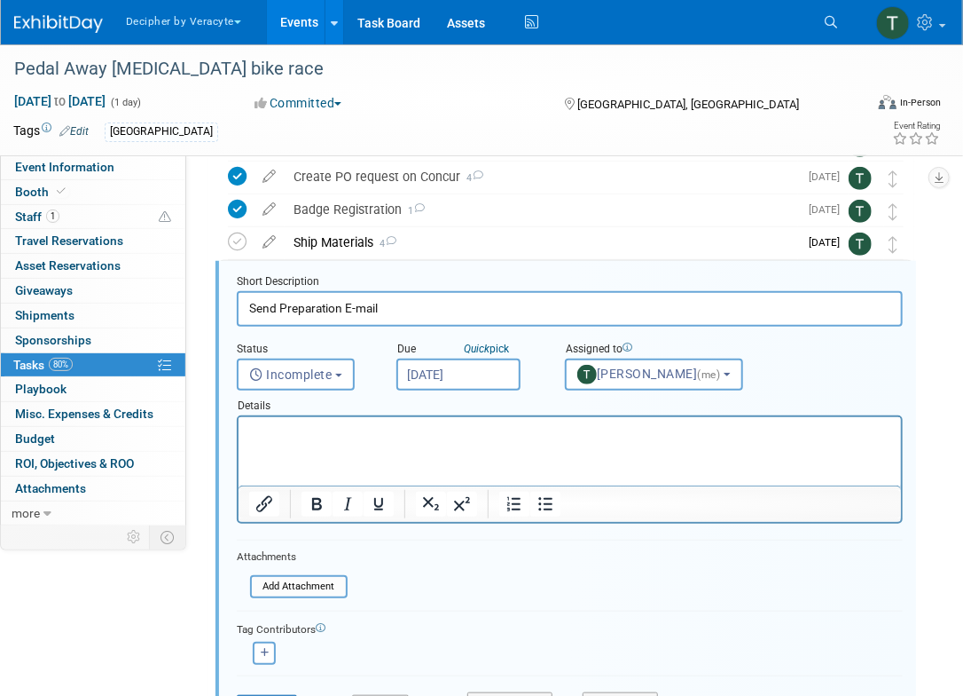
click at [449, 371] on input "Sep 1, 2025" at bounding box center [459, 374] width 124 height 32
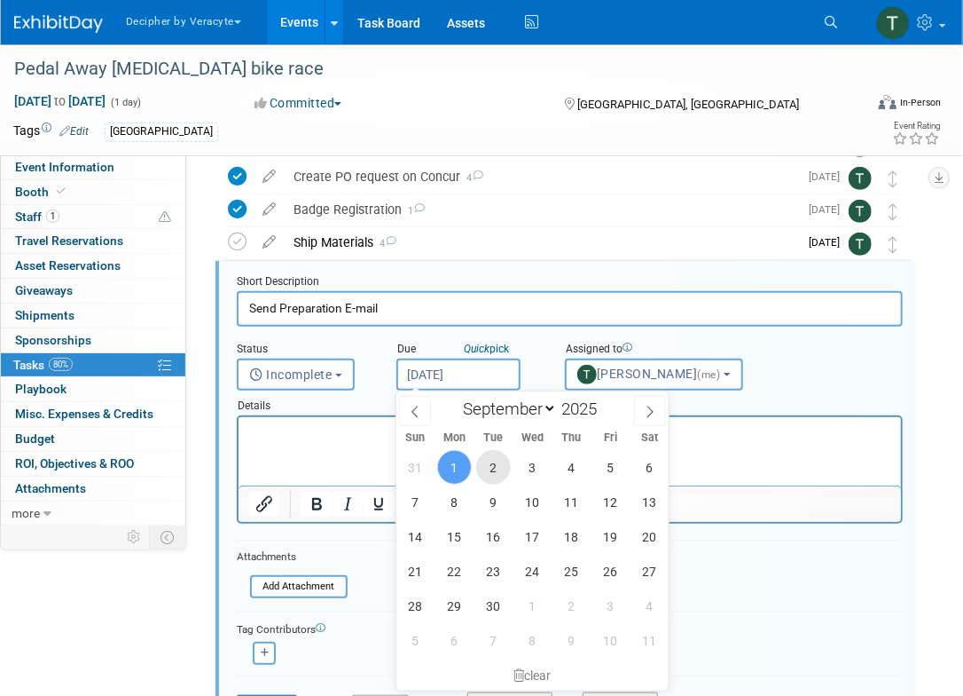
click at [504, 468] on span "2" at bounding box center [493, 467] width 35 height 35
type input "Sep 2, 2025"
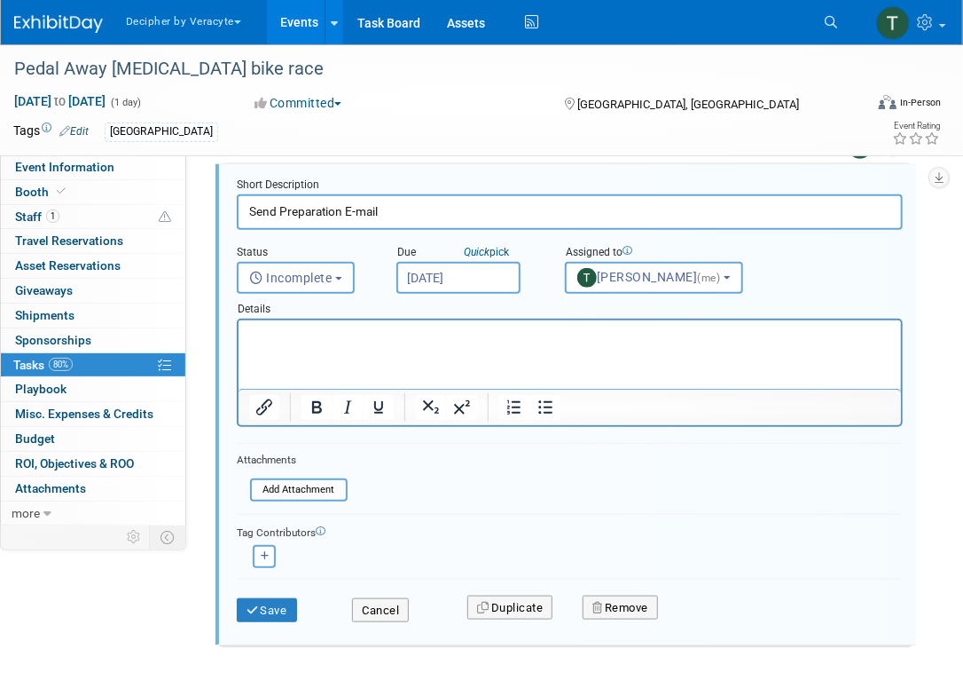
scroll to position [381, 0]
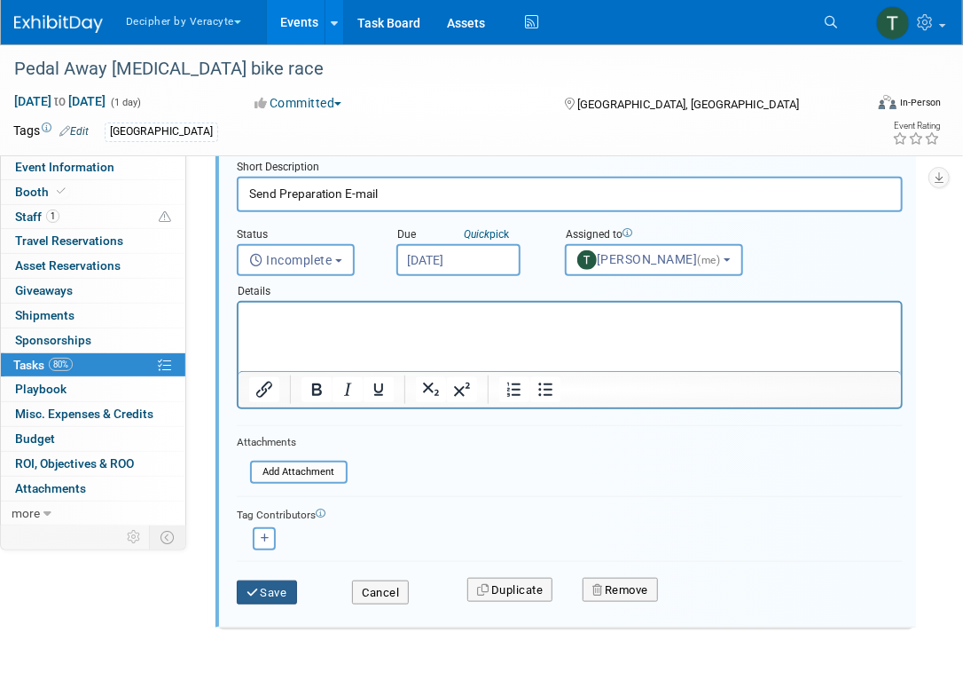
click at [270, 584] on button "Save" at bounding box center [267, 592] width 60 height 25
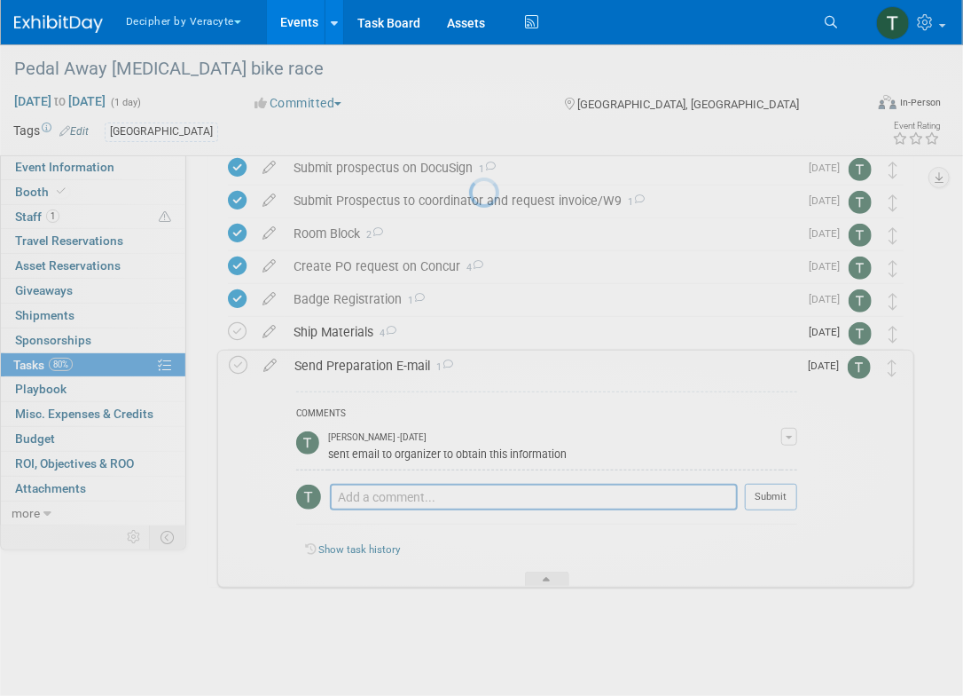
scroll to position [176, 0]
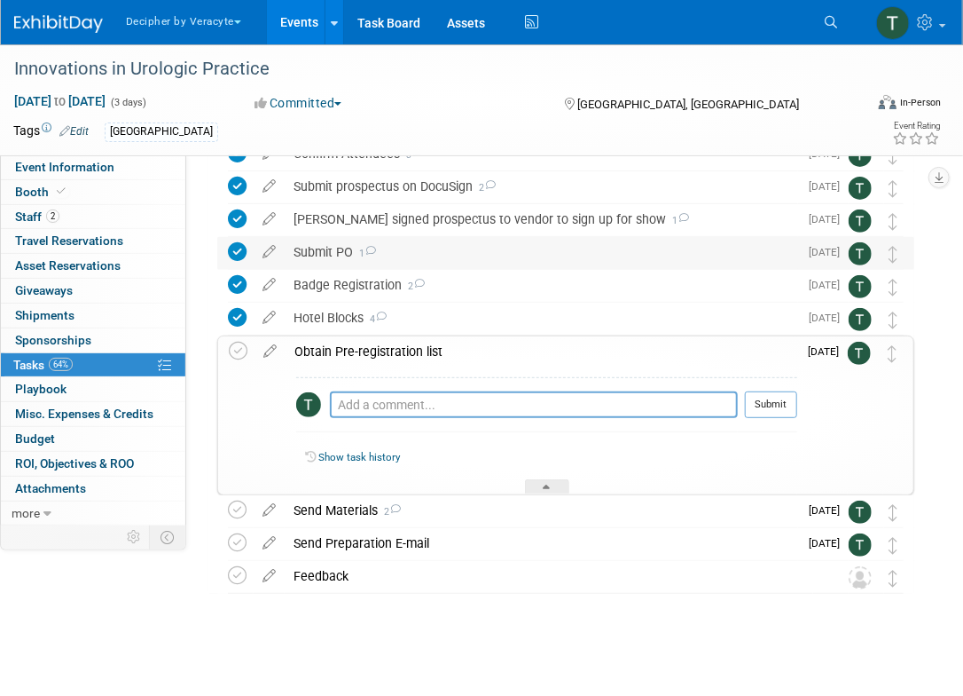
scroll to position [130, 0]
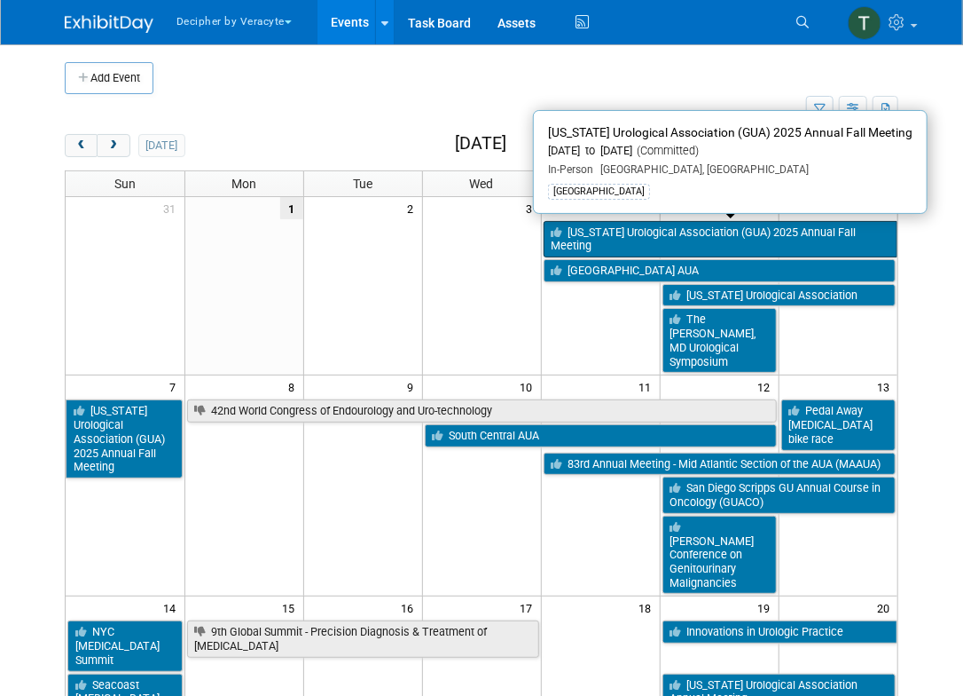
click at [609, 232] on link "[US_STATE] Urological Association (GUA) 2025 Annual Fall Meeting" at bounding box center [721, 239] width 355 height 36
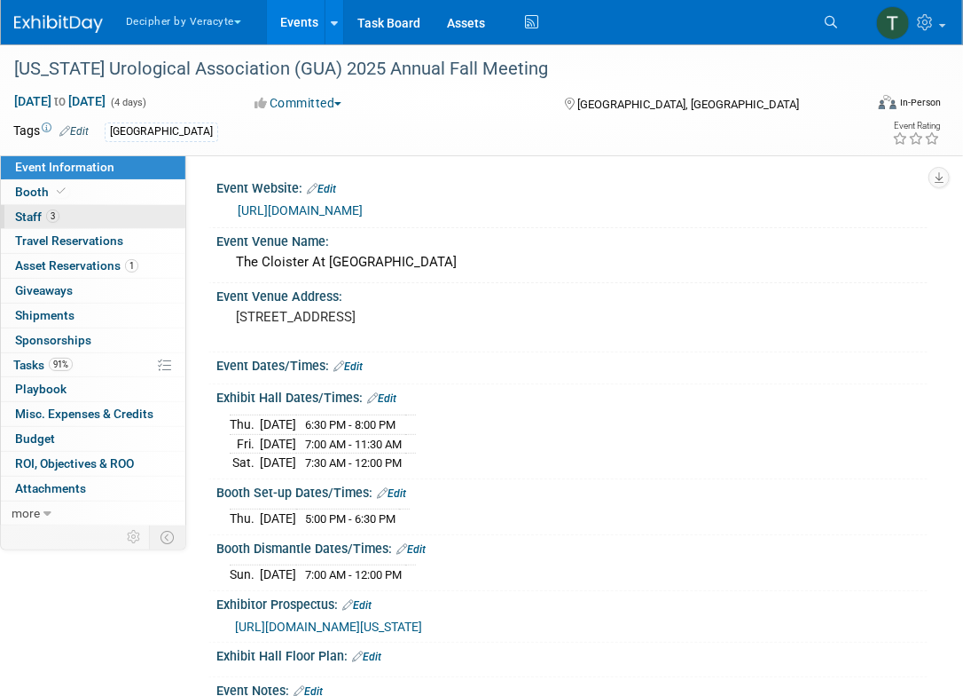
click at [71, 223] on link "3 Staff 3" at bounding box center [93, 217] width 185 height 24
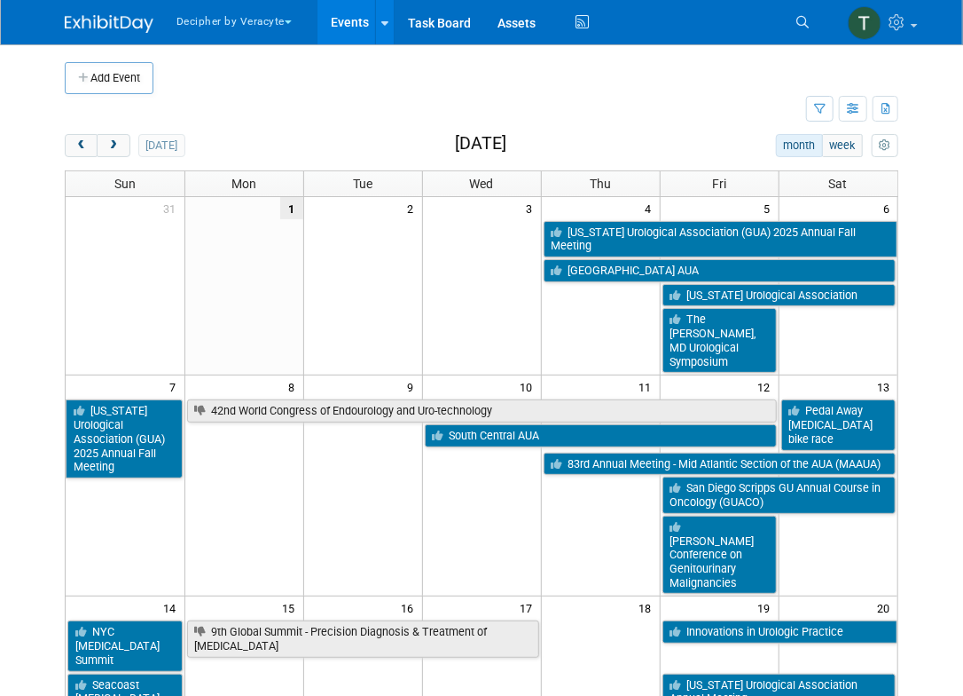
scroll to position [798, 0]
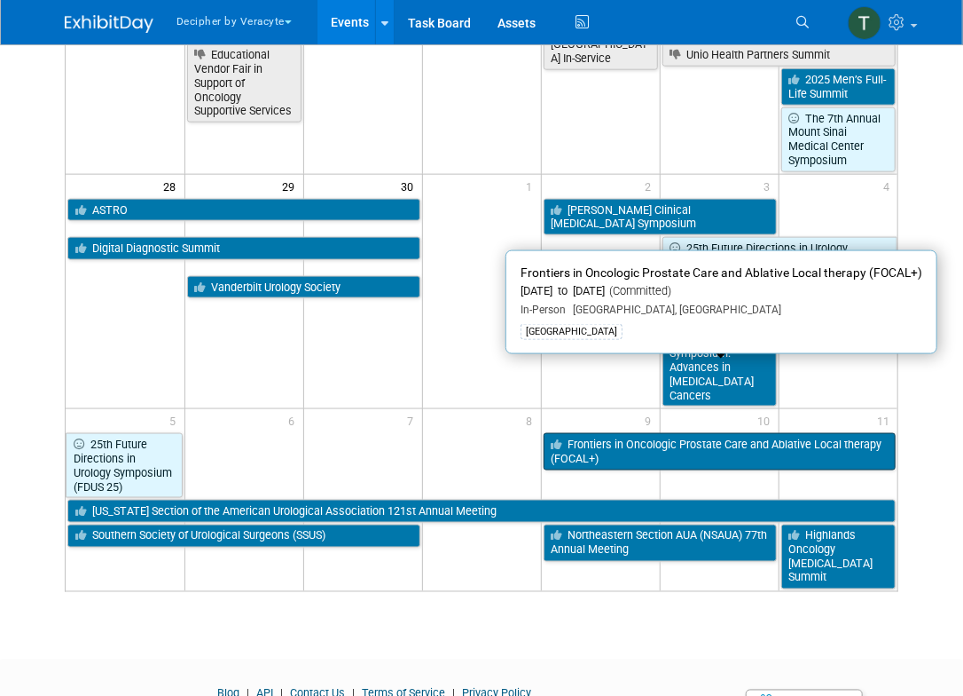
click at [569, 433] on link "Frontiers in Oncologic Prostate Care and Ablative Local therapy (FOCAL+)" at bounding box center [720, 451] width 353 height 36
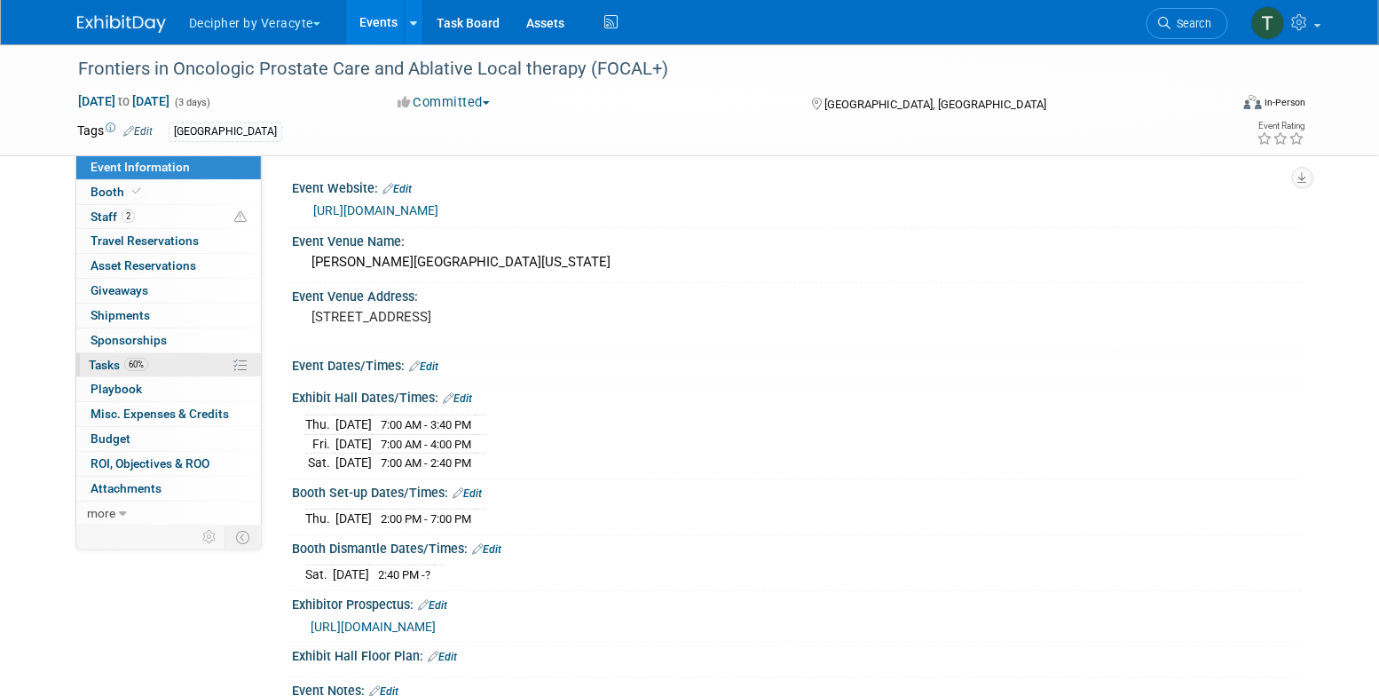
click at [178, 353] on link "60% Tasks 60%" at bounding box center [168, 365] width 185 height 24
